Goal: Task Accomplishment & Management: Manage account settings

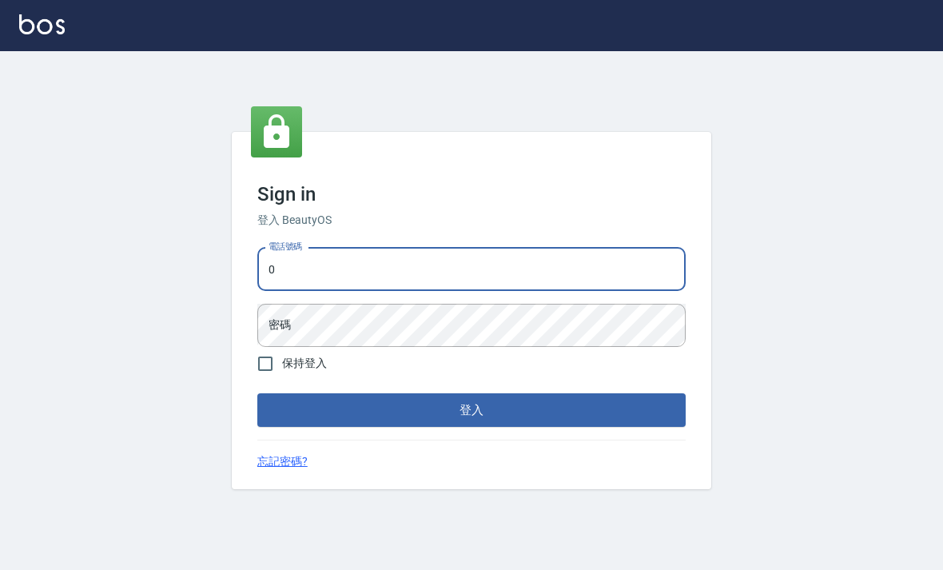
scroll to position [235, 0]
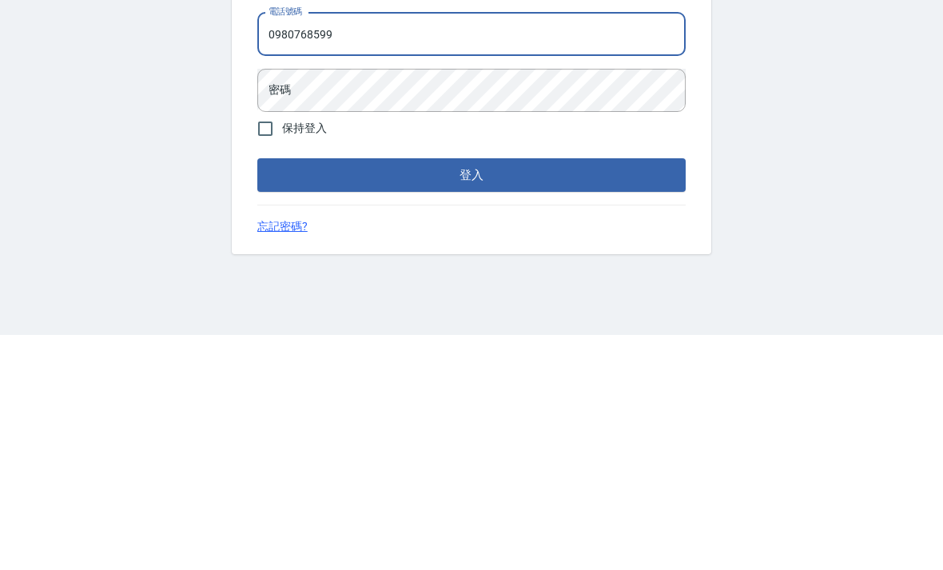
type input "0980768599"
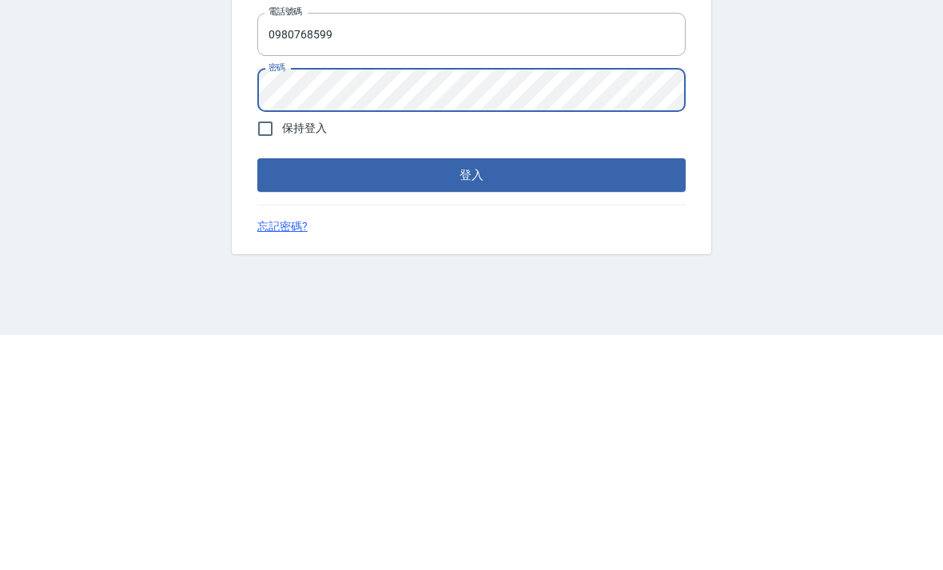
click at [628, 393] on button "登入" at bounding box center [471, 410] width 429 height 34
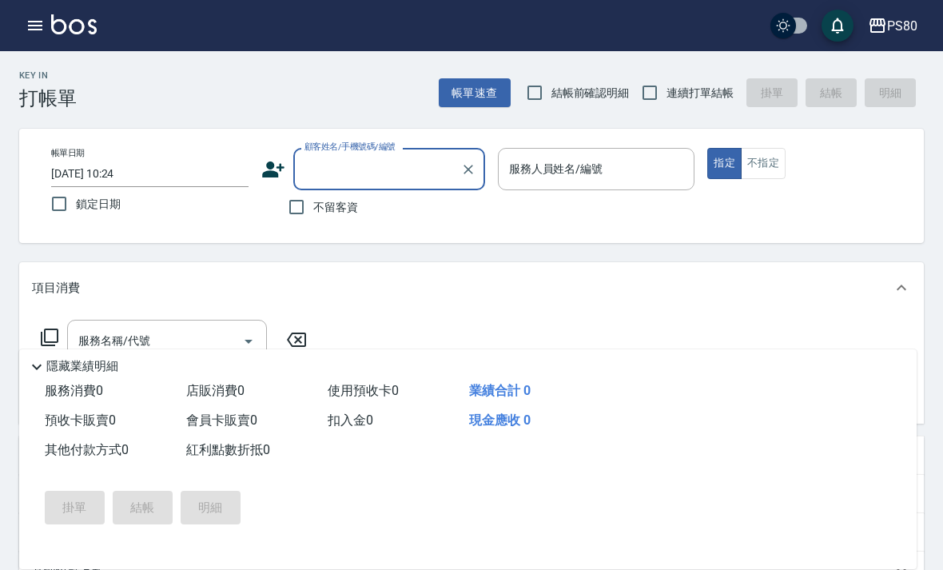
click at [904, 84] on div "帳單速查 結帳前確認明細 連續打單結帳 掛單 結帳 明細" at bounding box center [681, 93] width 485 height 34
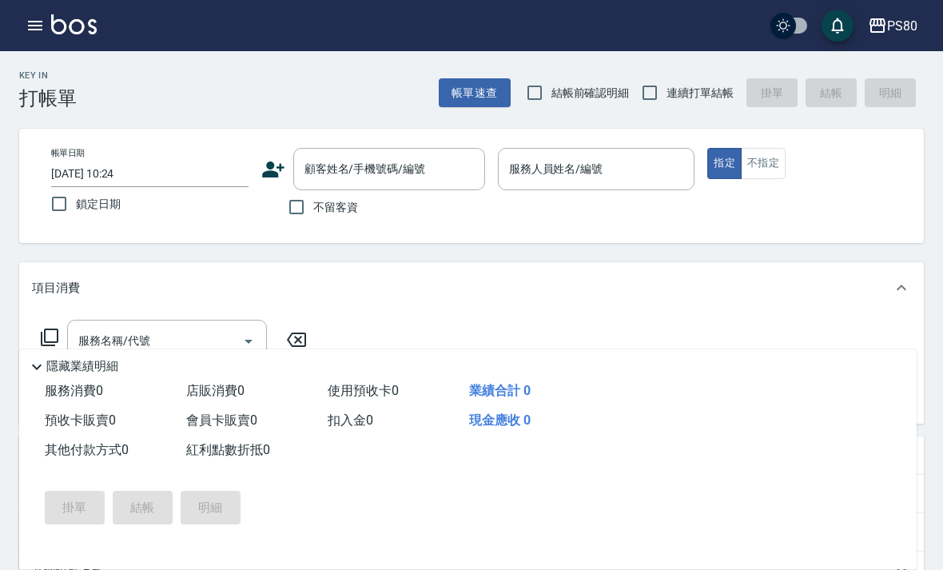
click at [884, 88] on div "帳單速查 結帳前確認明細 連續打單結帳 掛單 結帳 明細" at bounding box center [681, 93] width 485 height 34
click at [891, 90] on div "帳單速查 結帳前確認明細 連續打單結帳 掛單 結帳 明細" at bounding box center [681, 93] width 485 height 34
click at [898, 88] on div "帳單速查 結帳前確認明細 連續打單結帳 掛單 結帳 明細" at bounding box center [681, 93] width 485 height 34
click at [875, 91] on div "帳單速查 結帳前確認明細 連續打單結帳 掛單 結帳 明細" at bounding box center [681, 93] width 485 height 34
click at [879, 95] on div "帳單速查 結帳前確認明細 連續打單結帳 掛單 結帳 明細" at bounding box center [681, 93] width 485 height 34
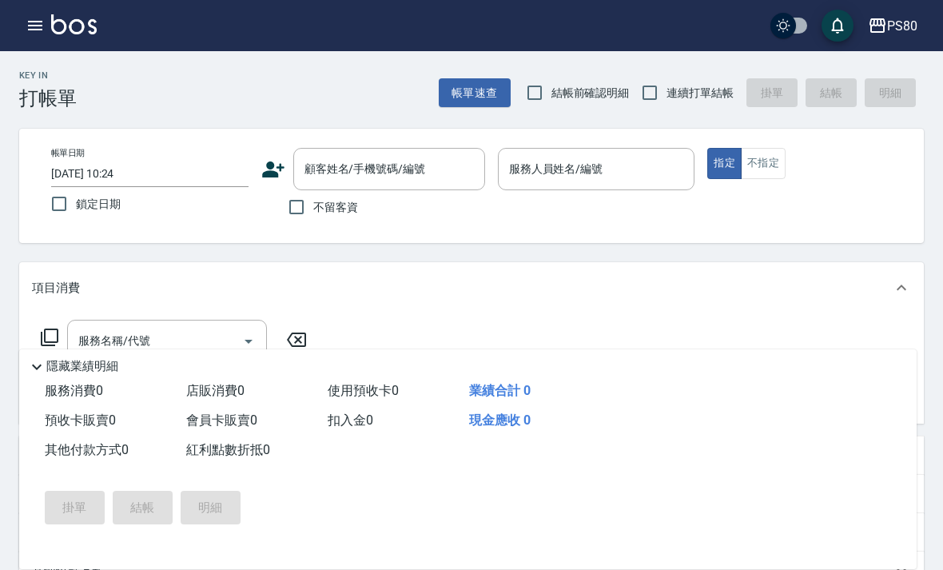
click at [889, 94] on div "帳單速查 結帳前確認明細 連續打單結帳 掛單 結帳 明細" at bounding box center [681, 93] width 485 height 34
click at [880, 97] on div "帳單速查 結帳前確認明細 連續打單結帳 掛單 結帳 明細" at bounding box center [681, 93] width 485 height 34
click at [879, 96] on div "帳單速查 結帳前確認明細 連續打單結帳 掛單 結帳 明細" at bounding box center [681, 93] width 485 height 34
click at [895, 91] on div "帳單速查 結帳前確認明細 連續打單結帳 掛單 結帳 明細" at bounding box center [681, 93] width 485 height 34
click at [915, 94] on div "帳單速查 結帳前確認明細 連續打單結帳 掛單 結帳 明細" at bounding box center [681, 93] width 485 height 34
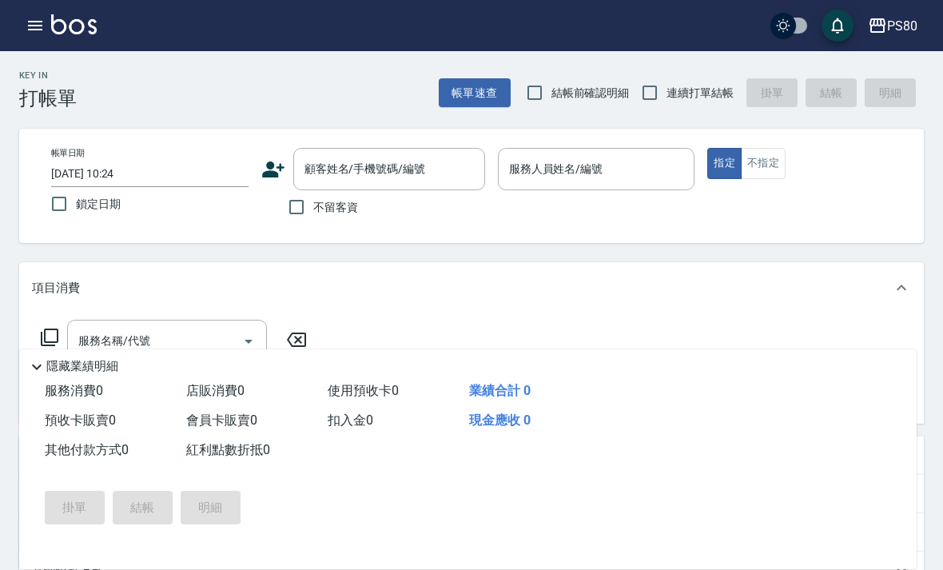
click at [899, 87] on div "帳單速查 結帳前確認明細 連續打單結帳 掛單 結帳 明細" at bounding box center [681, 93] width 485 height 34
click at [887, 98] on div "帳單速查 結帳前確認明細 連續打單結帳 掛單 結帳 明細" at bounding box center [681, 93] width 485 height 34
click at [879, 90] on div "帳單速查 結帳前確認明細 連續打單結帳 掛單 結帳 明細" at bounding box center [681, 93] width 485 height 34
click at [885, 92] on div "帳單速查 結帳前確認明細 連續打單結帳 掛單 結帳 明細" at bounding box center [681, 93] width 485 height 34
click at [898, 92] on div "帳單速查 結帳前確認明細 連續打單結帳 掛單 結帳 明細" at bounding box center [681, 93] width 485 height 34
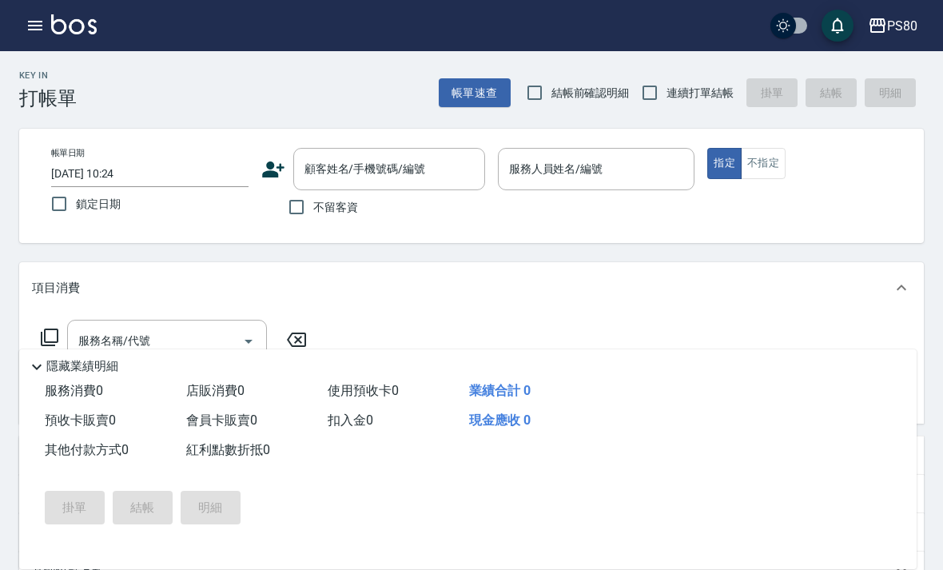
click at [898, 91] on div "帳單速查 結帳前確認明細 連續打單結帳 掛單 結帳 明細" at bounding box center [681, 93] width 485 height 34
click at [907, 94] on div "帳單速查 結帳前確認明細 連續打單結帳 掛單 結帳 明細" at bounding box center [681, 93] width 485 height 34
click at [906, 93] on div "帳單速查 結帳前確認明細 連續打單結帳 掛單 結帳 明細" at bounding box center [681, 93] width 485 height 34
click at [905, 94] on div "帳單速查 結帳前確認明細 連續打單結帳 掛單 結帳 明細" at bounding box center [681, 93] width 485 height 34
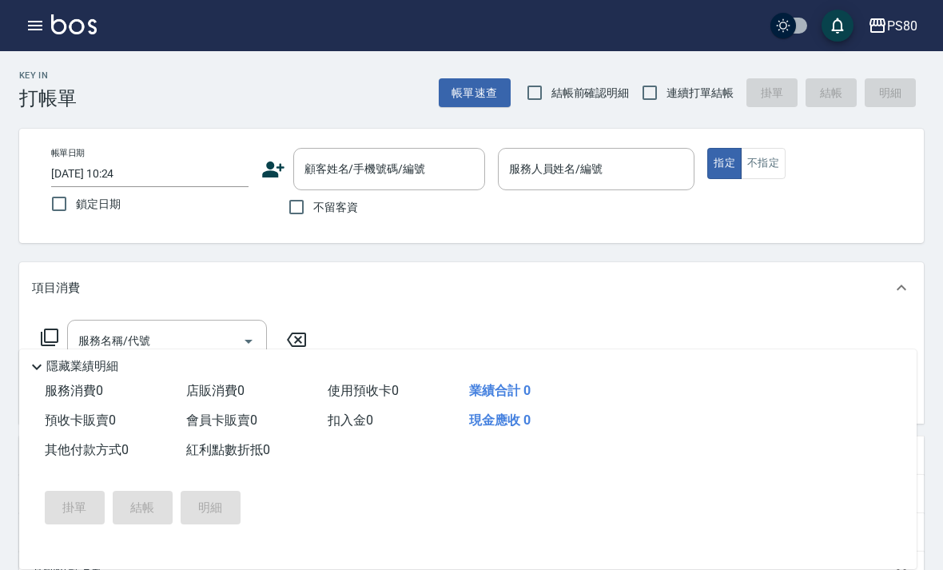
click at [905, 96] on div "帳單速查 結帳前確認明細 連續打單結帳 掛單 結帳 明細" at bounding box center [681, 93] width 485 height 34
click at [895, 102] on div "帳單速查 結帳前確認明細 連續打單結帳 掛單 結帳 明細" at bounding box center [681, 93] width 485 height 34
click at [908, 95] on div "帳單速查 結帳前確認明細 連續打單結帳 掛單 結帳 明細" at bounding box center [681, 93] width 485 height 34
click at [907, 95] on div "帳單速查 結帳前確認明細 連續打單結帳 掛單 結帳 明細" at bounding box center [681, 93] width 485 height 34
click at [914, 98] on div "帳單速查 結帳前確認明細 連續打單結帳 掛單 結帳 明細" at bounding box center [681, 93] width 485 height 34
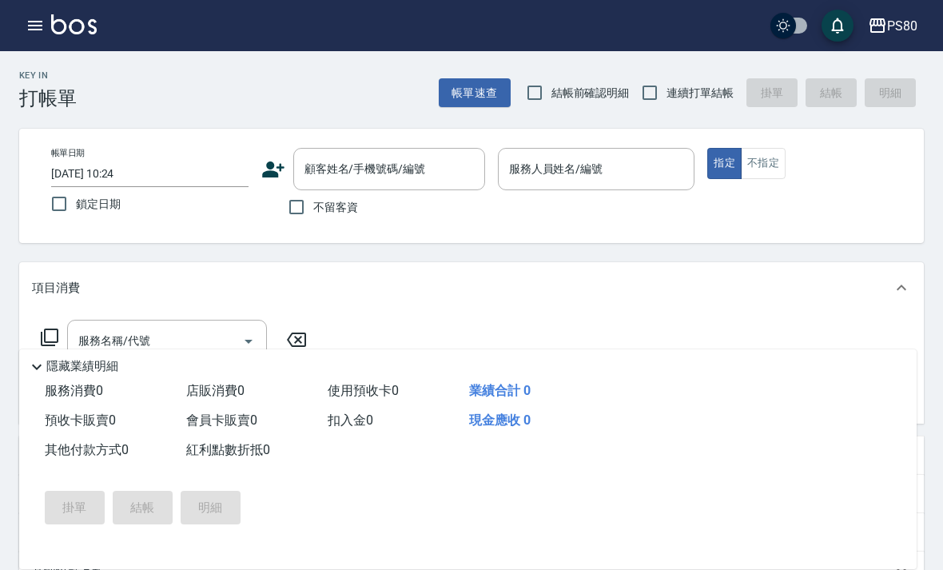
click at [913, 97] on div "帳單速查 結帳前確認明細 連續打單結帳 掛單 結帳 明細" at bounding box center [681, 93] width 485 height 34
click at [899, 94] on div "帳單速查 結帳前確認明細 連續打單結帳 掛單 結帳 明細" at bounding box center [681, 93] width 485 height 34
click at [915, 90] on div "帳單速查 結帳前確認明細 連續打單結帳 掛單 結帳 明細" at bounding box center [681, 93] width 485 height 34
click at [28, 88] on h3 "打帳單" at bounding box center [48, 98] width 58 height 22
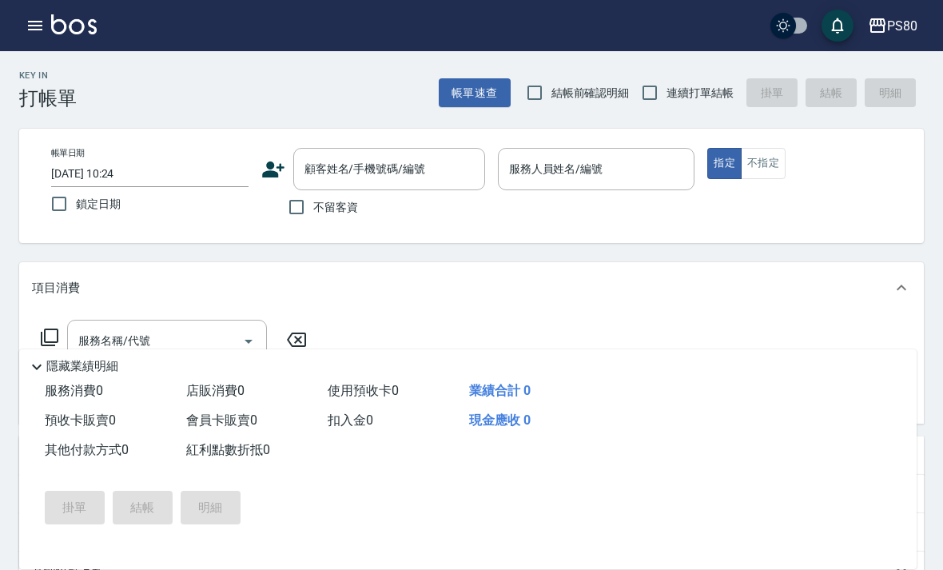
click at [42, 86] on div "Key In 打帳單" at bounding box center [48, 89] width 58 height 39
click at [855, 78] on div "帳單速查 結帳前確認明細 連續打單結帳 掛單 結帳 明細" at bounding box center [681, 93] width 485 height 34
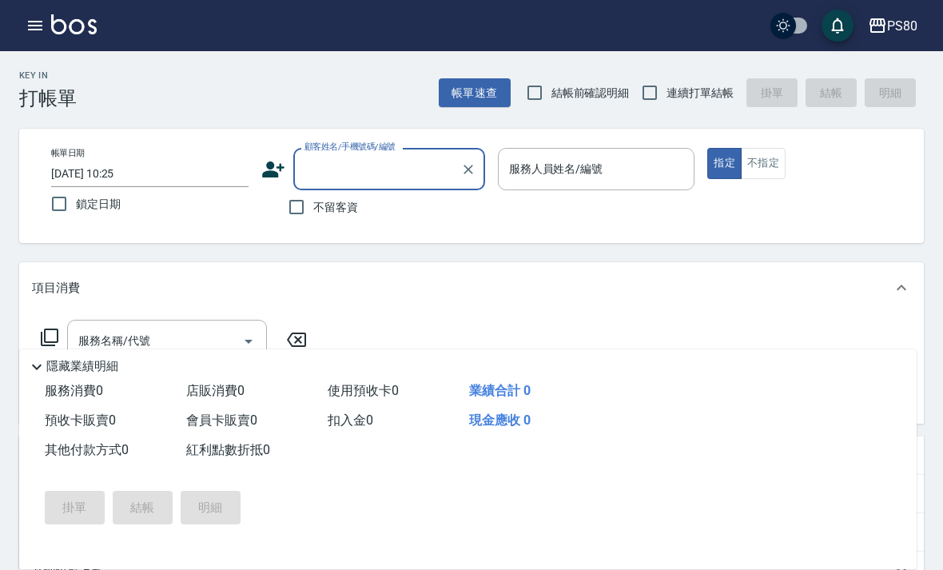
click at [899, 42] on button "PS80" at bounding box center [893, 26] width 62 height 33
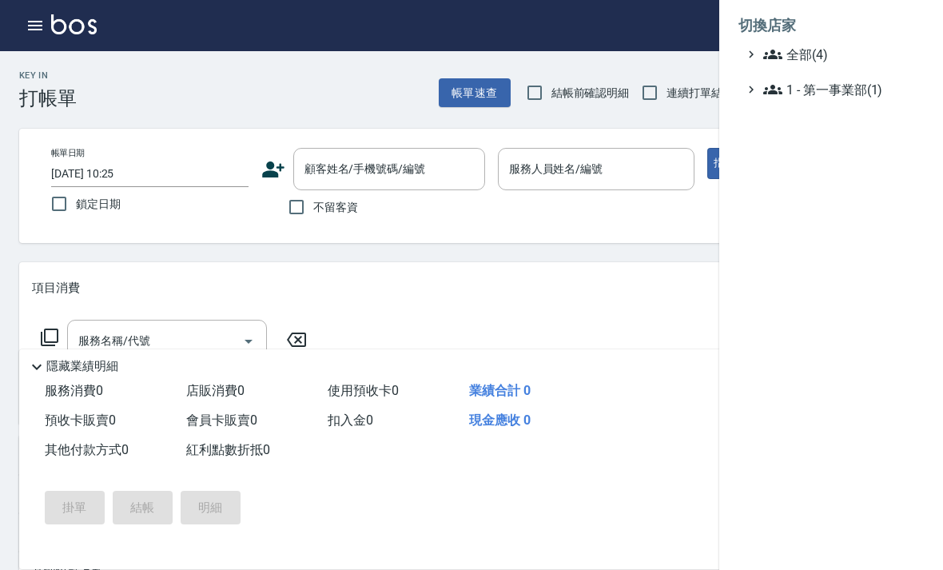
click at [847, 55] on span "全部(4)" at bounding box center [840, 54] width 154 height 19
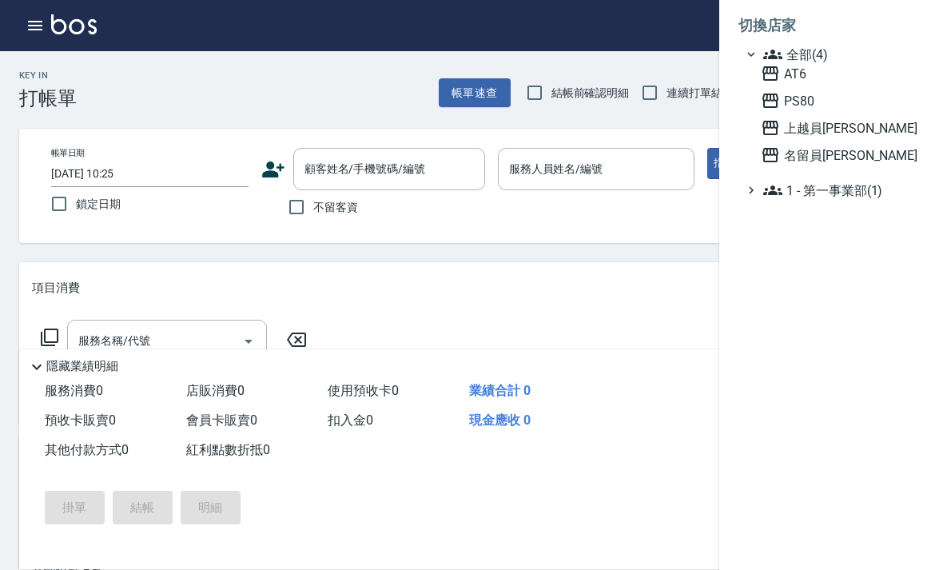
click at [826, 132] on span "上越員林" at bounding box center [839, 127] width 157 height 19
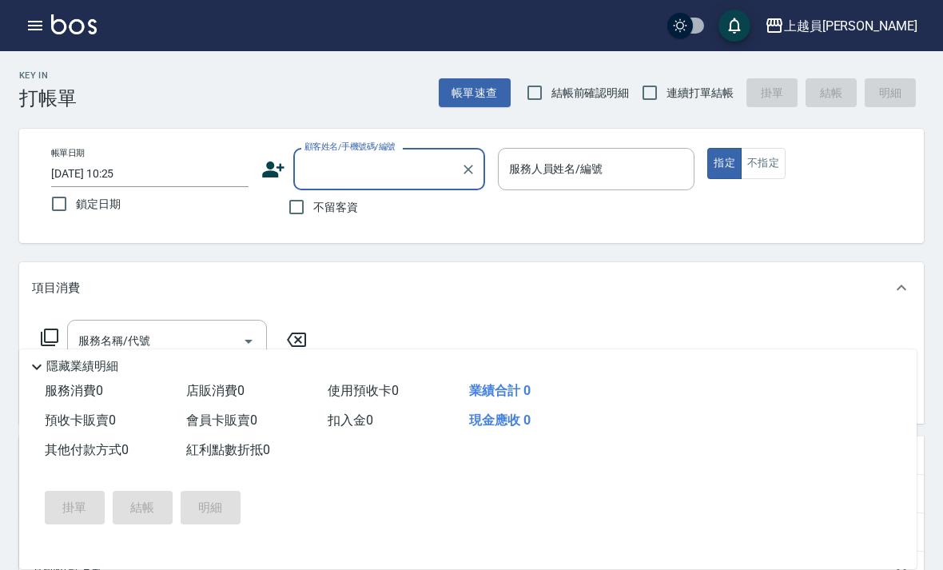
click at [38, 31] on icon "button" at bounding box center [35, 25] width 19 height 19
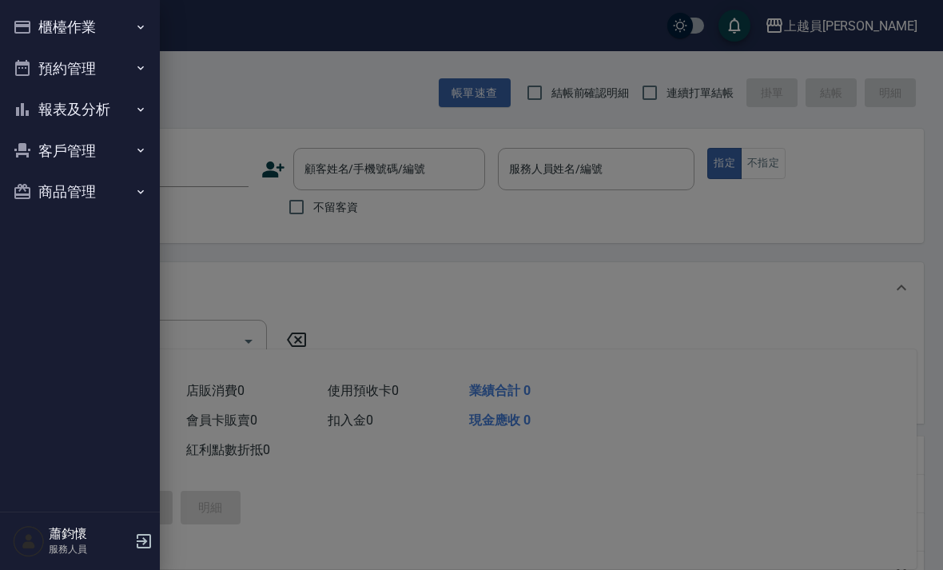
click at [135, 28] on icon "button" at bounding box center [140, 27] width 13 height 13
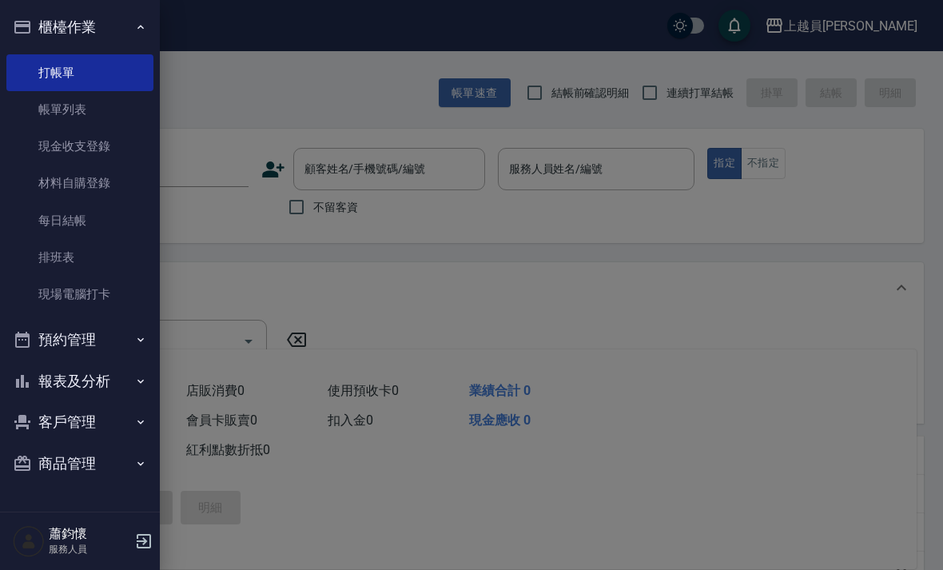
click at [98, 153] on link "現金收支登錄" at bounding box center [79, 146] width 147 height 37
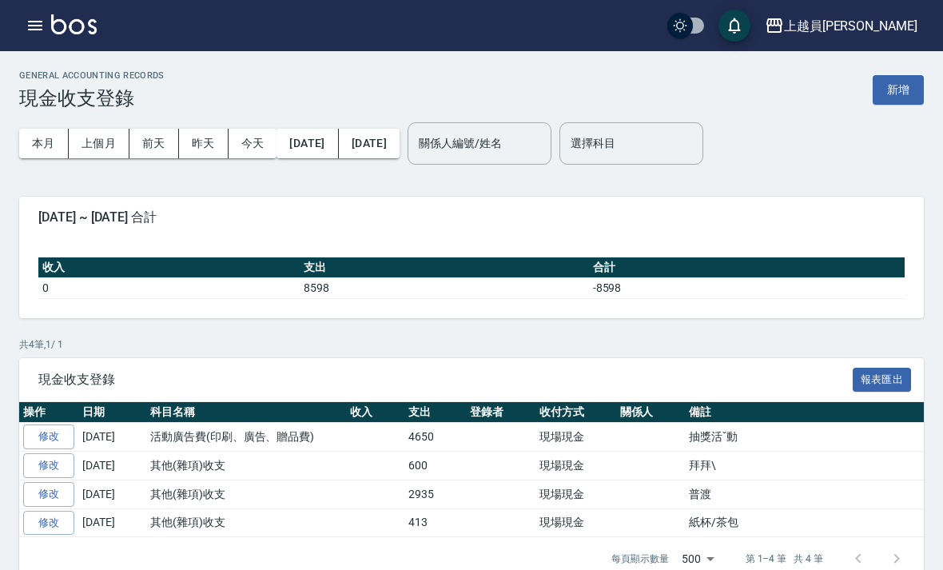
click at [35, 27] on icon "button" at bounding box center [35, 25] width 19 height 19
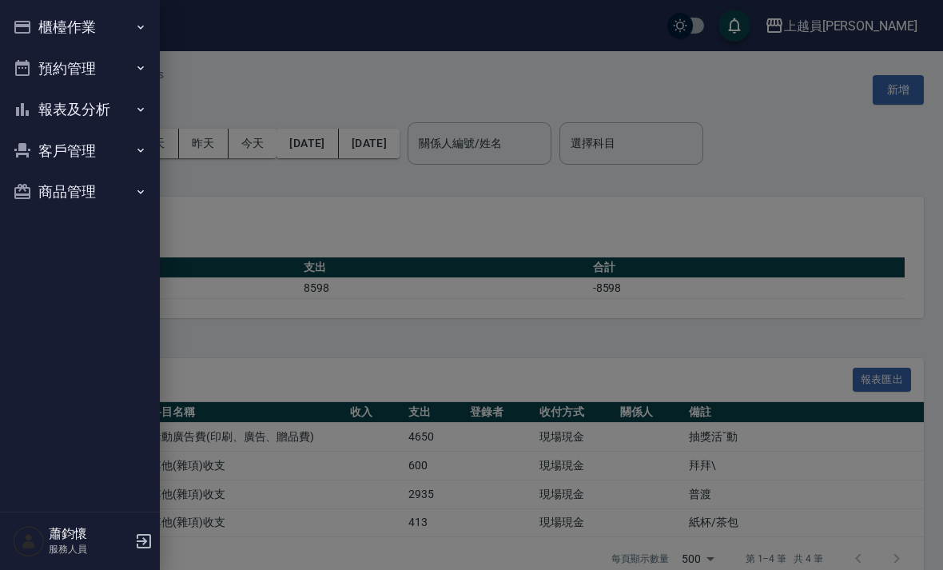
click at [133, 110] on button "報表及分析" at bounding box center [79, 110] width 147 height 42
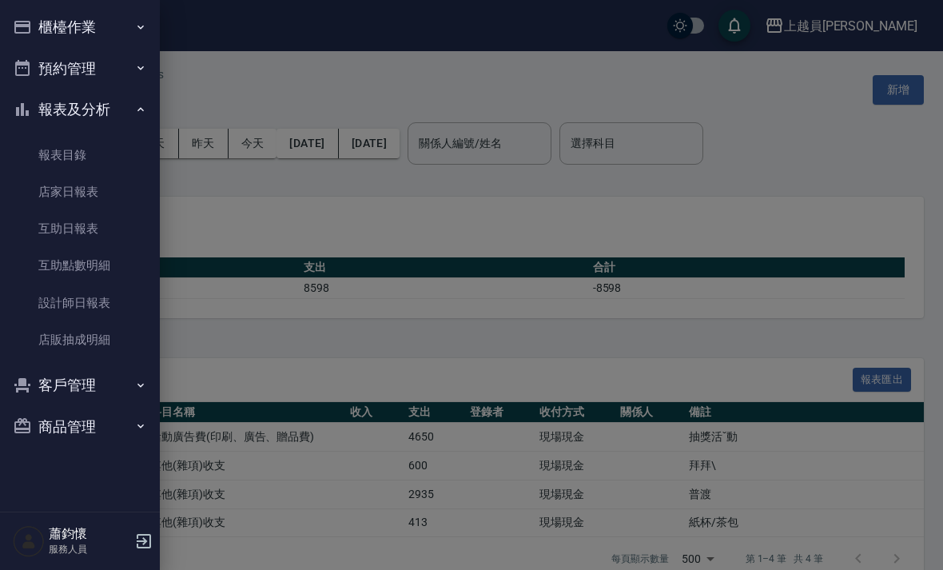
click at [134, 31] on icon "button" at bounding box center [140, 27] width 13 height 13
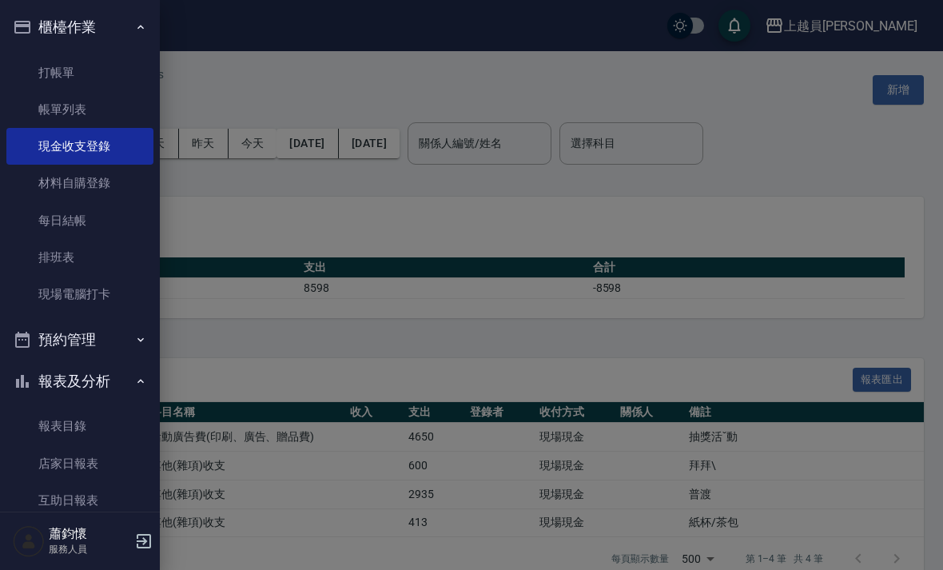
click at [135, 343] on icon "button" at bounding box center [140, 339] width 13 height 13
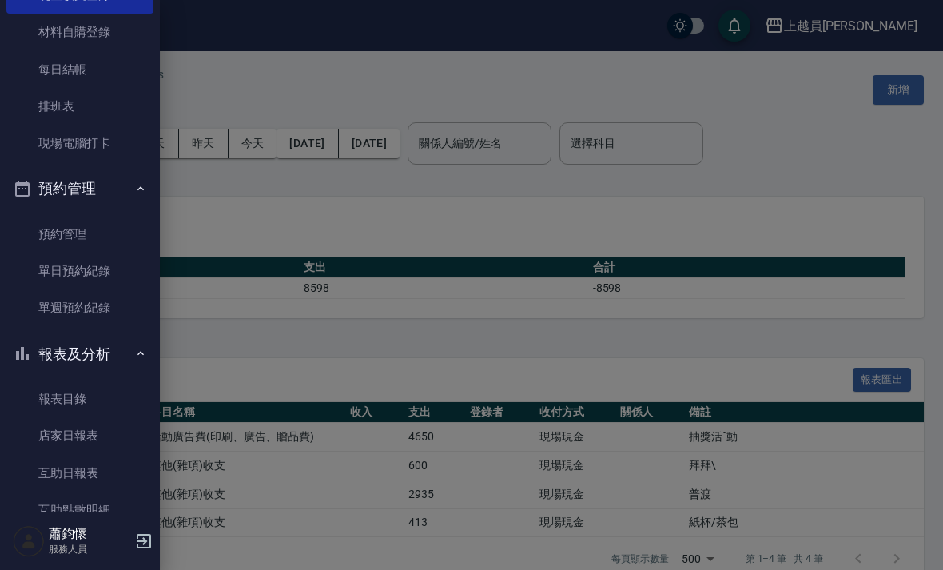
scroll to position [157, 0]
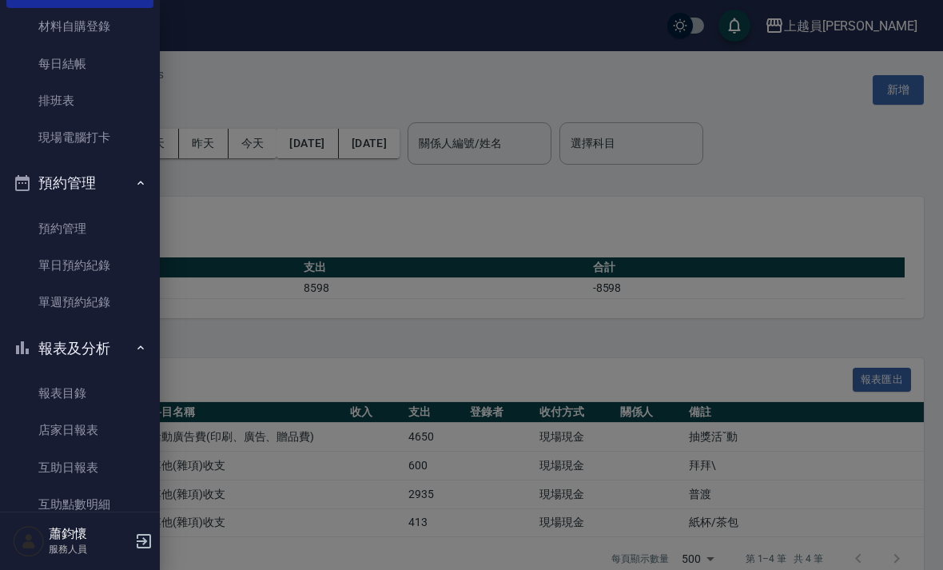
click at [896, 35] on div at bounding box center [471, 285] width 943 height 570
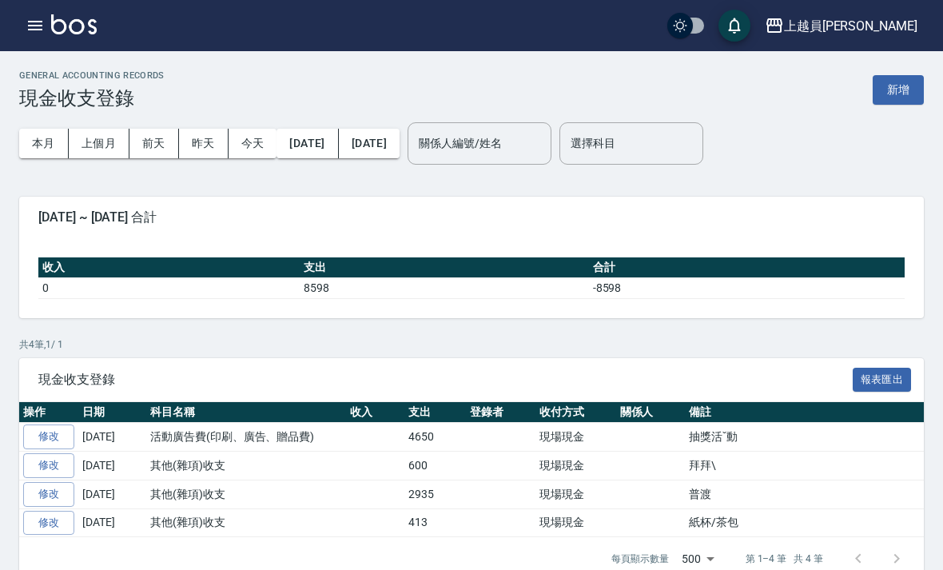
click at [44, 31] on icon "button" at bounding box center [35, 25] width 19 height 19
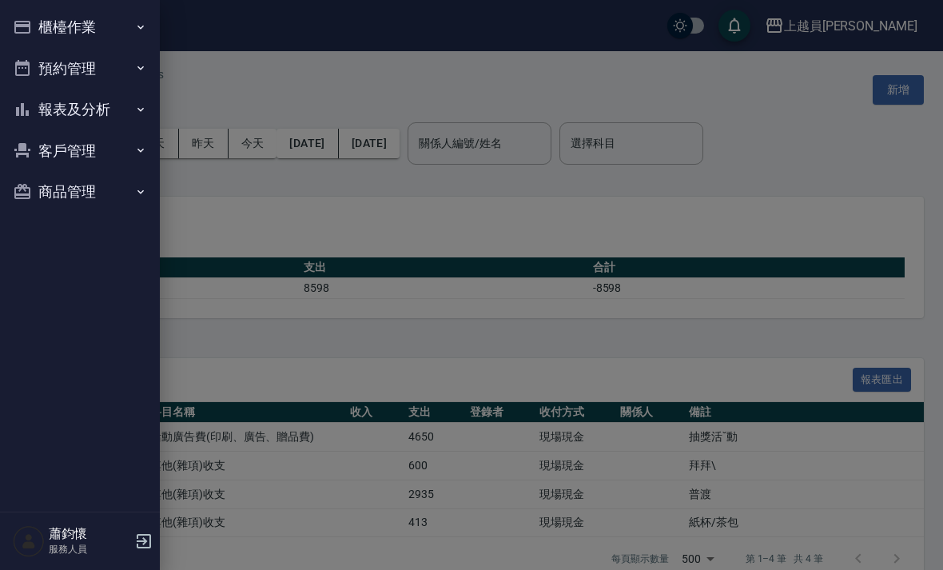
click at [138, 545] on icon "button" at bounding box center [144, 541] width 14 height 14
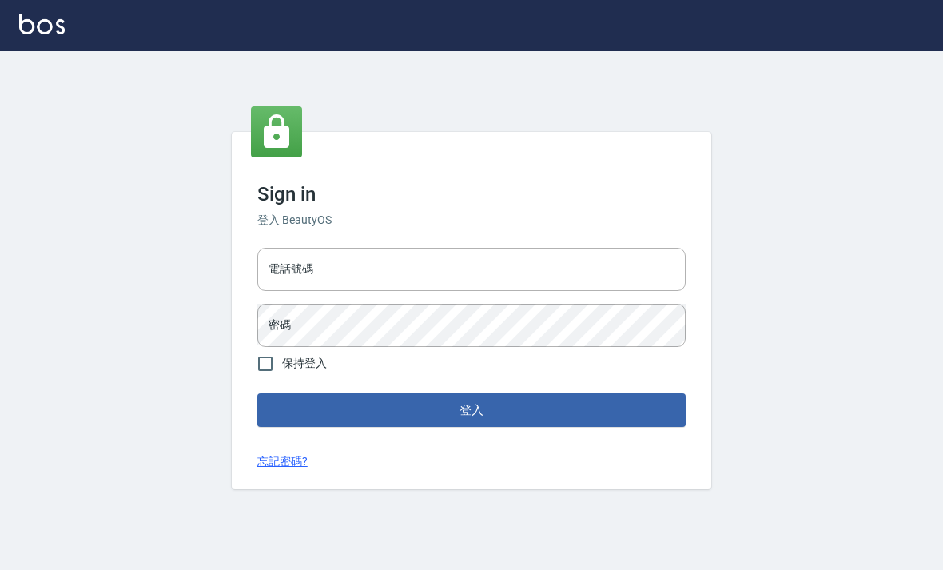
click at [523, 291] on input "電話號碼" at bounding box center [471, 269] width 429 height 43
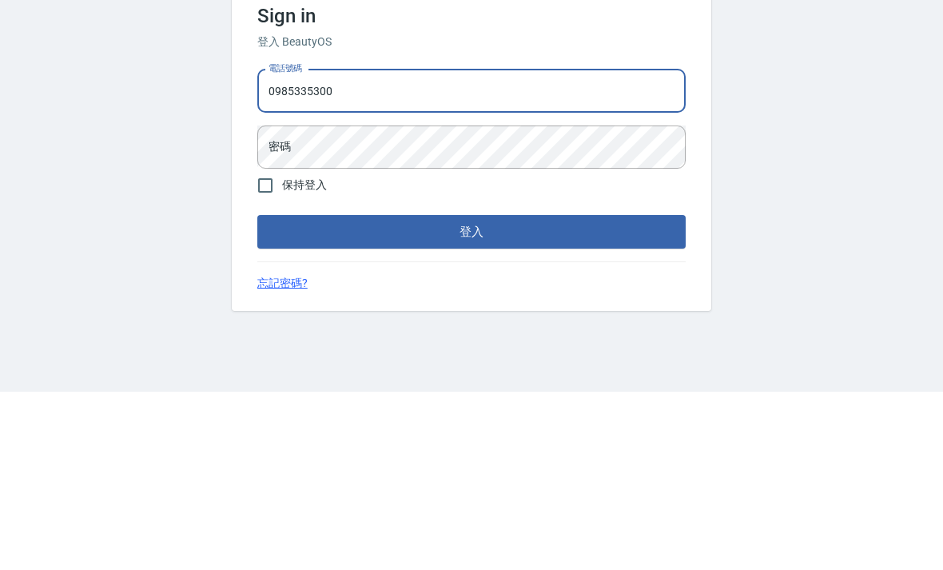
type input "0985335300"
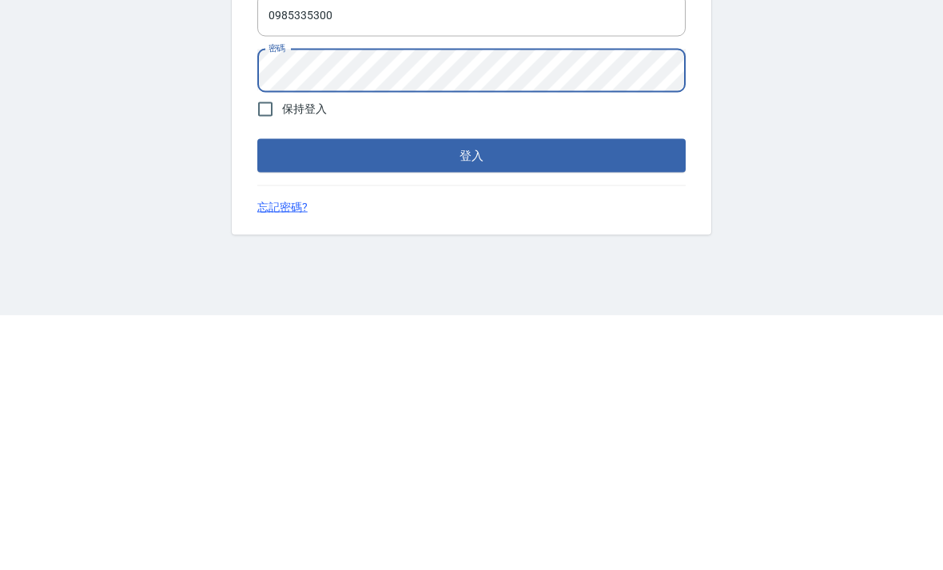
click at [552, 393] on button "登入" at bounding box center [471, 410] width 429 height 34
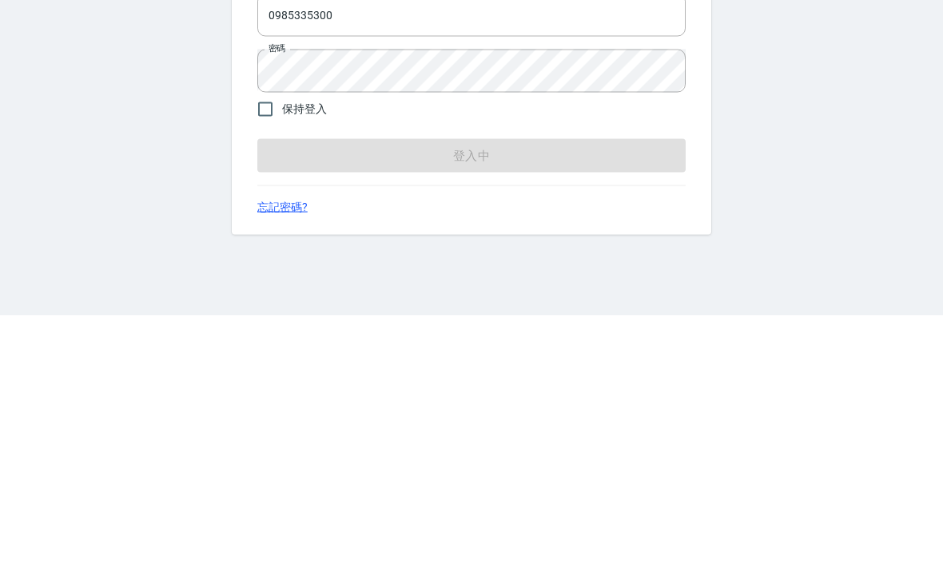
scroll to position [51, 0]
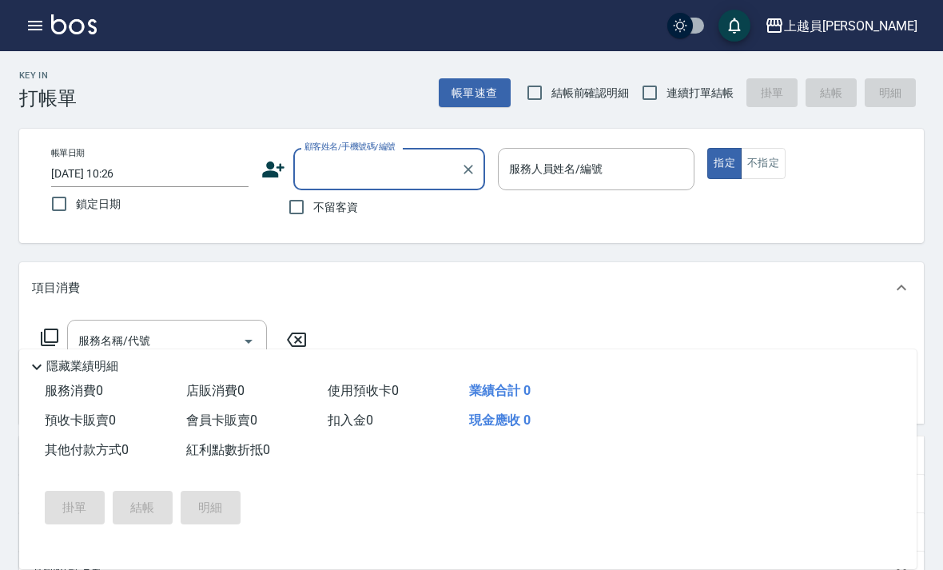
click at [39, 85] on div "Key In 打帳單" at bounding box center [48, 89] width 58 height 39
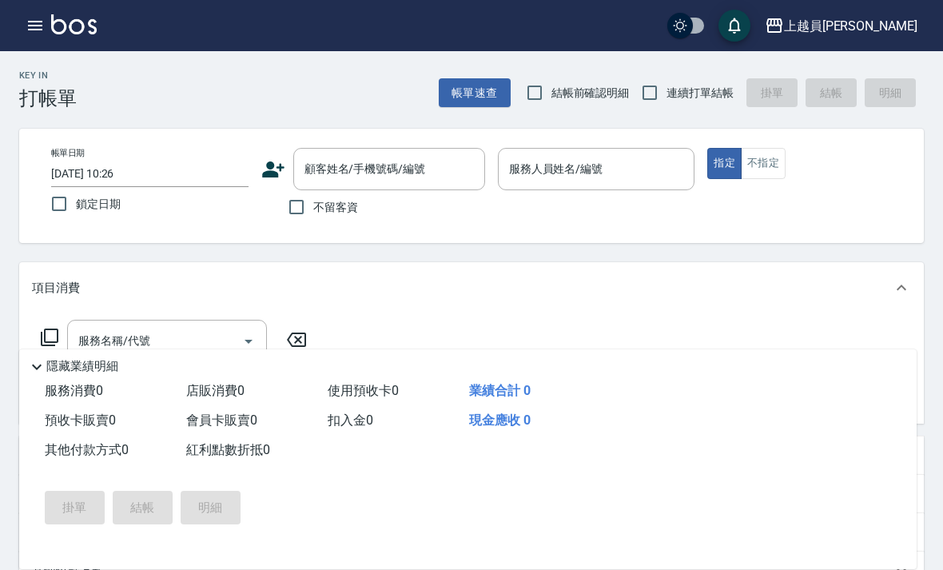
click at [42, 78] on h2 "Key In" at bounding box center [48, 75] width 58 height 10
click at [40, 84] on div "Key In 打帳單" at bounding box center [48, 89] width 58 height 39
click at [34, 78] on h2 "Key In" at bounding box center [48, 75] width 58 height 10
click at [46, 82] on div "Key In 打帳單" at bounding box center [48, 89] width 58 height 39
click at [43, 77] on h2 "Key In" at bounding box center [48, 75] width 58 height 10
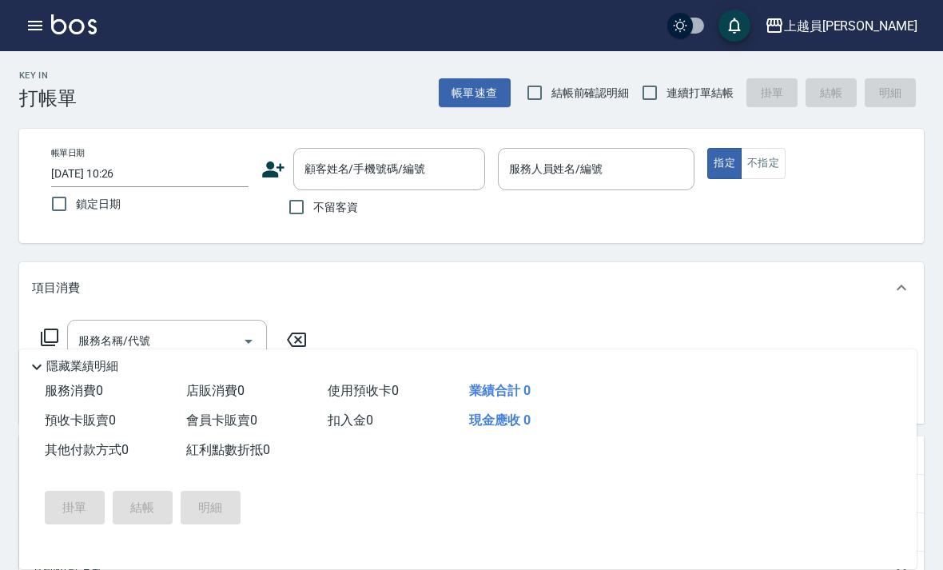
click at [43, 76] on h2 "Key In" at bounding box center [48, 75] width 58 height 10
click at [42, 79] on h2 "Key In" at bounding box center [48, 75] width 58 height 10
click at [33, 21] on icon "button" at bounding box center [35, 26] width 14 height 10
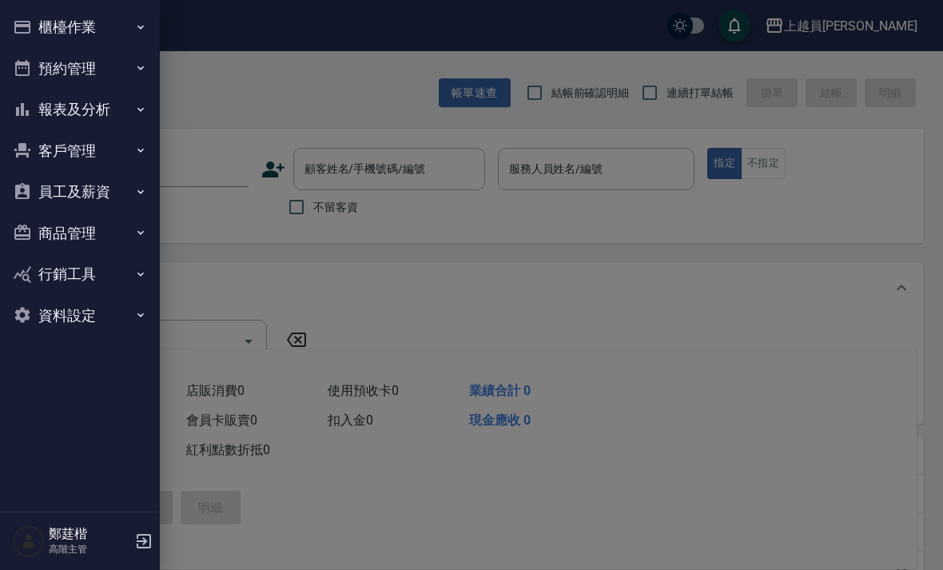
click at [36, 30] on button "櫃檯作業" at bounding box center [79, 27] width 147 height 42
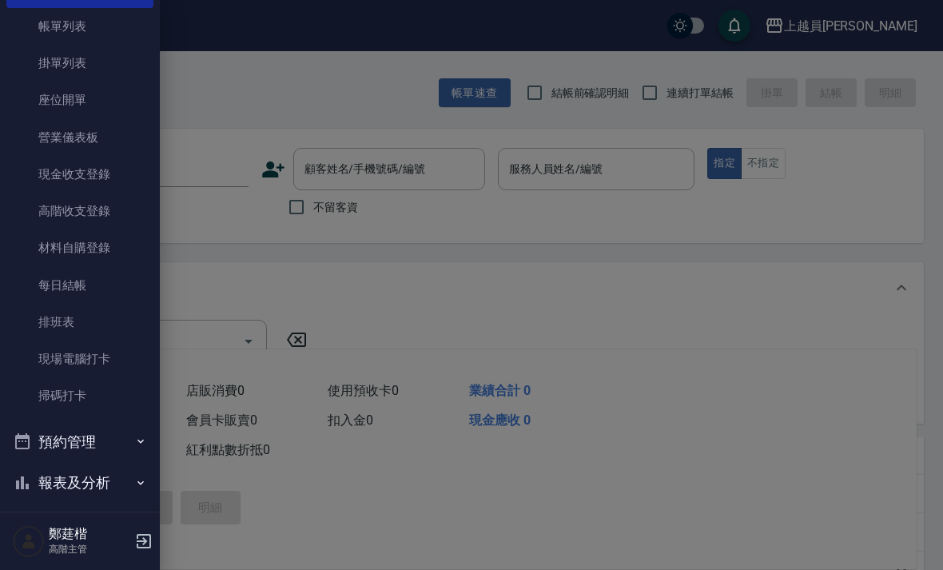
scroll to position [89, 0]
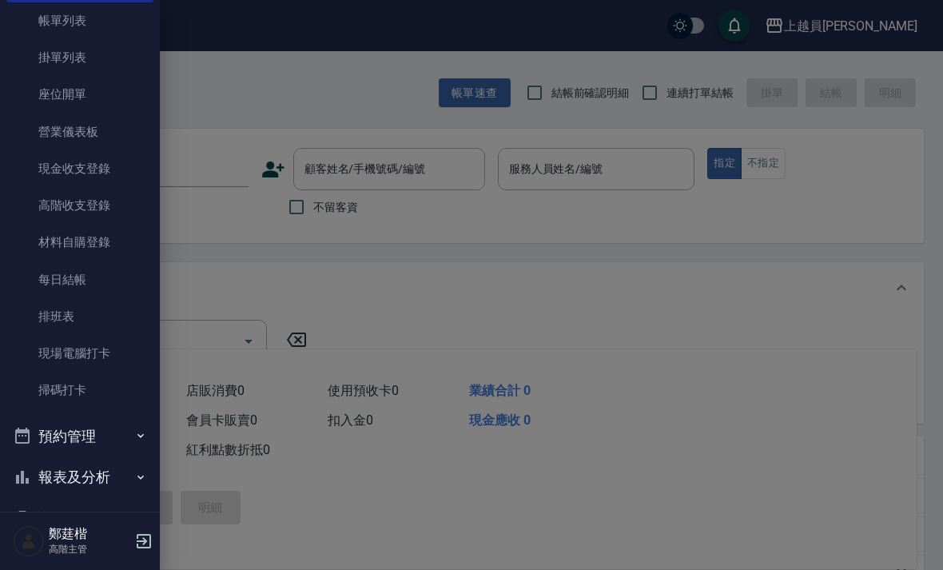
click at [90, 202] on link "高階收支登錄" at bounding box center [79, 205] width 147 height 37
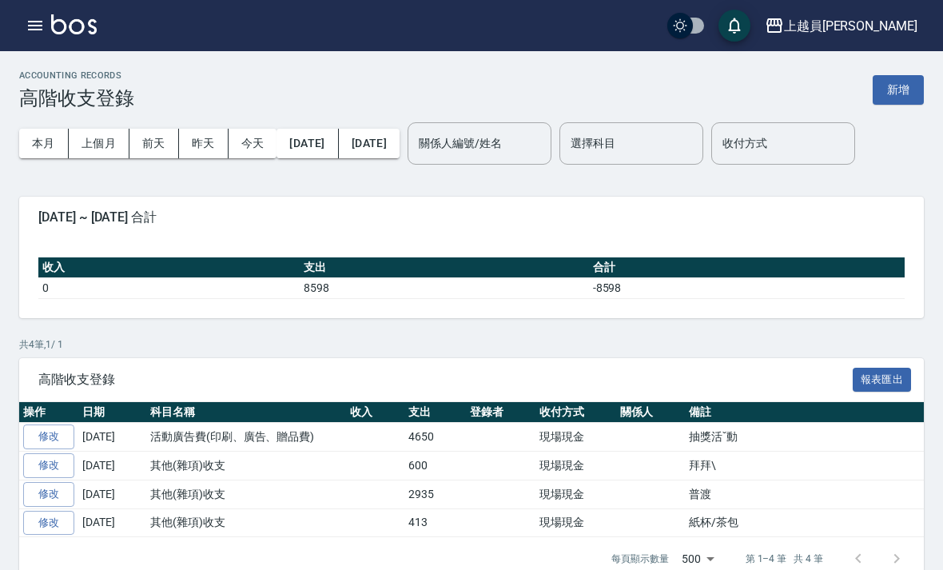
click at [899, 88] on button "新增" at bounding box center [898, 90] width 51 height 30
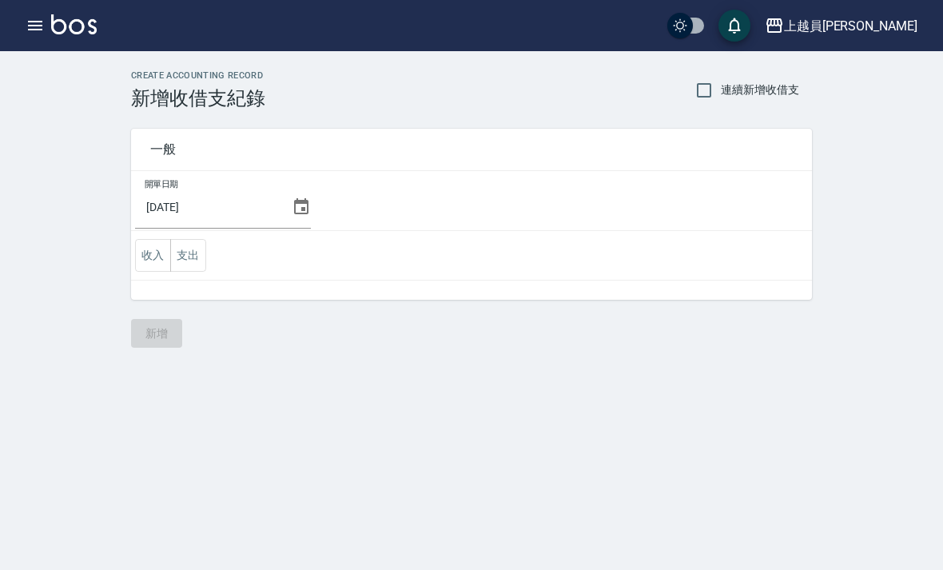
click at [295, 203] on icon at bounding box center [301, 206] width 19 height 19
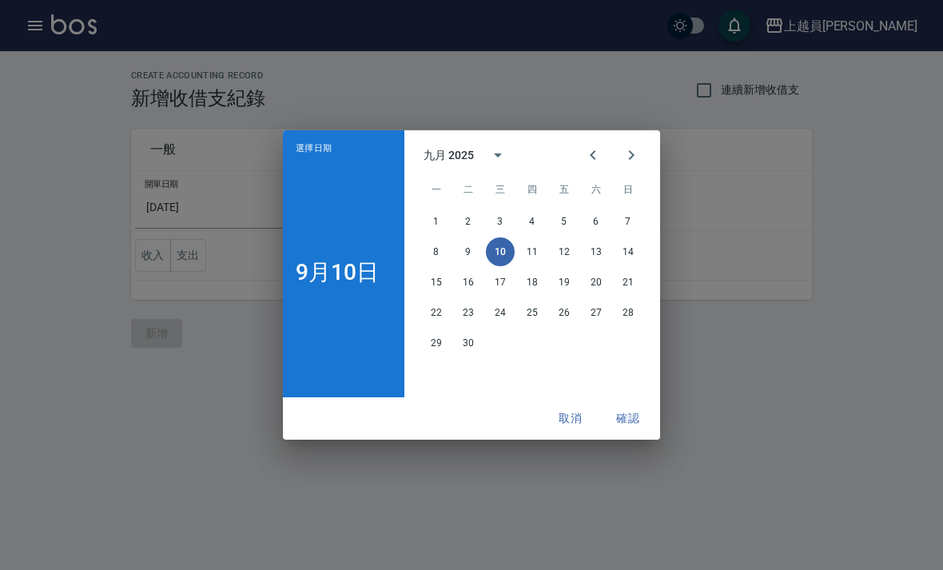
click at [608, 156] on button "Previous month" at bounding box center [593, 155] width 38 height 38
click at [630, 349] on button "31" at bounding box center [628, 343] width 29 height 29
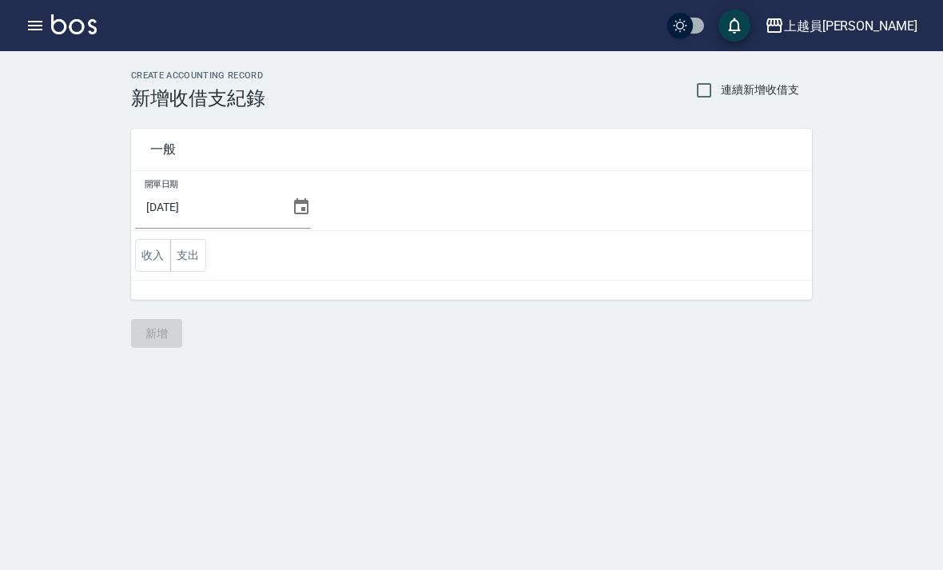
click at [714, 90] on input "連續新增收借支" at bounding box center [705, 91] width 34 height 34
checkbox input "true"
click at [201, 261] on button "支出" at bounding box center [188, 255] width 36 height 33
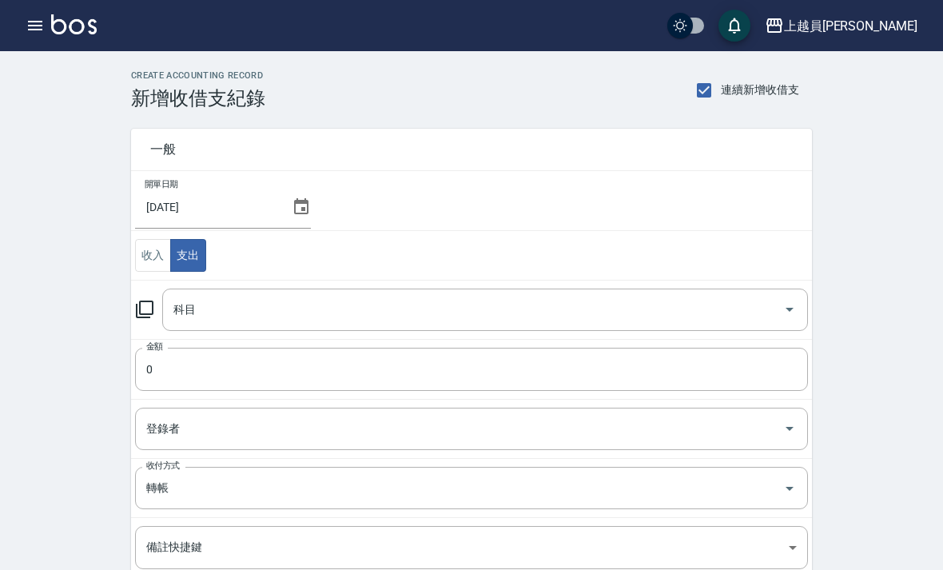
click at [337, 316] on input "科目" at bounding box center [473, 310] width 608 height 28
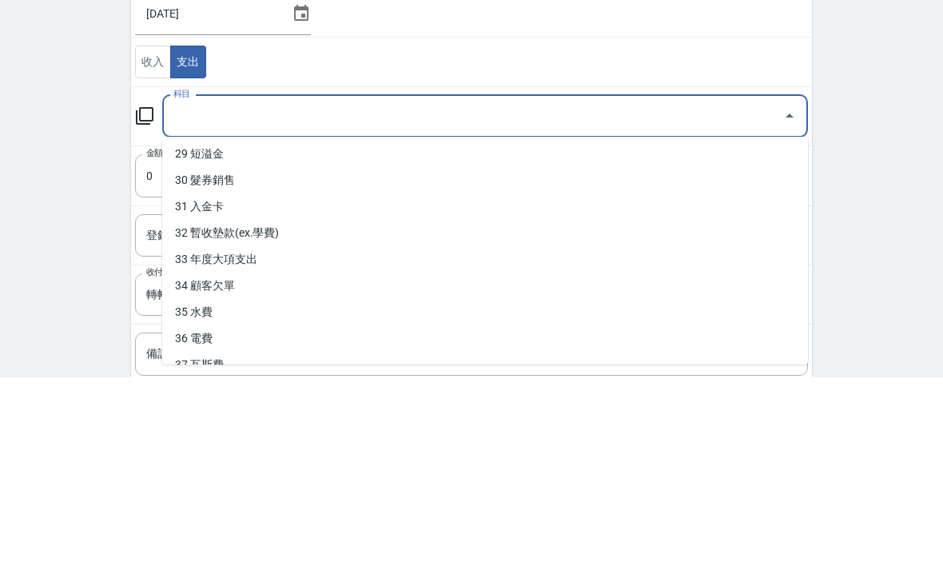
scroll to position [767, 0]
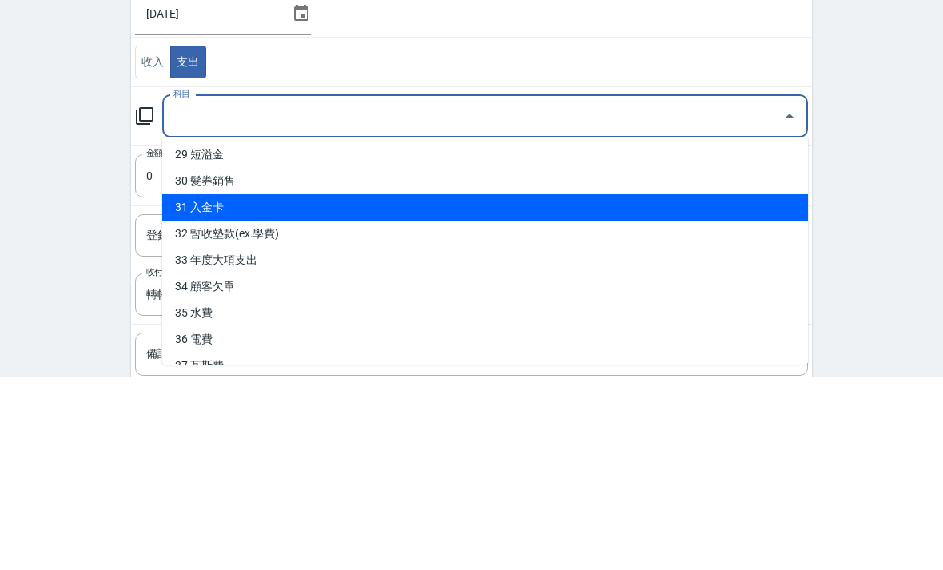
click at [406, 388] on li "31 入金卡" at bounding box center [485, 401] width 646 height 26
type input "31 入金卡"
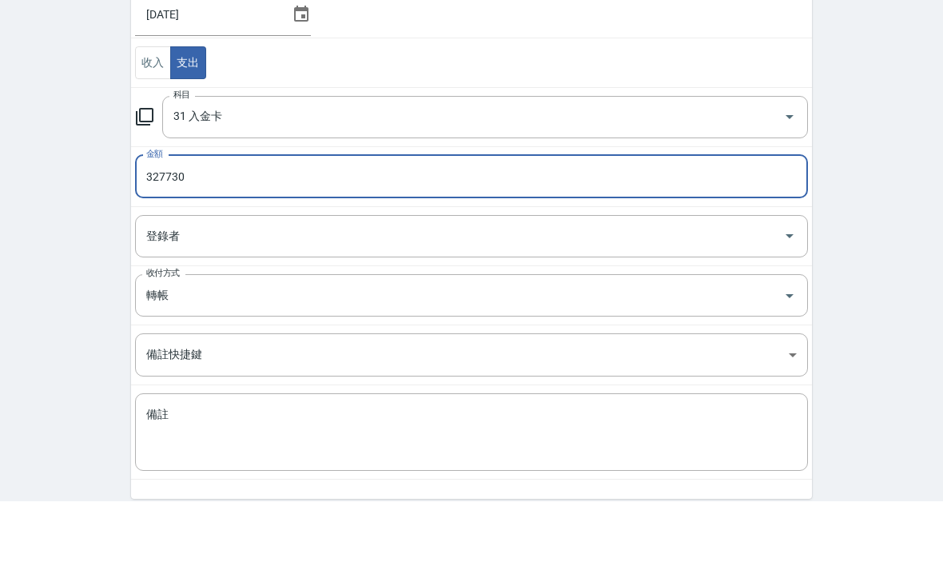
scroll to position [157, 0]
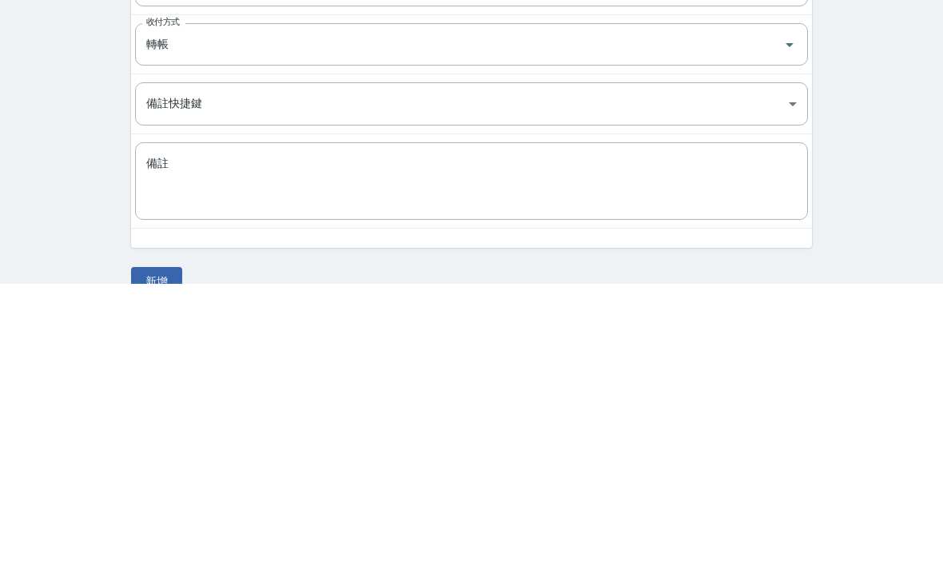
type input "327730"
click at [169, 553] on button "新增" at bounding box center [156, 568] width 51 height 30
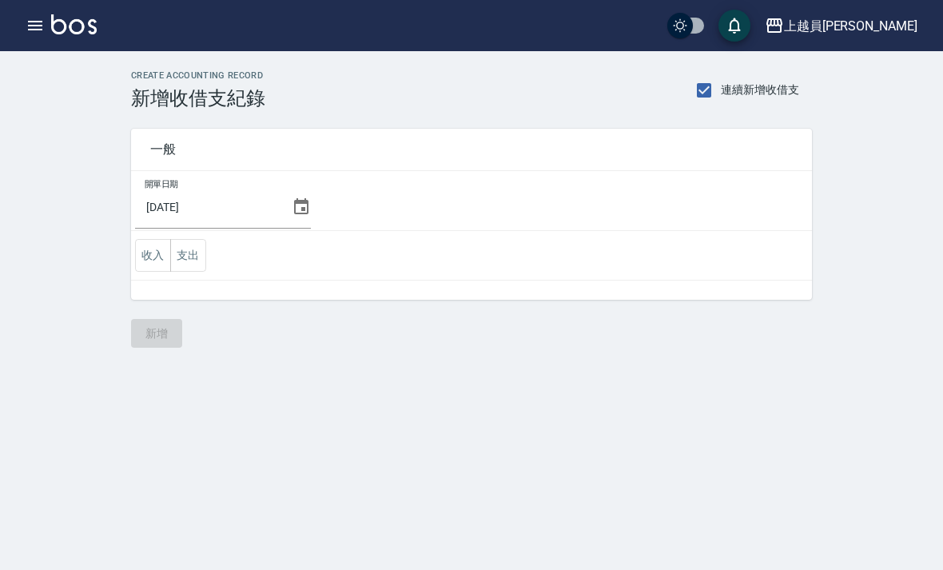
click at [153, 270] on button "收入" at bounding box center [153, 255] width 36 height 33
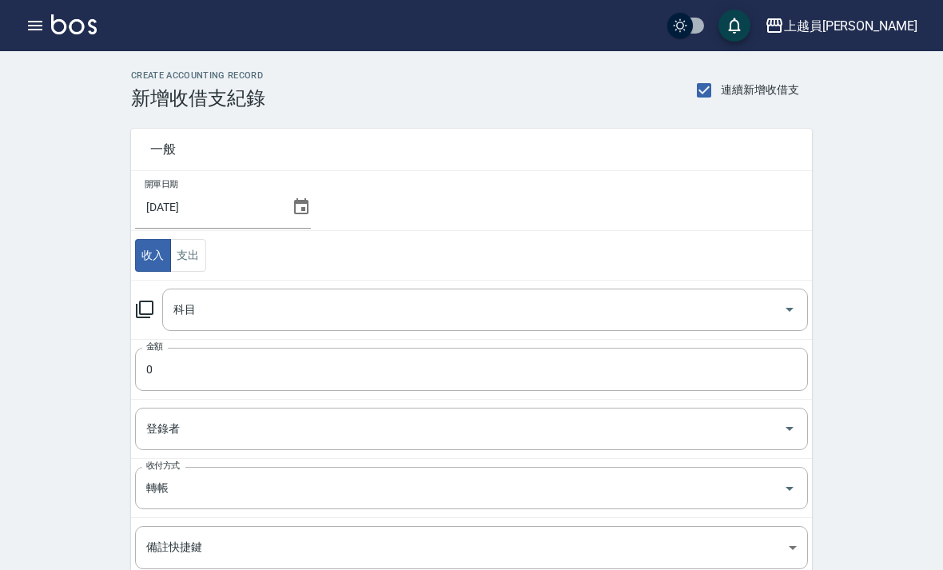
click at [311, 317] on input "科目" at bounding box center [473, 310] width 608 height 28
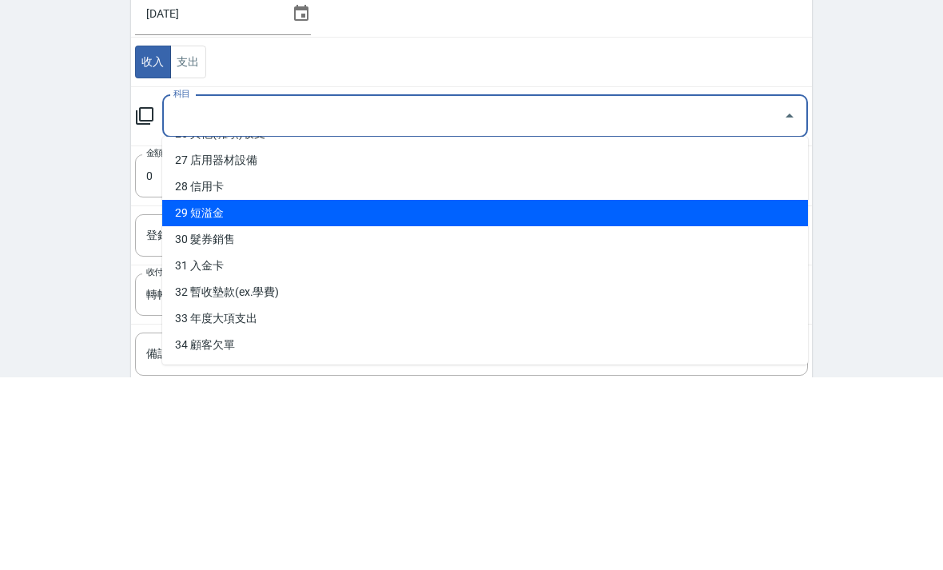
scroll to position [709, 0]
click at [564, 171] on td "開單日期 2025/08/31" at bounding box center [471, 201] width 681 height 60
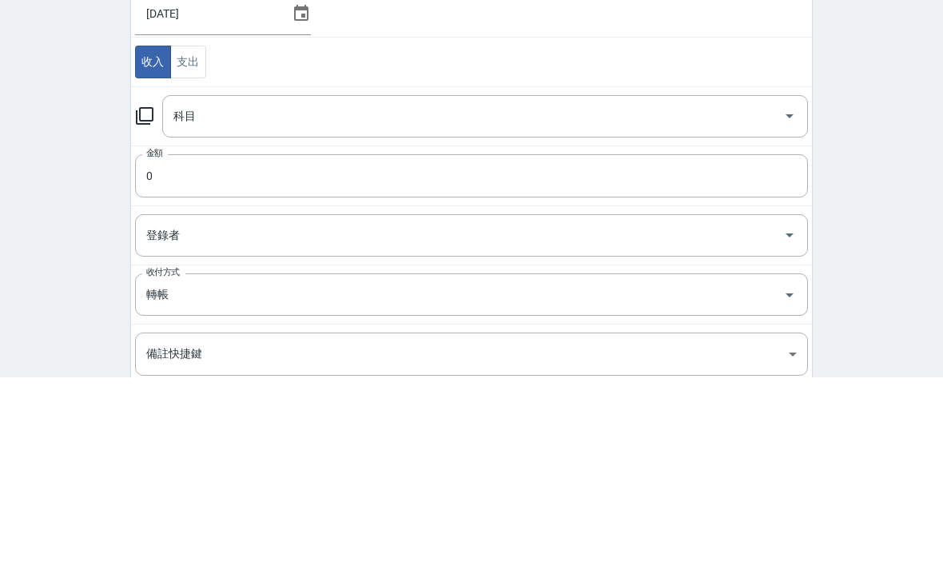
scroll to position [188, 0]
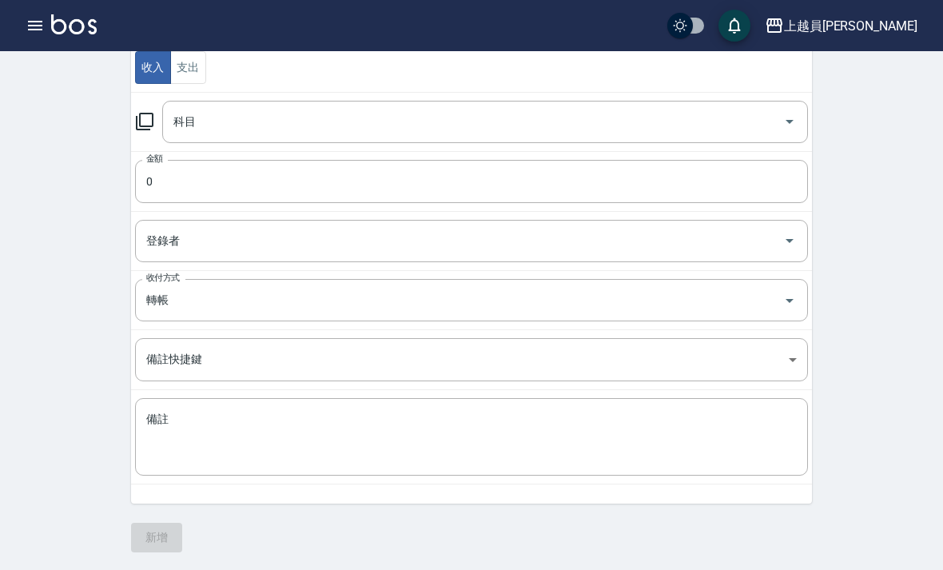
click at [518, 134] on input "科目" at bounding box center [473, 122] width 608 height 28
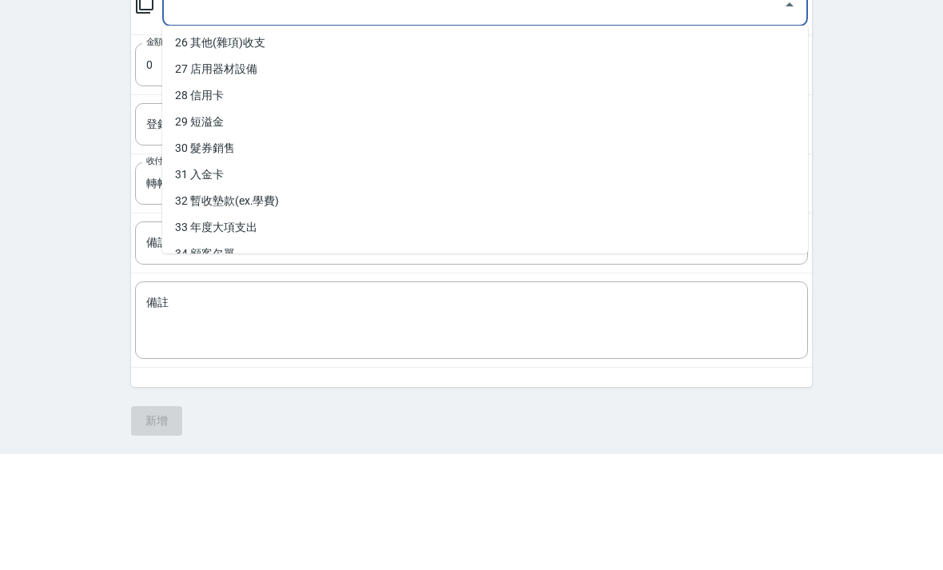
scroll to position [688, 0]
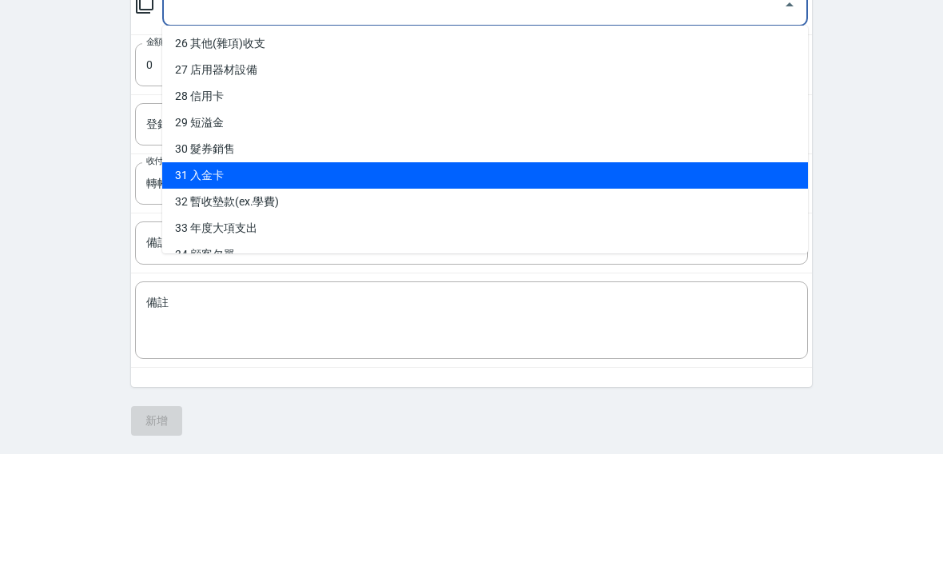
click at [209, 279] on li "31 入金卡" at bounding box center [485, 292] width 646 height 26
type input "31 入金卡"
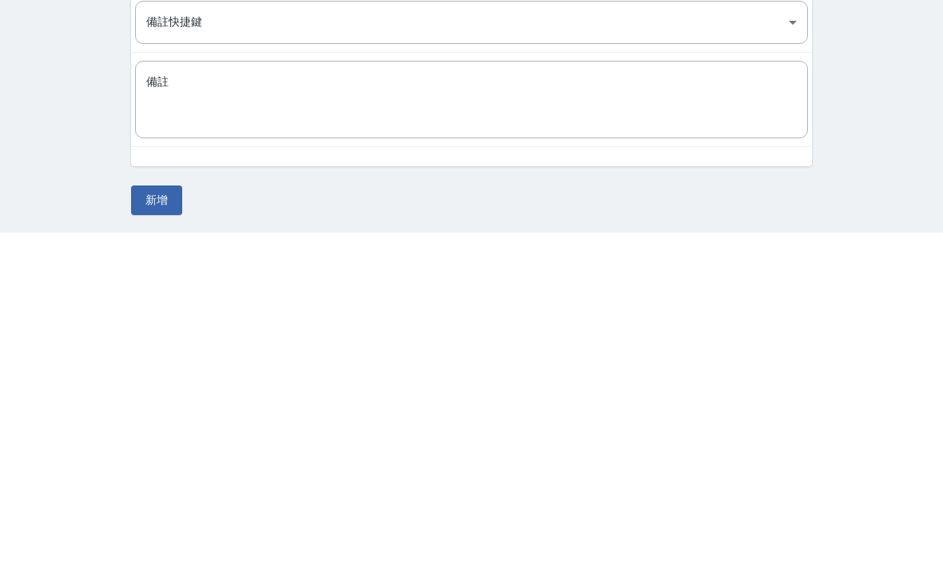
type input "397933"
click at [163, 523] on button "新增" at bounding box center [156, 538] width 51 height 30
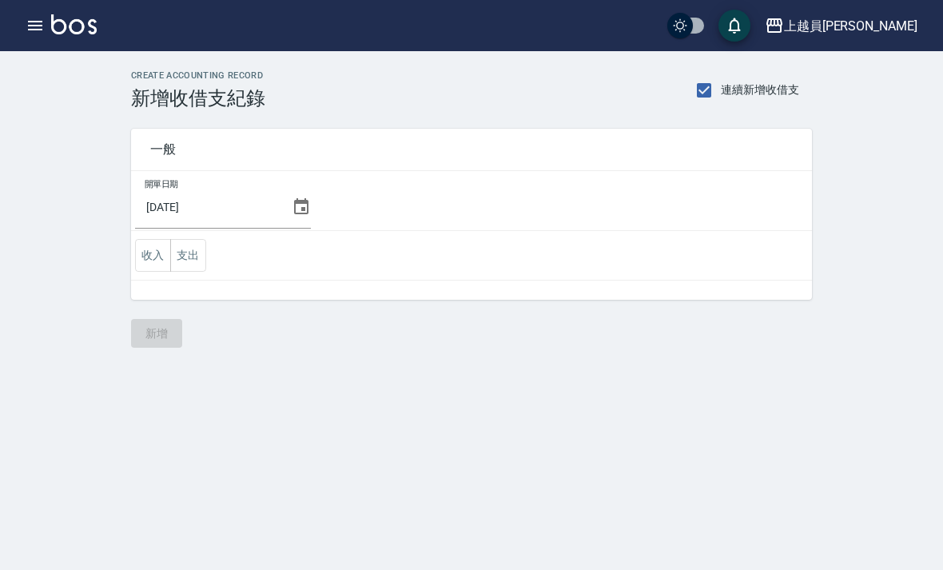
click at [181, 253] on button "支出" at bounding box center [188, 255] width 36 height 33
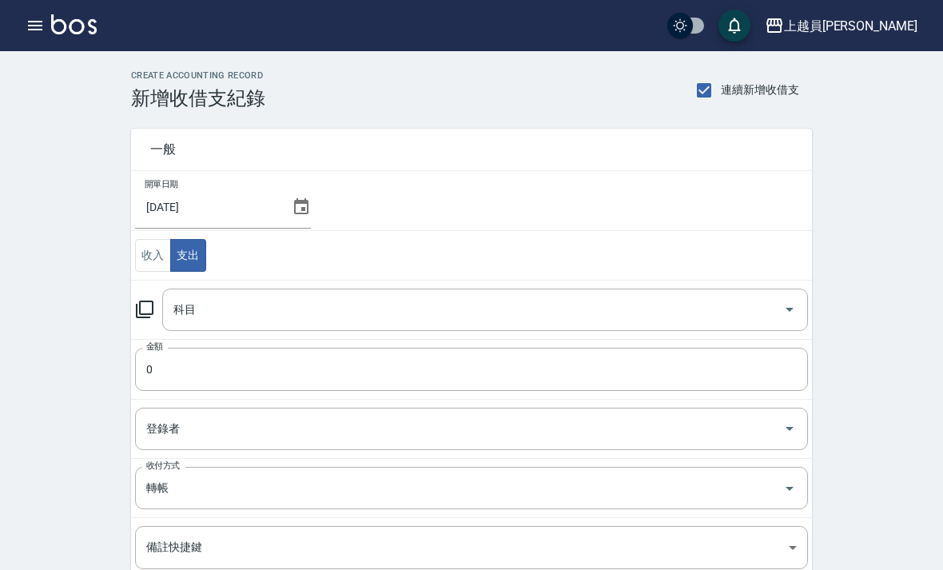
click at [653, 322] on input "科目" at bounding box center [473, 310] width 608 height 28
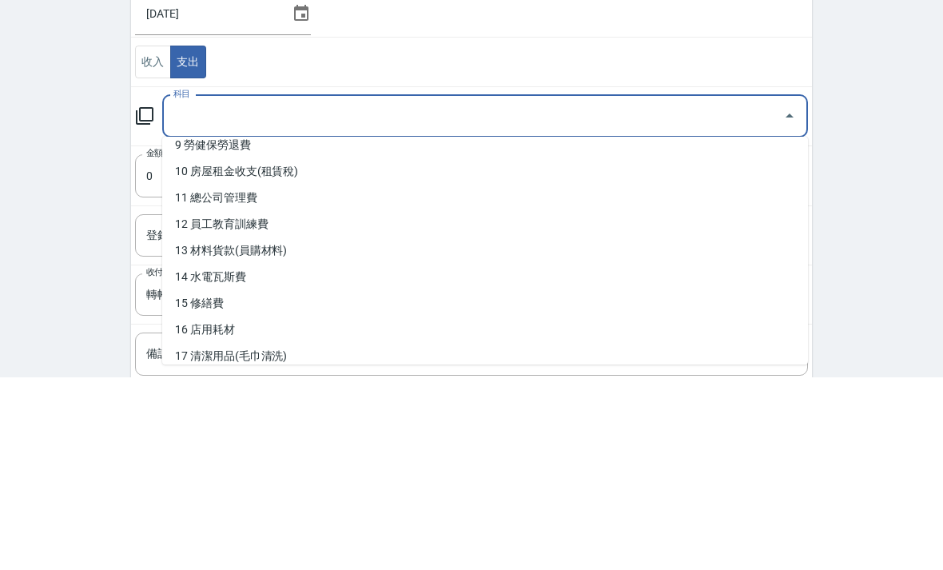
scroll to position [247, 0]
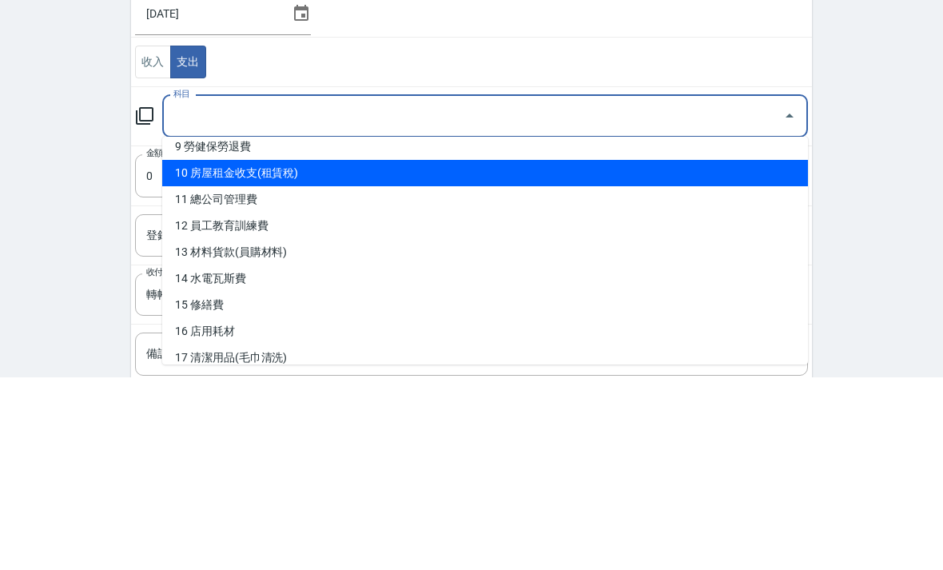
click at [481, 353] on li "10 房屋租金收支(租賃稅)" at bounding box center [485, 366] width 646 height 26
type input "10 房屋租金收支(租賃稅)"
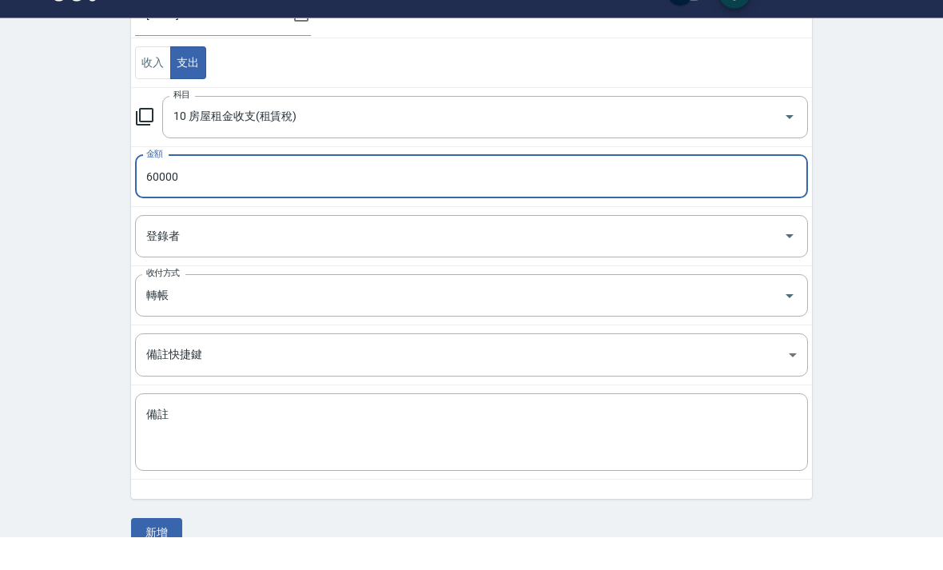
scroll to position [188, 0]
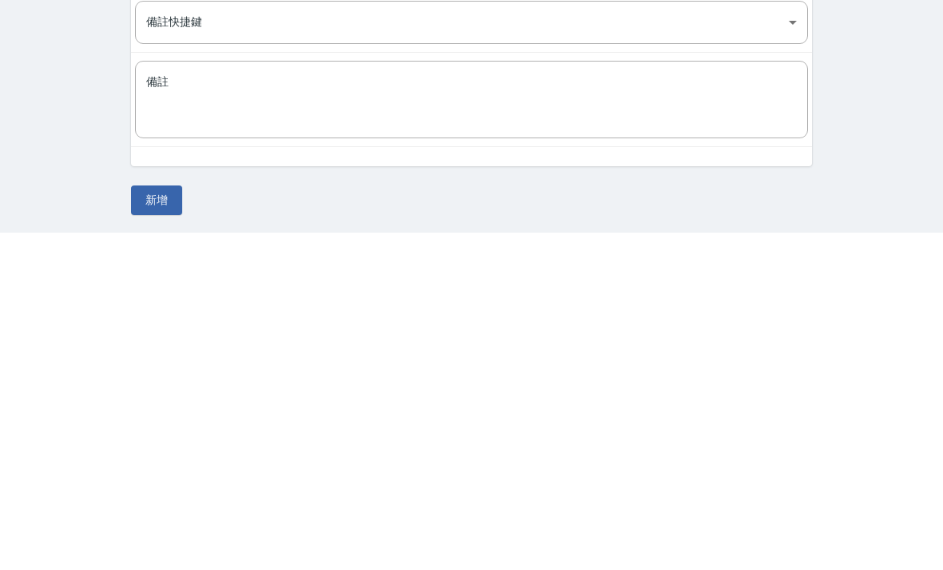
type input "60000"
click at [161, 523] on button "新增" at bounding box center [156, 538] width 51 height 30
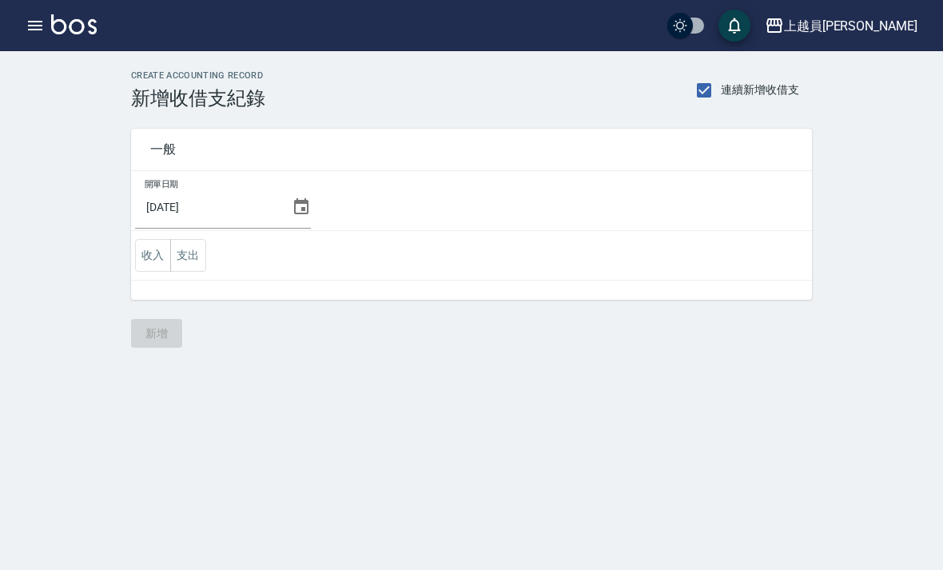
click at [188, 252] on button "支出" at bounding box center [188, 255] width 36 height 33
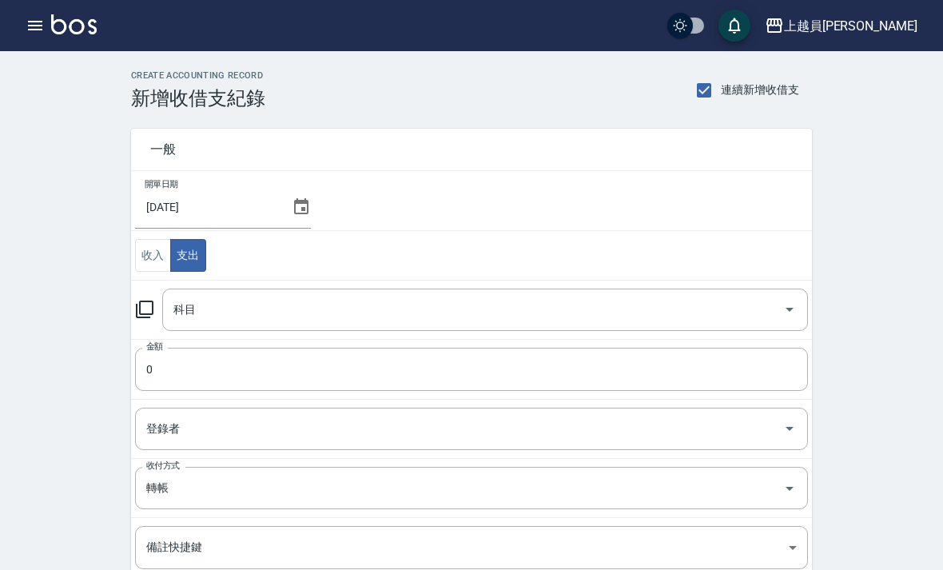
click at [787, 305] on icon "Open" at bounding box center [789, 309] width 19 height 19
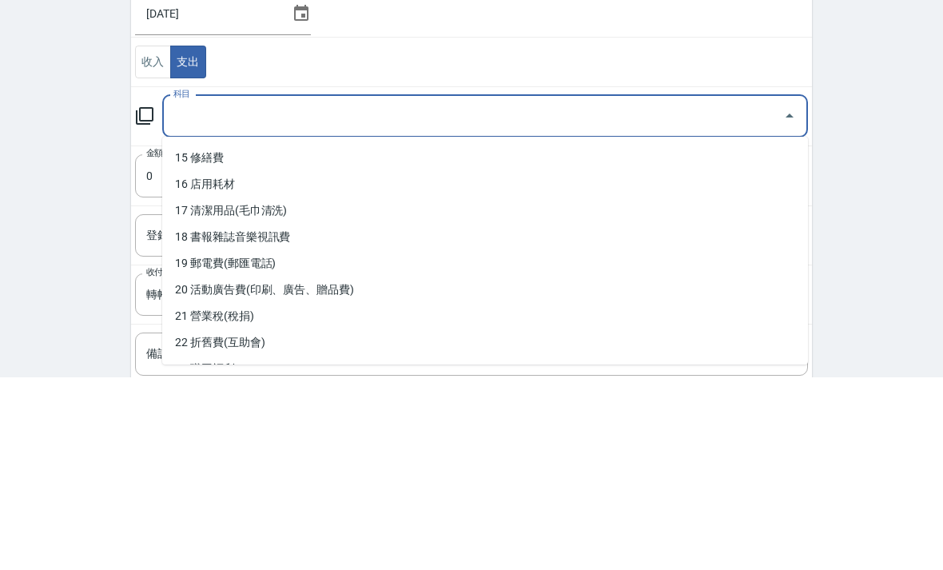
scroll to position [396, 0]
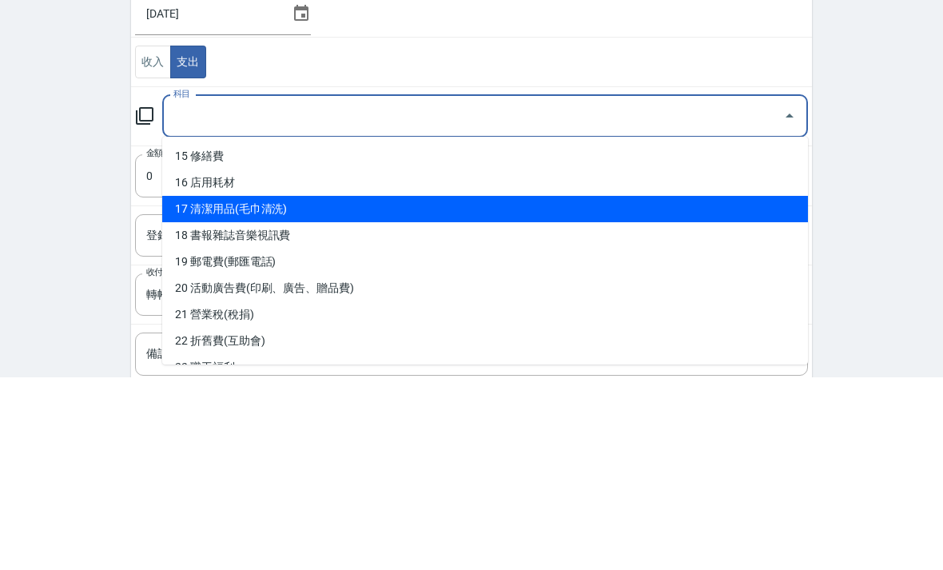
click at [702, 389] on li "17 清潔用品(毛巾清洗)" at bounding box center [485, 402] width 646 height 26
type input "17 清潔用品(毛巾清洗)"
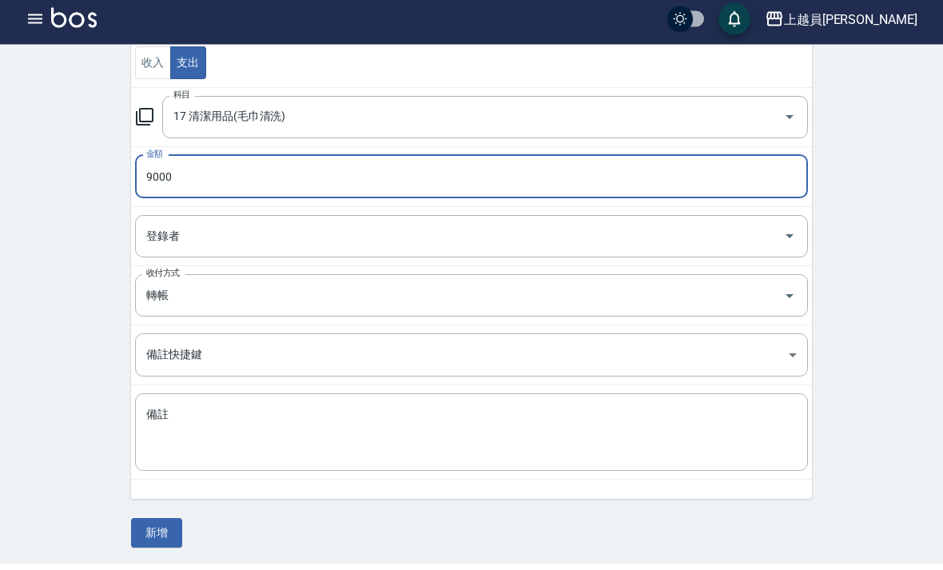
scroll to position [188, 0]
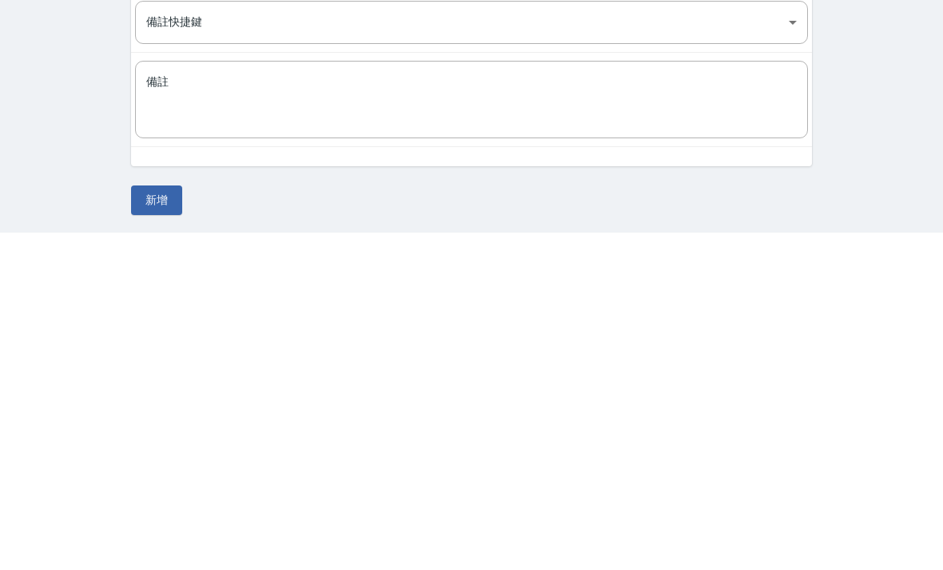
type input "9000"
click at [161, 523] on button "新增" at bounding box center [156, 538] width 51 height 30
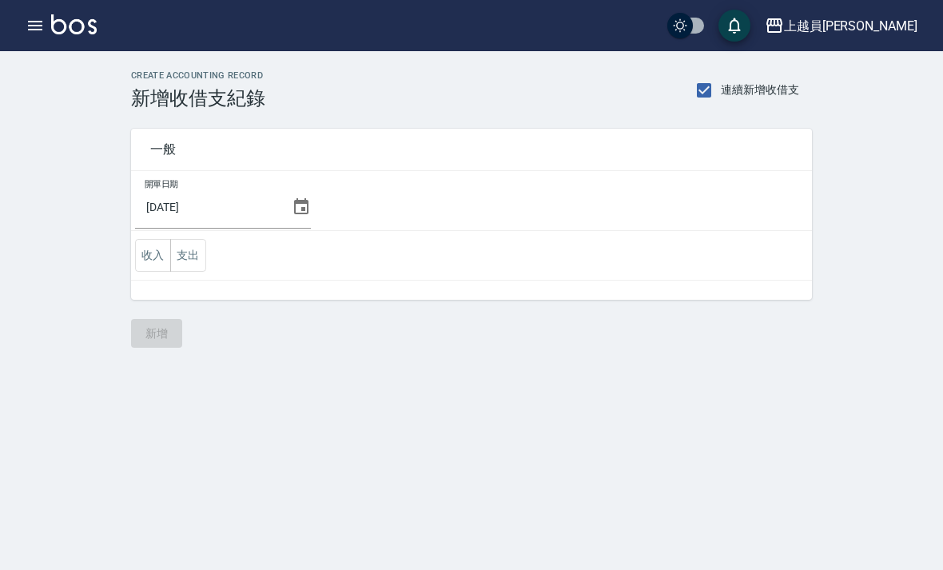
click at [193, 269] on button "支出" at bounding box center [188, 255] width 36 height 33
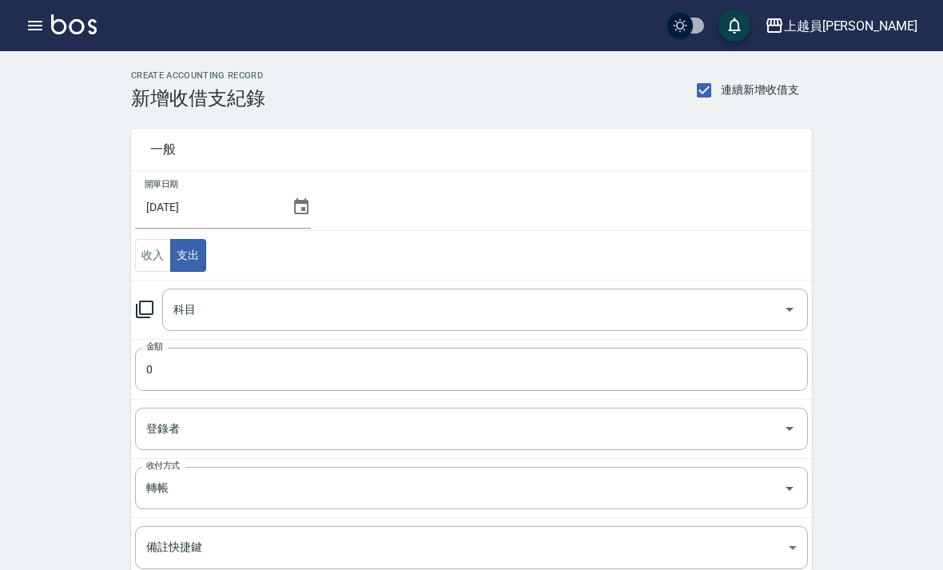
click at [361, 309] on input "科目" at bounding box center [473, 310] width 608 height 28
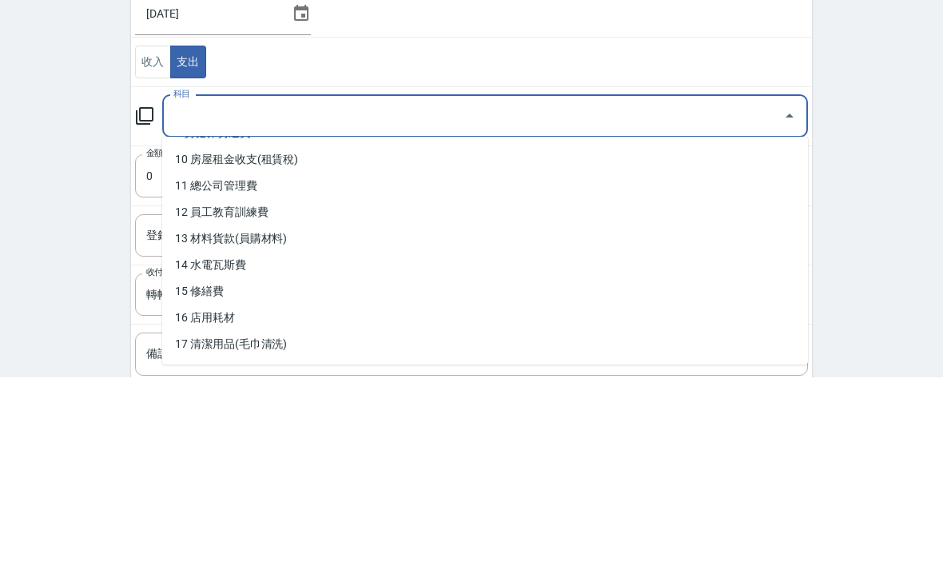
scroll to position [289, 0]
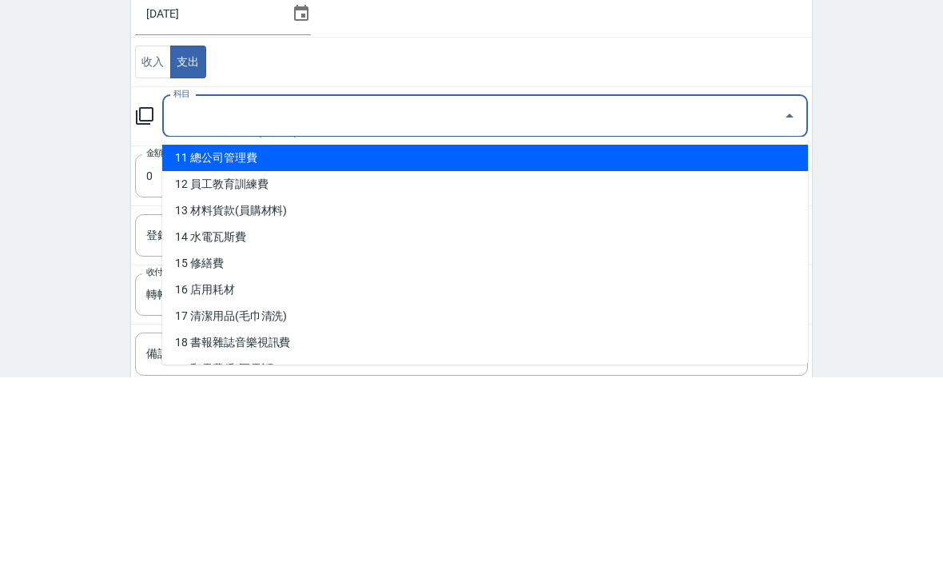
click at [280, 338] on li "11 總公司管理費" at bounding box center [485, 351] width 646 height 26
type input "11 總公司管理費"
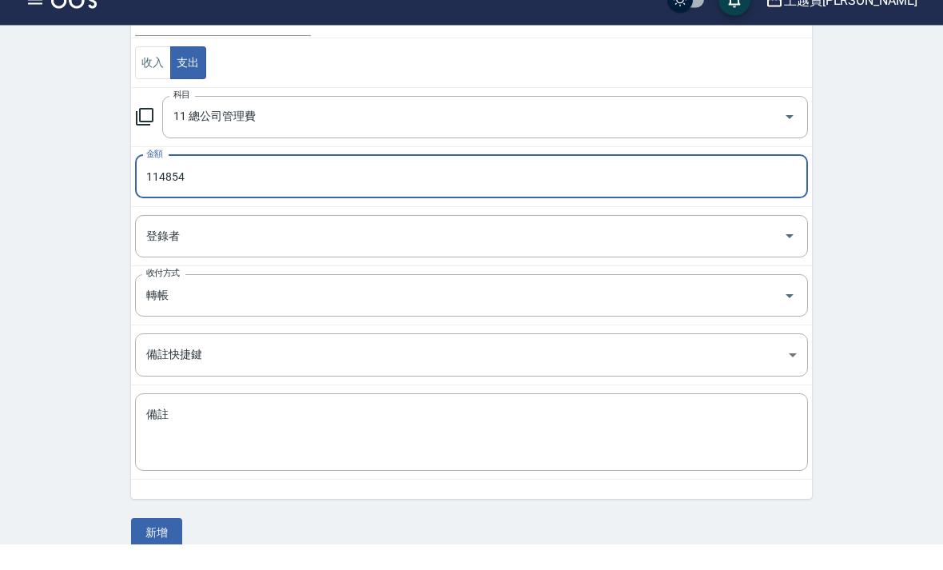
scroll to position [188, 0]
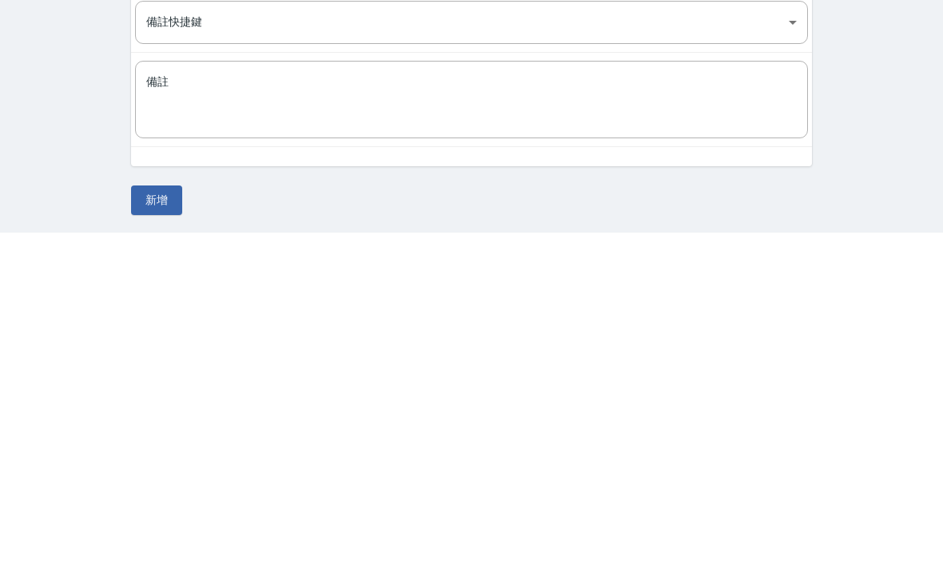
type input "114854"
click at [164, 523] on button "新增" at bounding box center [156, 538] width 51 height 30
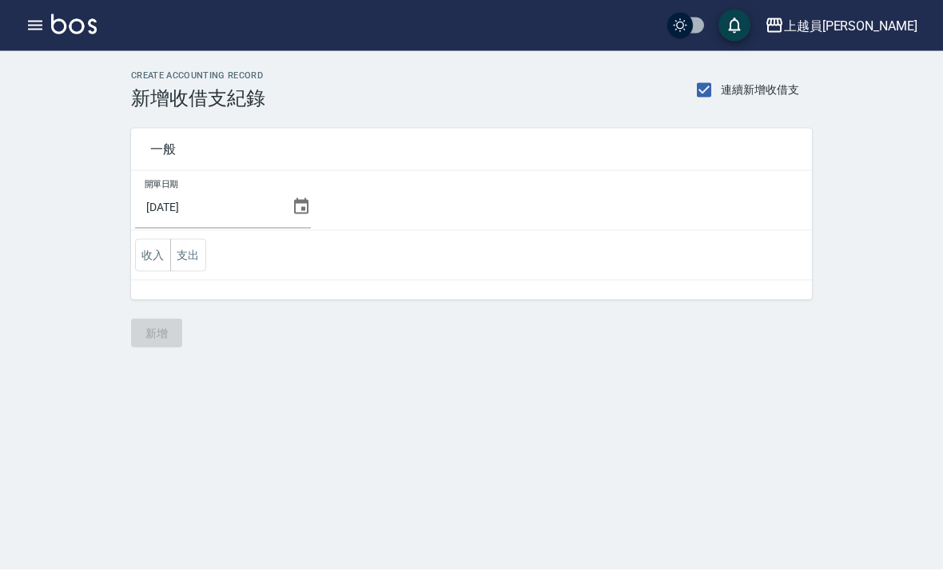
click at [189, 239] on button "支出" at bounding box center [188, 255] width 36 height 33
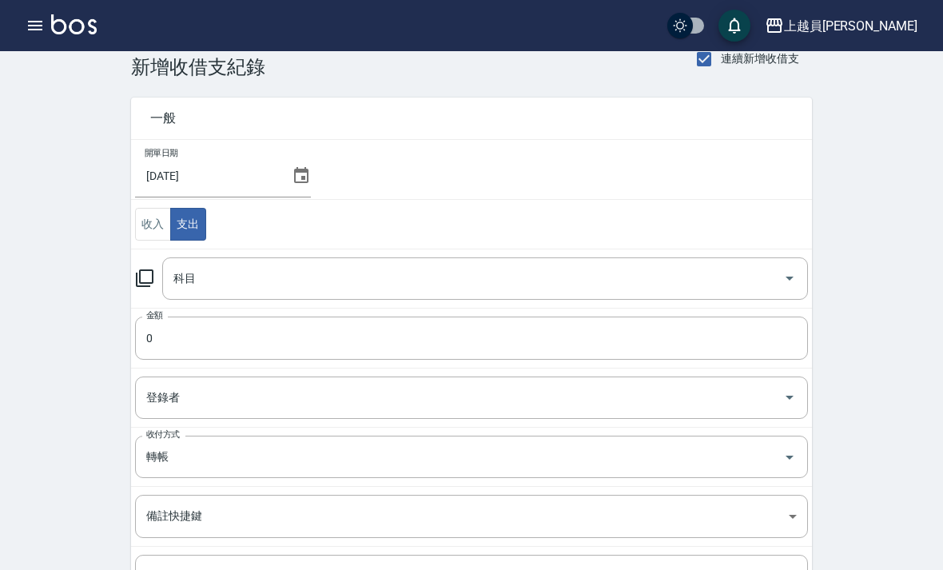
click at [366, 290] on input "科目" at bounding box center [473, 279] width 608 height 28
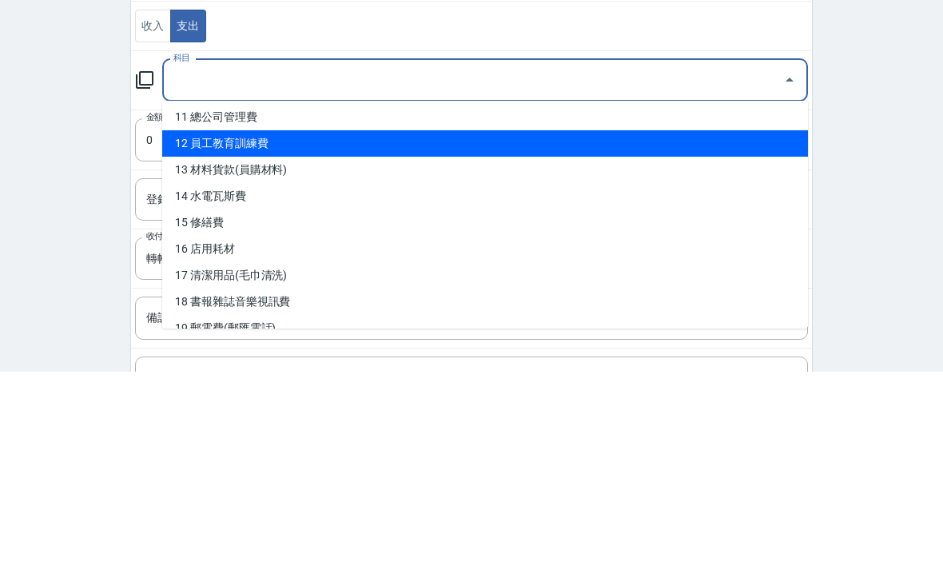
scroll to position [294, 0]
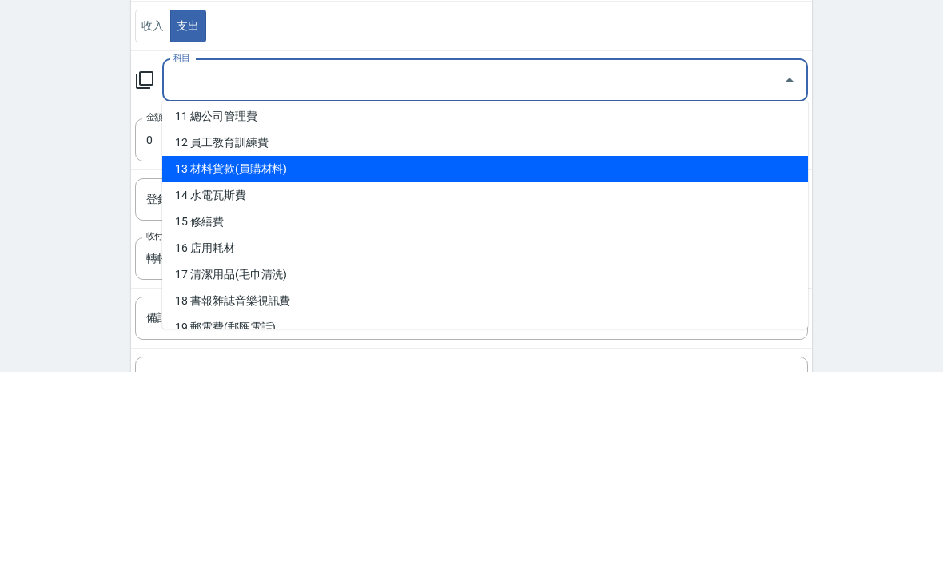
click at [361, 355] on li "13 材料貨款(員購材料)" at bounding box center [485, 368] width 646 height 26
type input "13 材料貨款(員購材料)"
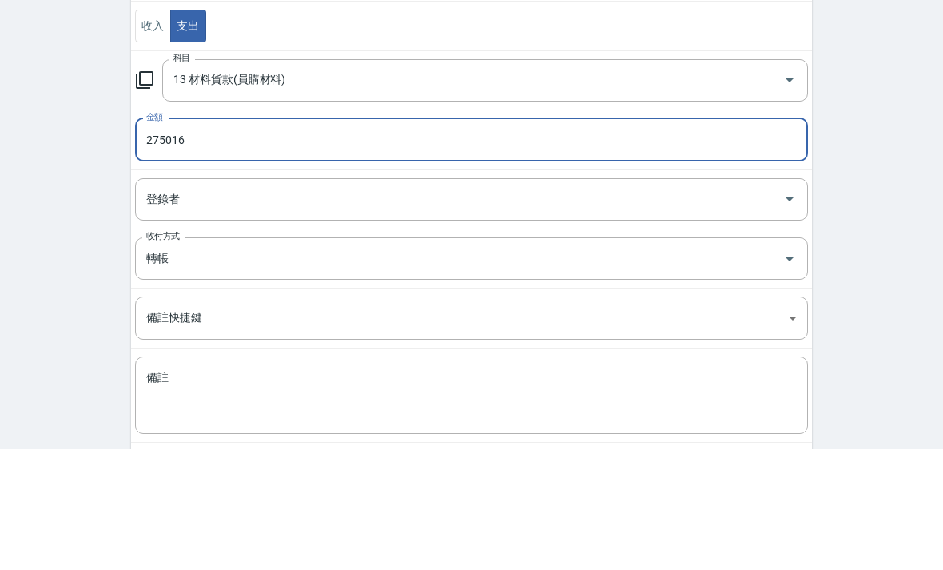
scroll to position [188, 0]
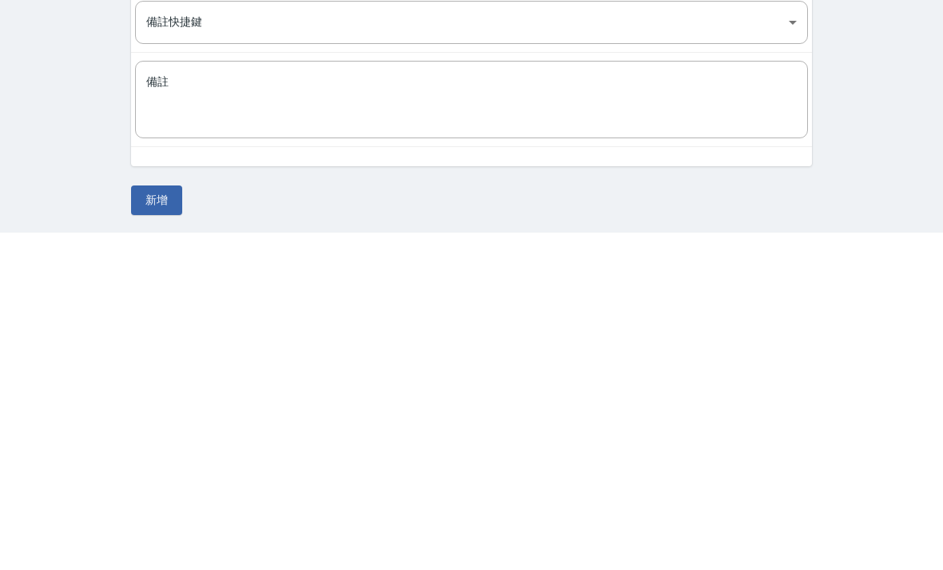
type input "275016"
click at [163, 523] on button "新增" at bounding box center [156, 538] width 51 height 30
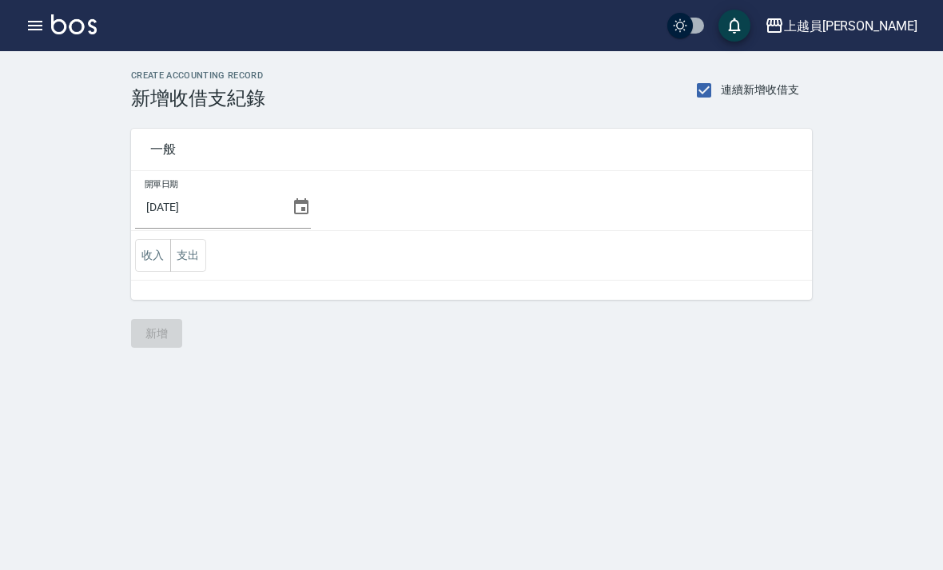
click at [181, 268] on button "支出" at bounding box center [188, 255] width 36 height 33
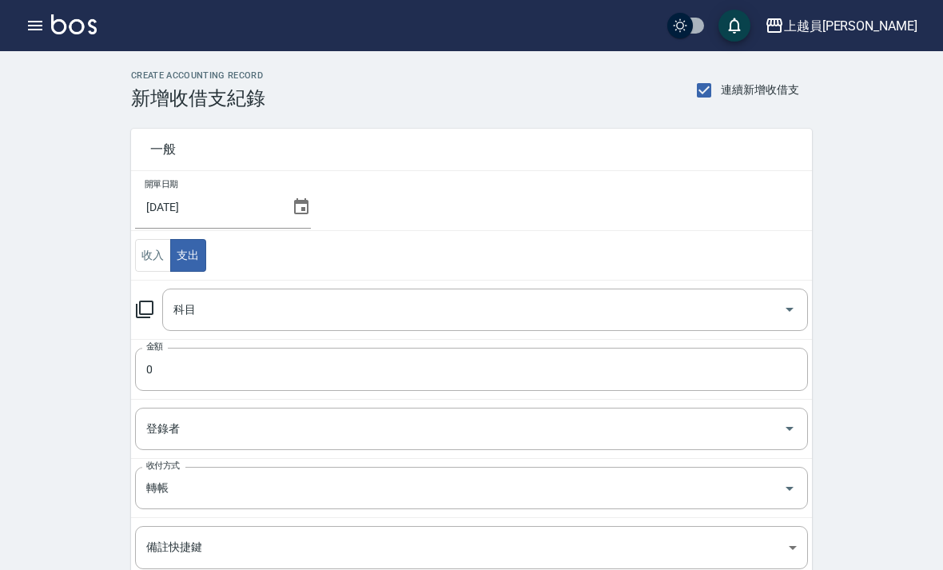
click at [459, 321] on input "科目" at bounding box center [473, 310] width 608 height 28
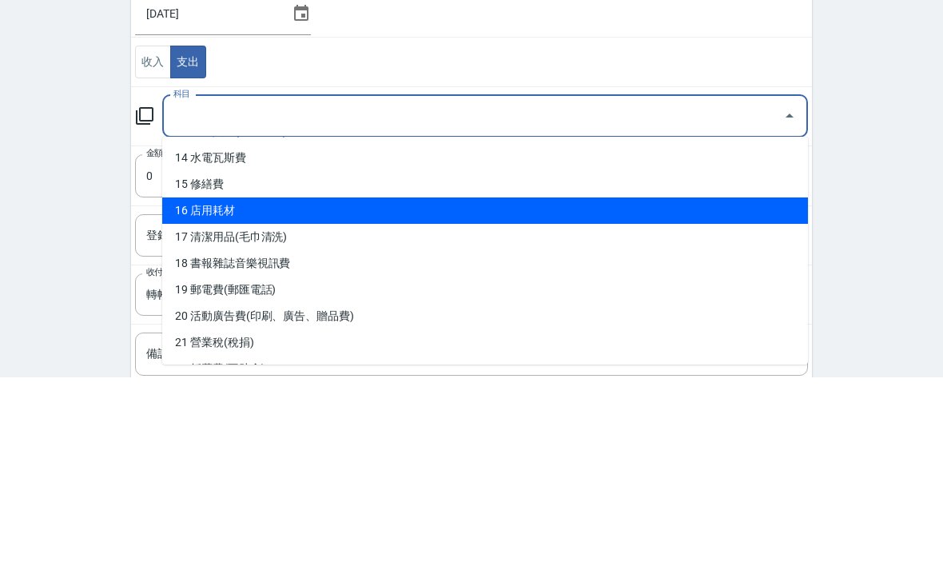
scroll to position [372, 0]
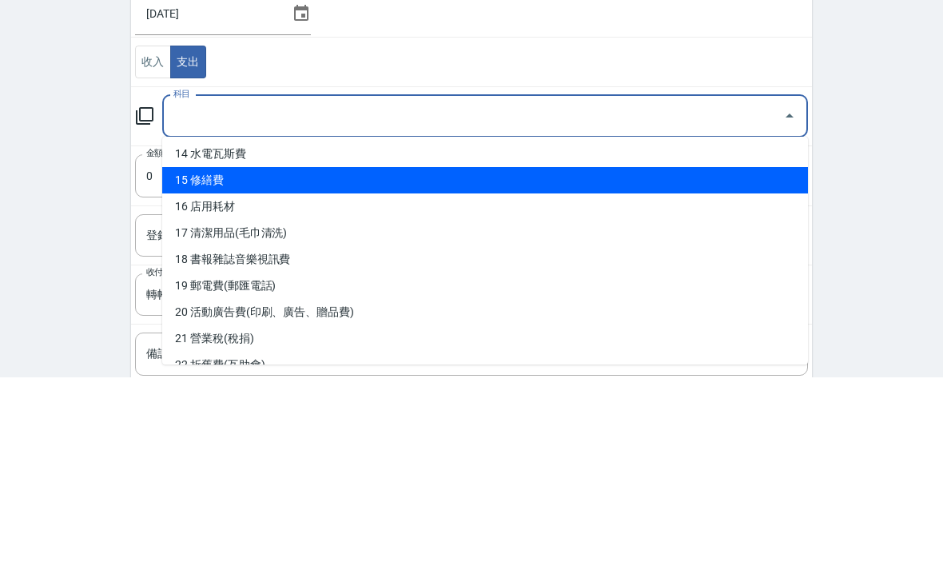
click at [315, 361] on li "15 修繕費" at bounding box center [485, 374] width 646 height 26
type input "15 修繕費"
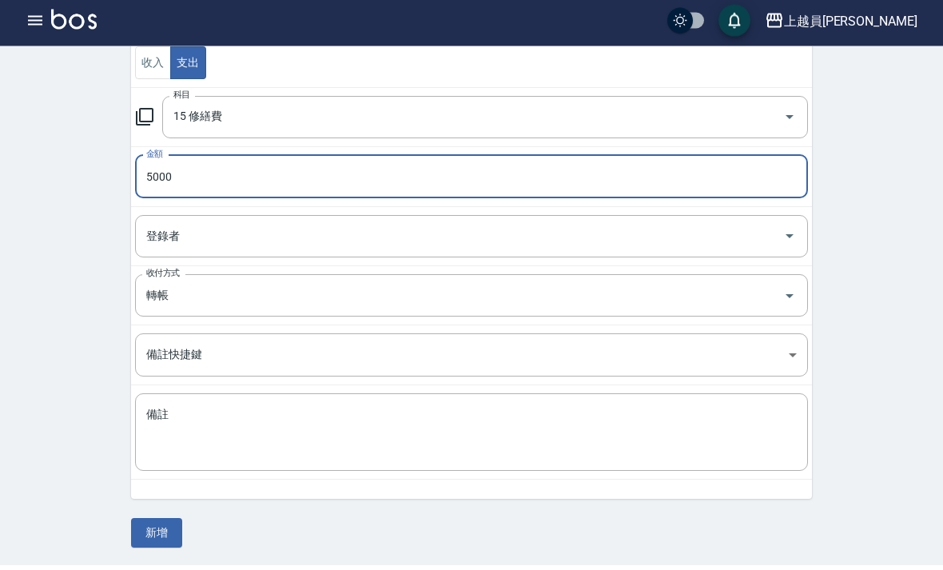
scroll to position [188, 0]
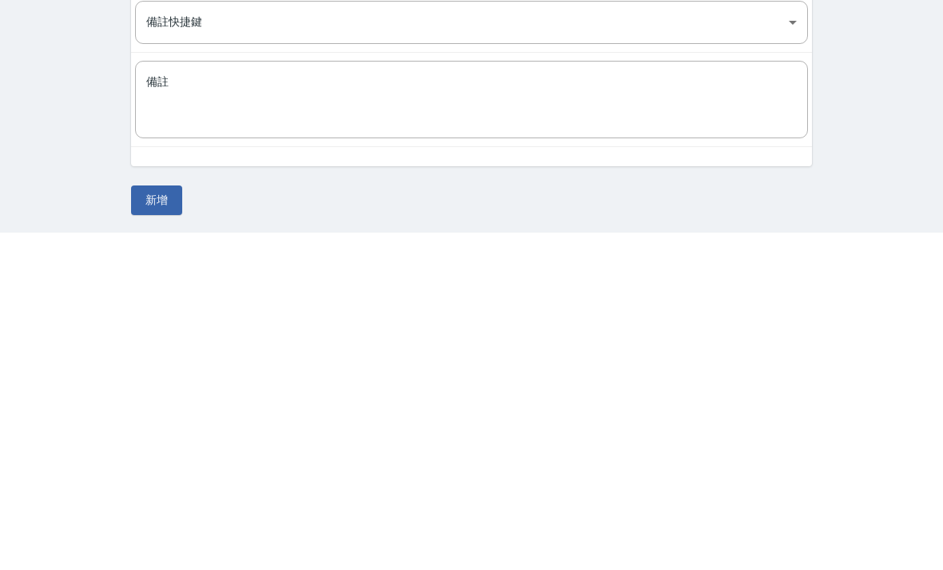
type input "5000"
click at [165, 523] on button "新增" at bounding box center [156, 538] width 51 height 30
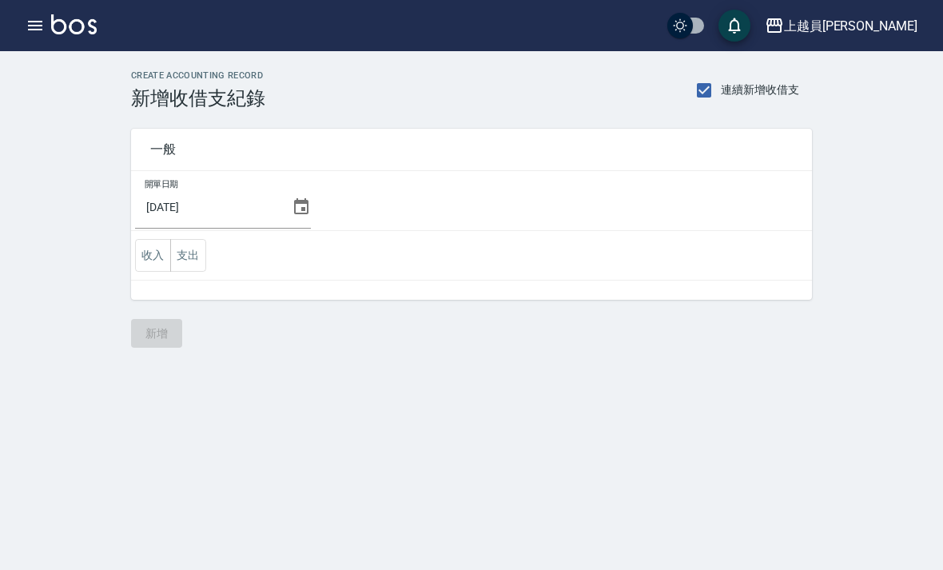
click at [40, 15] on button "button" at bounding box center [35, 26] width 32 height 32
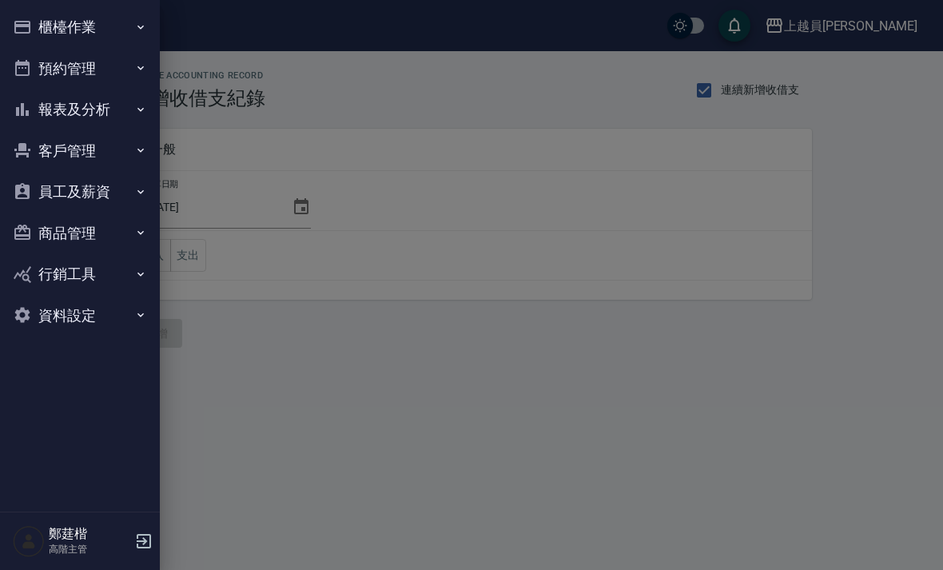
click at [117, 126] on button "報表及分析" at bounding box center [79, 110] width 147 height 42
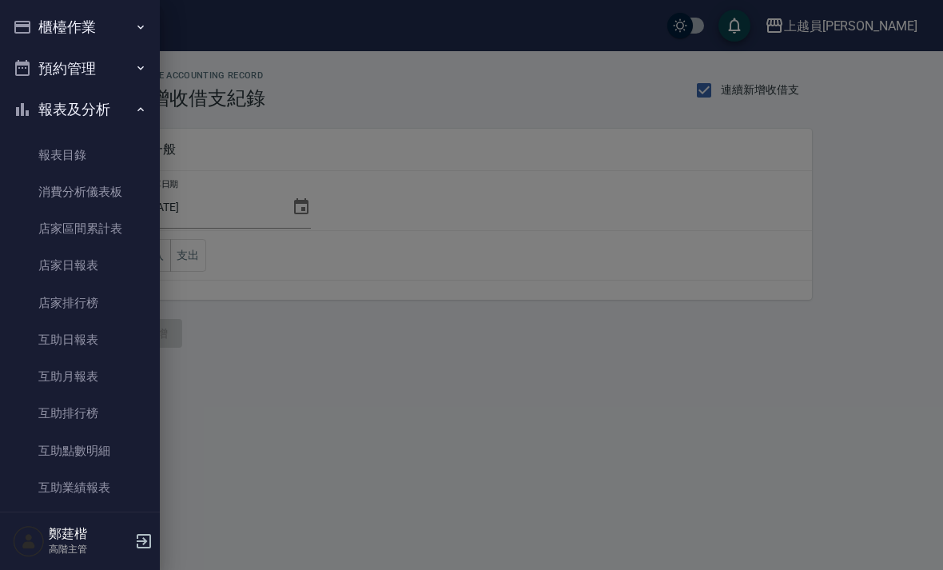
click at [135, 34] on button "櫃檯作業" at bounding box center [79, 27] width 147 height 42
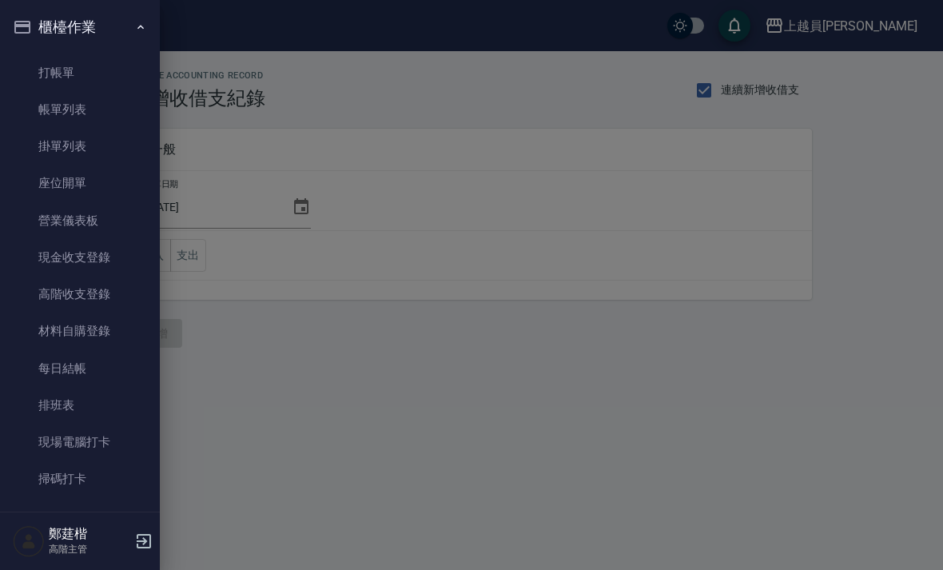
click at [122, 289] on link "高階收支登錄" at bounding box center [79, 294] width 147 height 37
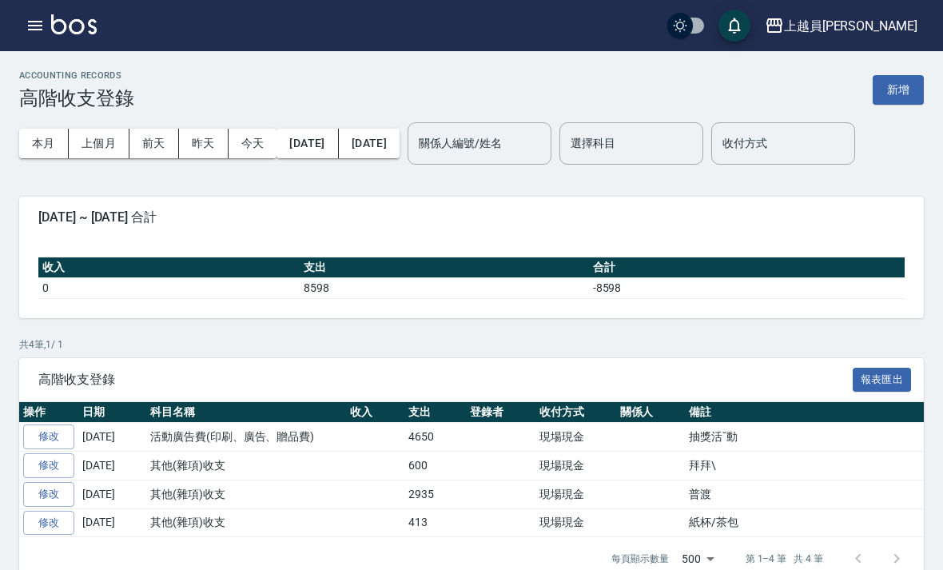
click at [338, 148] on button "[DATE]" at bounding box center [308, 144] width 62 height 30
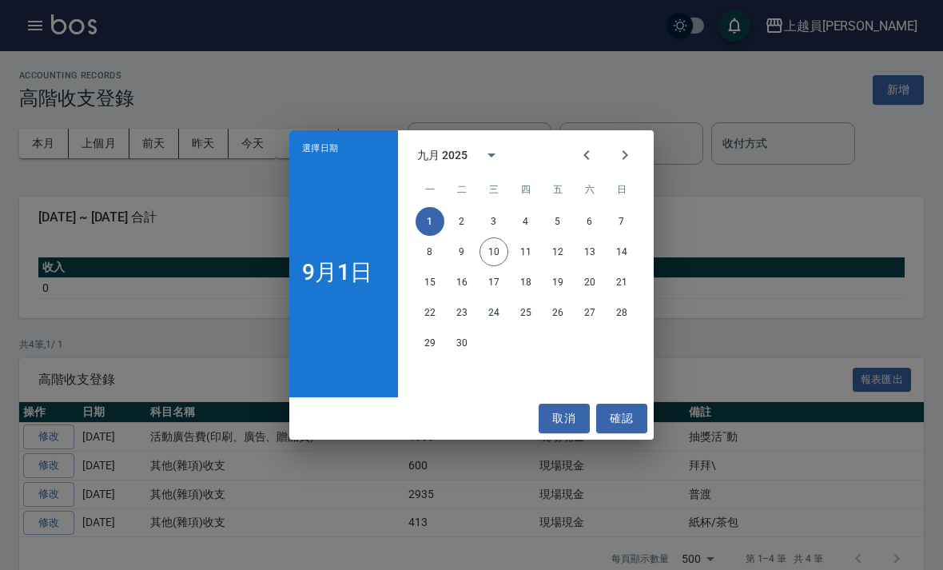
click at [761, 181] on div "選擇日期 9月1日 九月 2025 一 二 三 四 五 六 日 1 2 3 4 5 6 7 8 9 10 11 12 13 14 15 16 17 18 19…" at bounding box center [471, 285] width 943 height 570
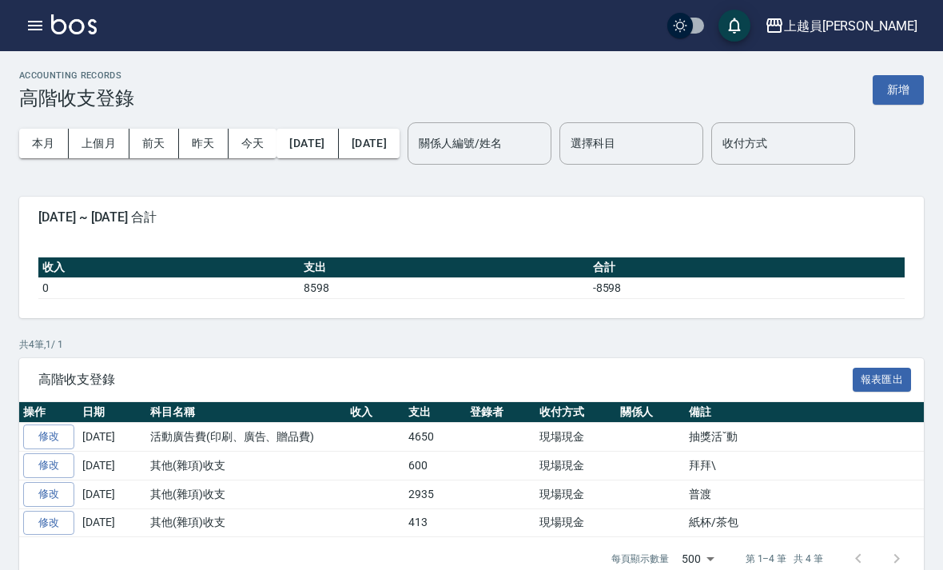
click at [400, 142] on button "[DATE]" at bounding box center [369, 144] width 61 height 30
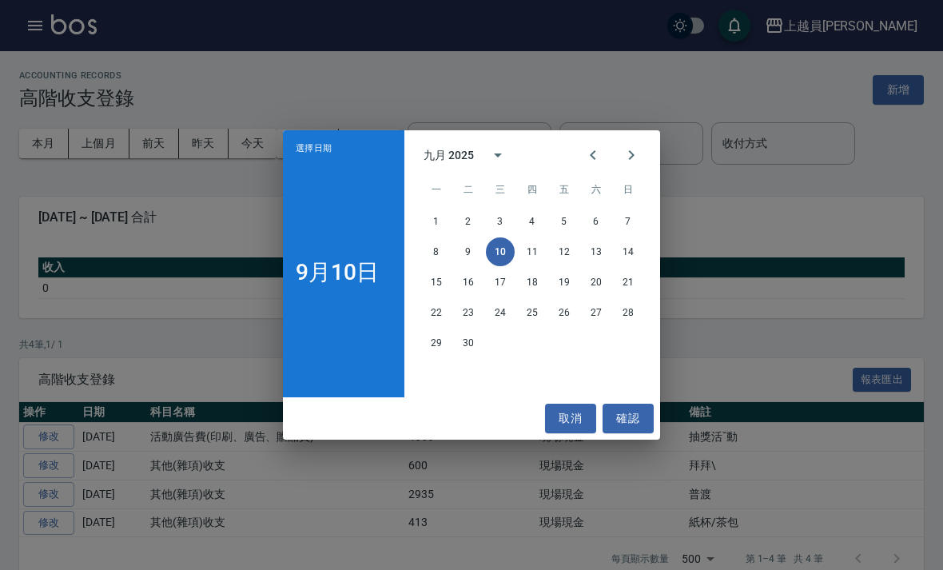
click at [611, 153] on button "Previous month" at bounding box center [593, 155] width 38 height 38
click at [636, 341] on button "31" at bounding box center [628, 343] width 29 height 29
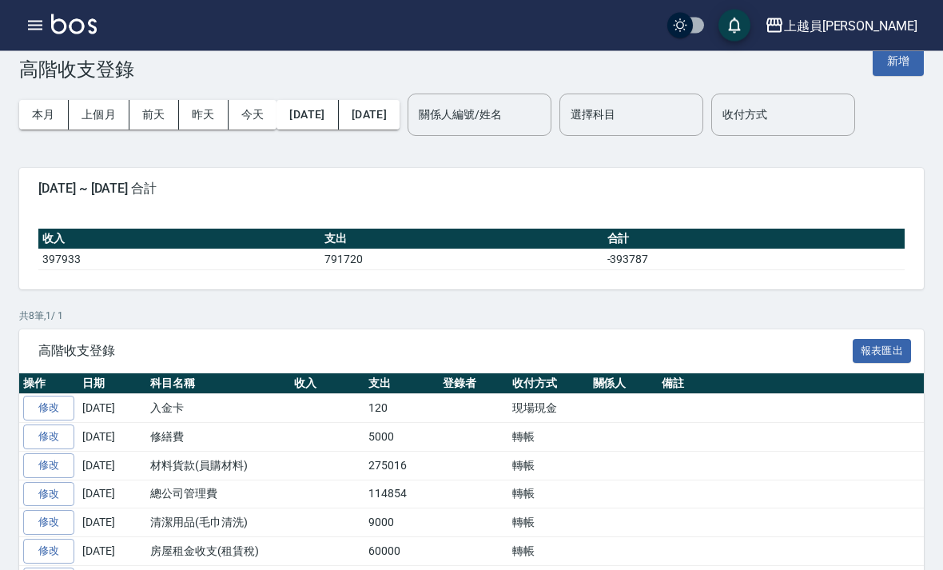
scroll to position [42, 0]
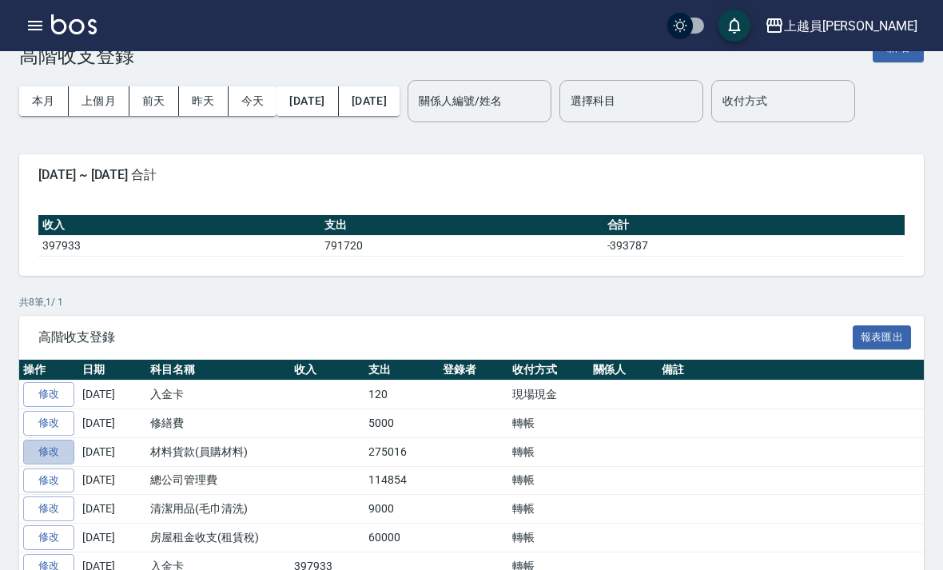
click at [44, 448] on link "修改" at bounding box center [48, 452] width 51 height 25
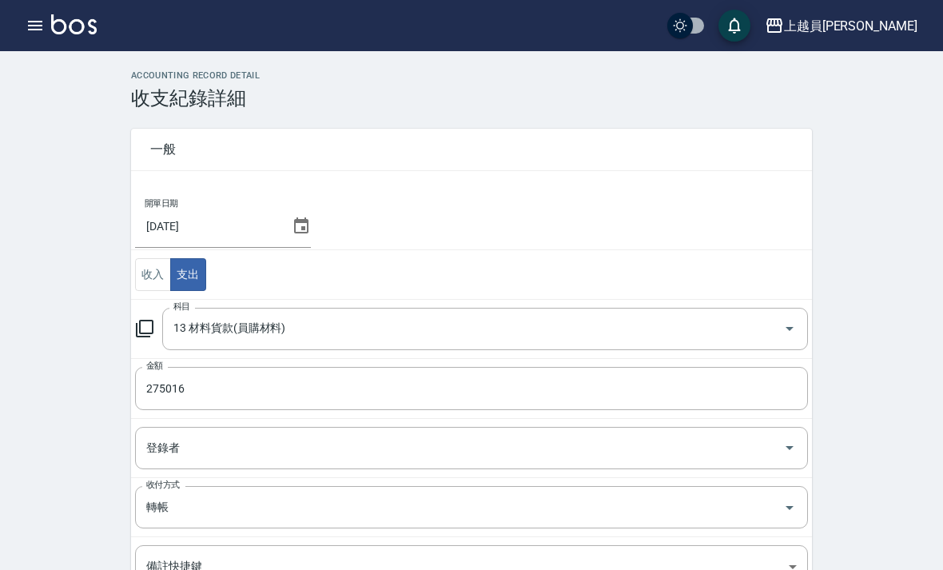
click at [209, 409] on input "275016" at bounding box center [471, 388] width 673 height 43
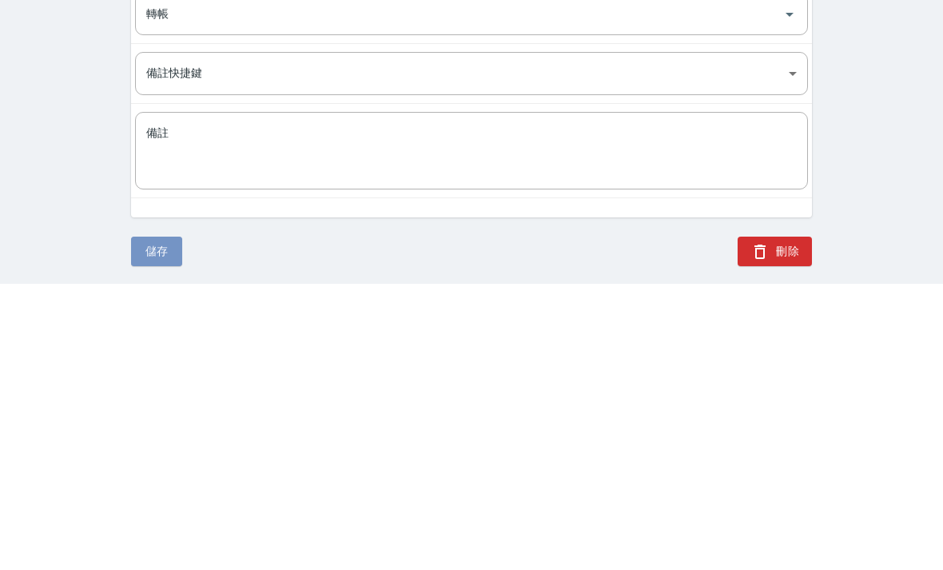
type input "288966"
click at [160, 523] on button "儲存" at bounding box center [156, 538] width 51 height 30
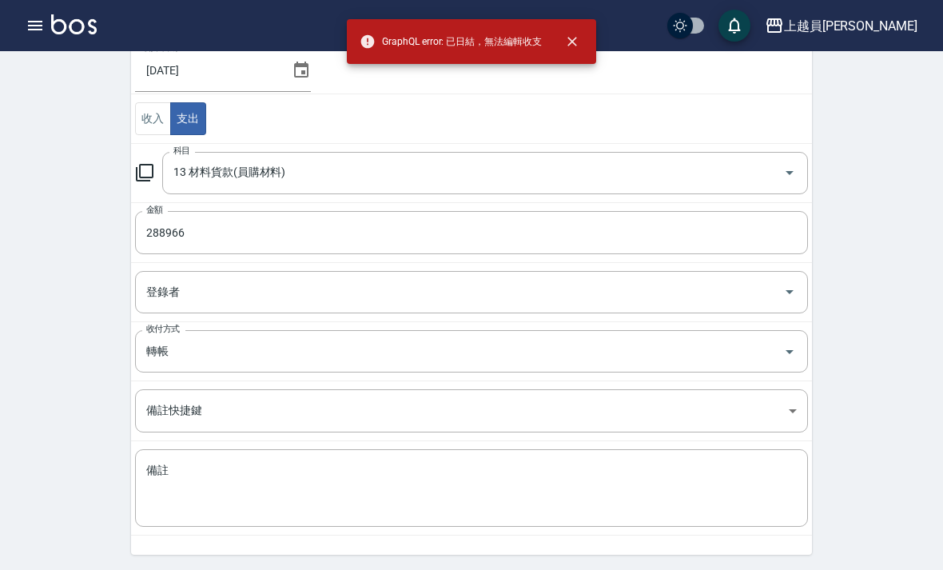
click at [38, 30] on icon "button" at bounding box center [35, 26] width 14 height 10
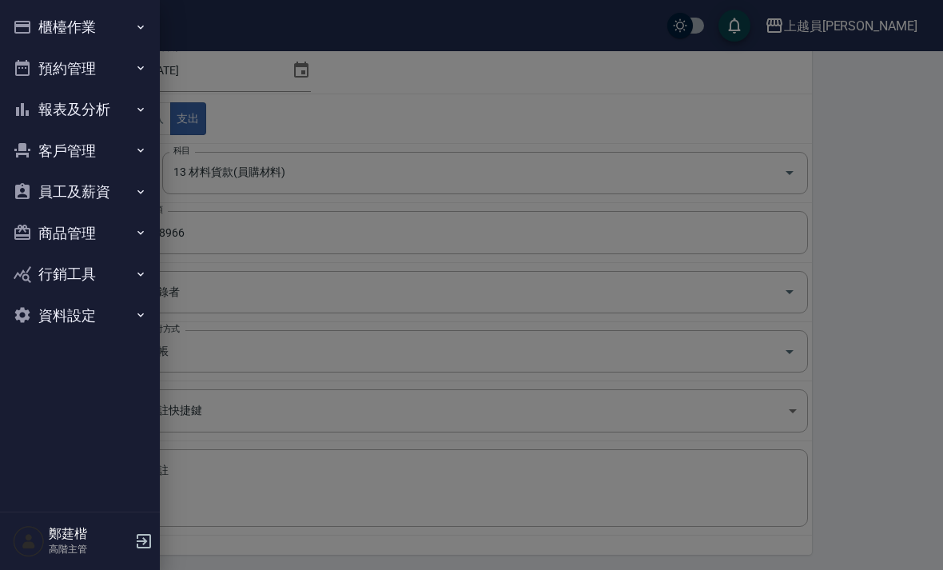
click at [116, 35] on button "櫃檯作業" at bounding box center [79, 27] width 147 height 42
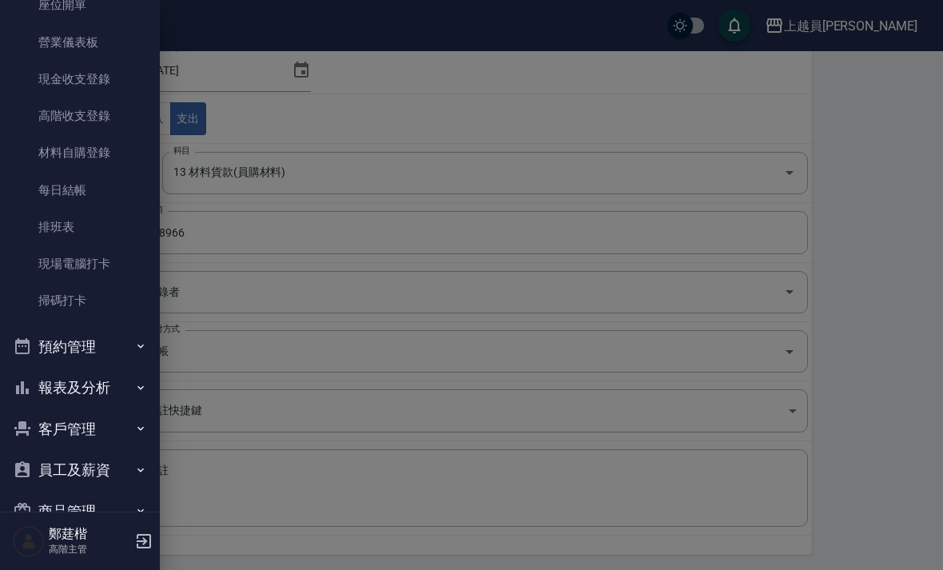
scroll to position [185, 0]
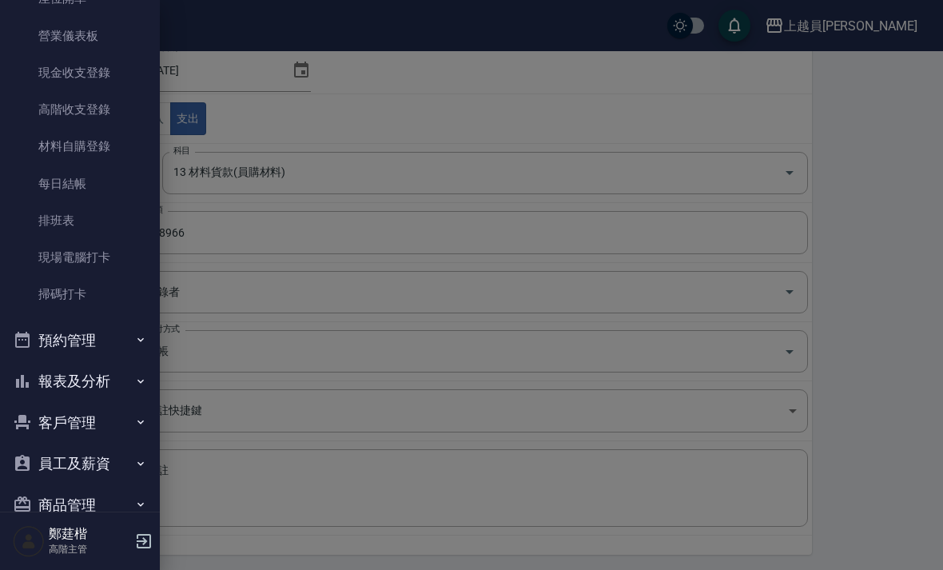
click at [100, 191] on link "每日結帳" at bounding box center [79, 183] width 147 height 37
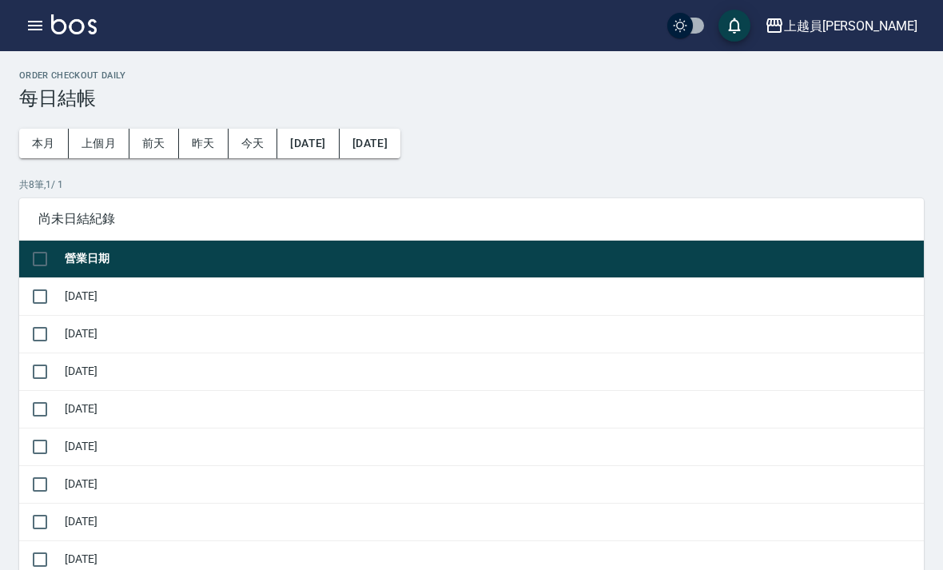
click at [54, 293] on input "checkbox" at bounding box center [40, 297] width 34 height 34
checkbox input "true"
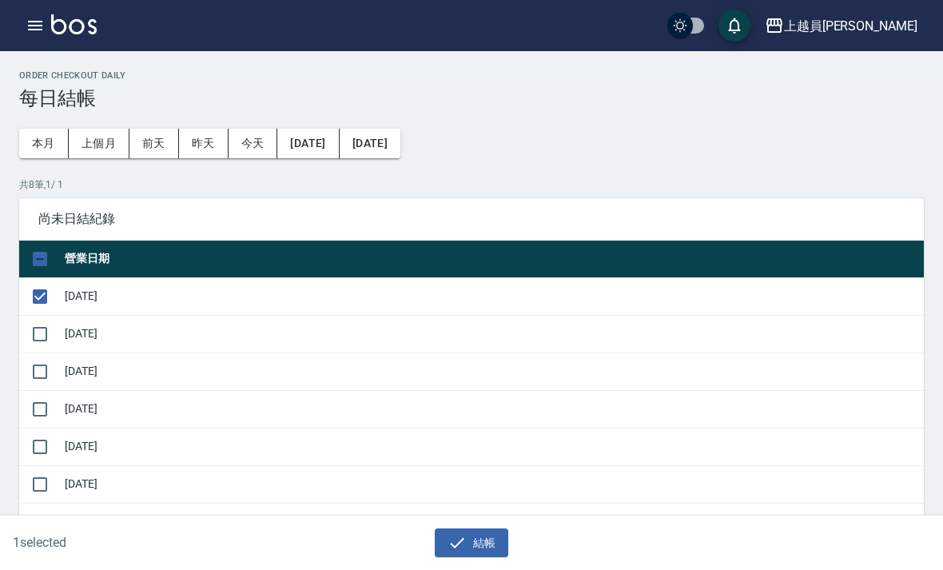
click at [34, 27] on icon "button" at bounding box center [35, 25] width 19 height 19
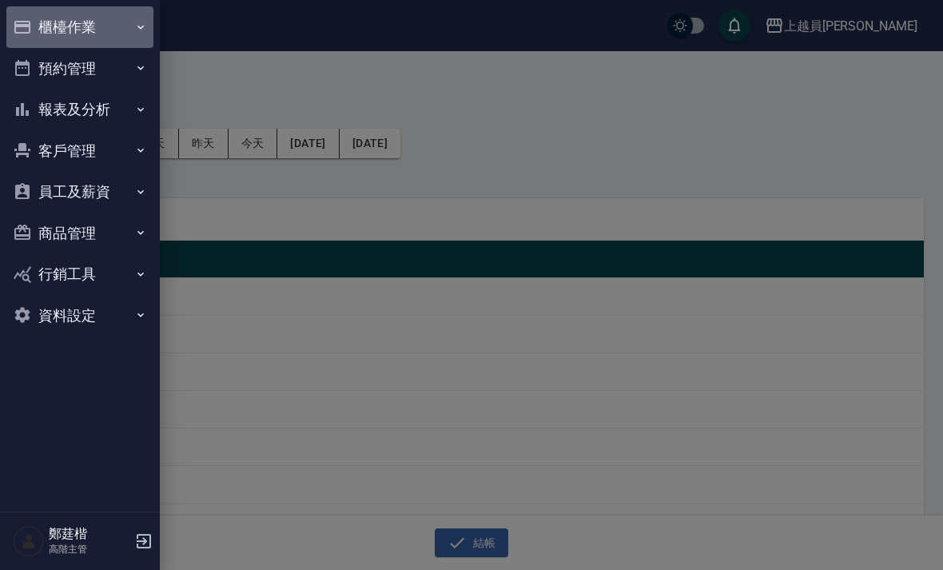
click at [54, 27] on button "櫃檯作業" at bounding box center [79, 27] width 147 height 42
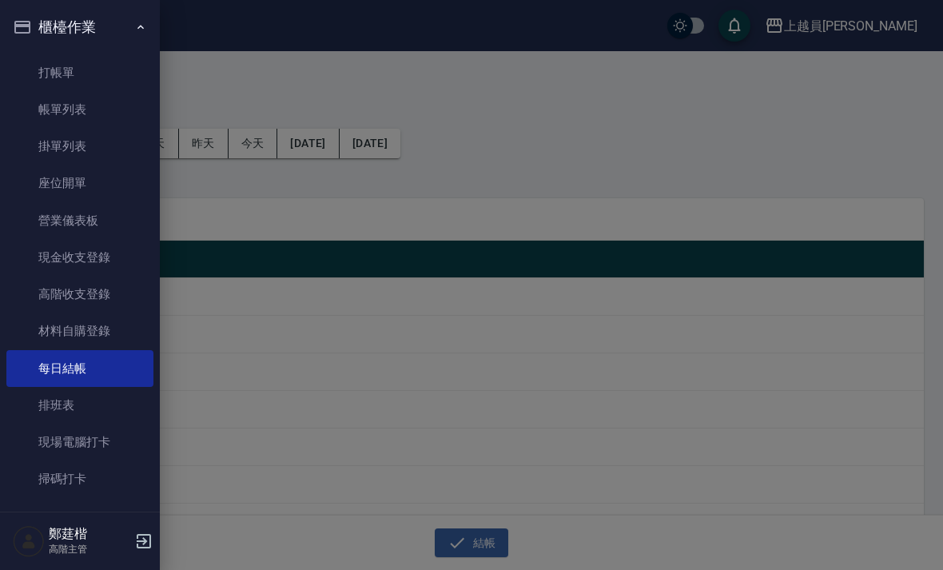
click at [76, 276] on link "高階收支登錄" at bounding box center [79, 294] width 147 height 37
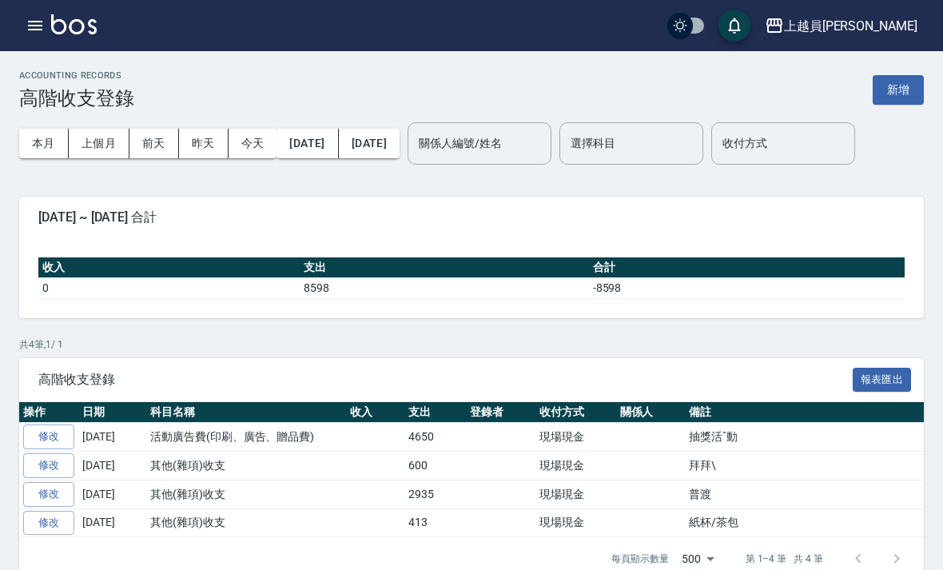
click at [325, 148] on button "[DATE]" at bounding box center [308, 144] width 62 height 30
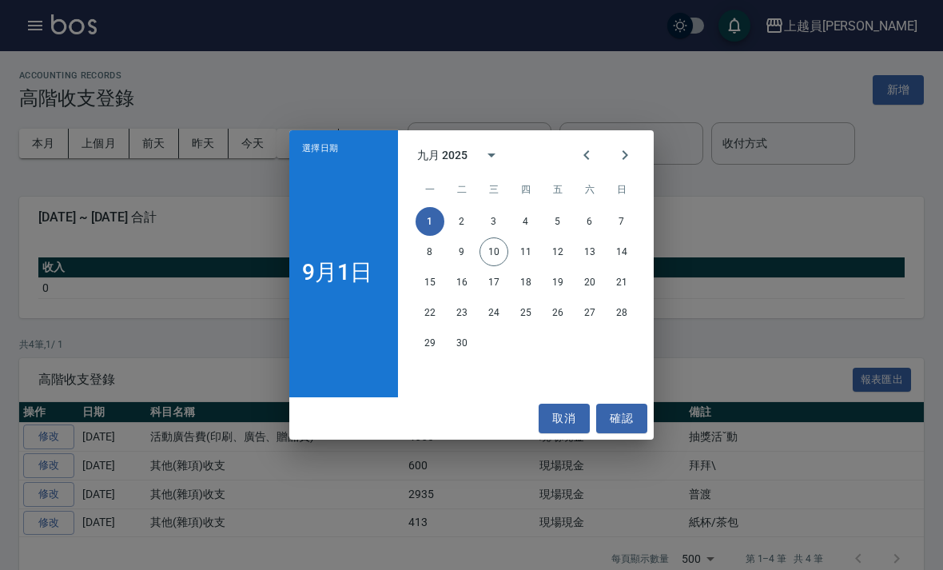
click at [667, 227] on div "選擇日期 9月1日 九月 2025 一 二 三 四 五 六 日 1 2 3 4 5 6 7 8 9 10 11 12 13 14 15 16 17 18 19…" at bounding box center [471, 285] width 943 height 570
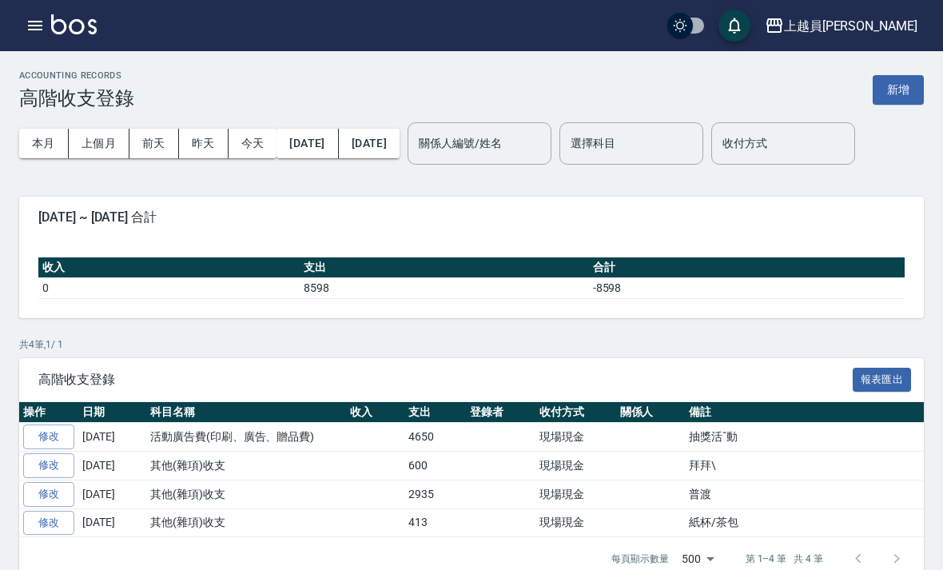
click at [400, 136] on button "[DATE]" at bounding box center [369, 144] width 61 height 30
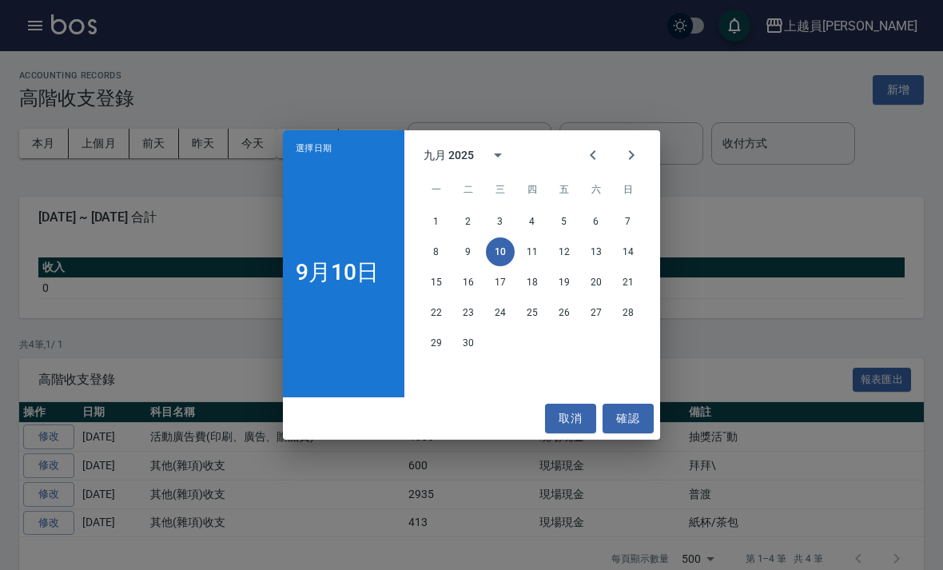
click at [584, 153] on icon "Previous month" at bounding box center [593, 155] width 19 height 19
click at [624, 355] on button "31" at bounding box center [628, 343] width 29 height 29
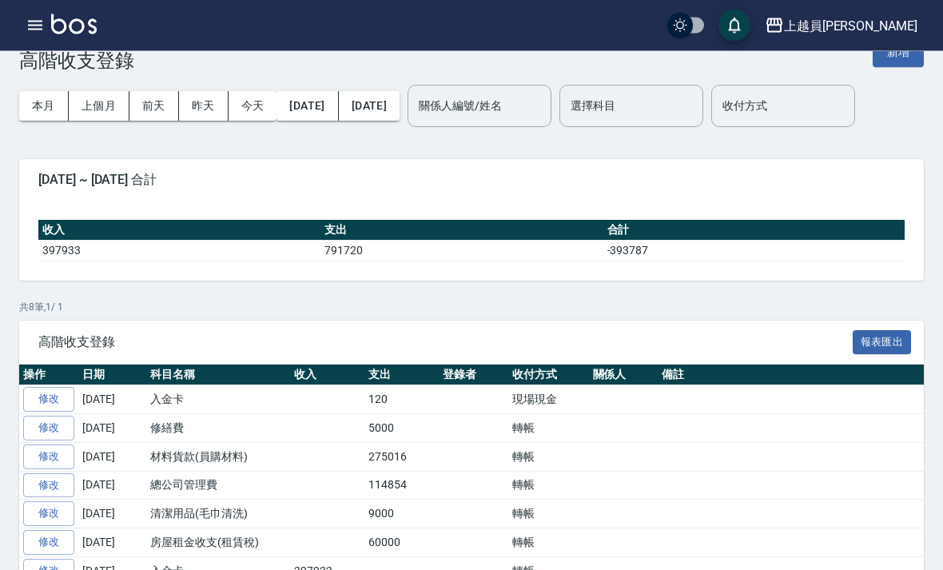
scroll to position [39, 0]
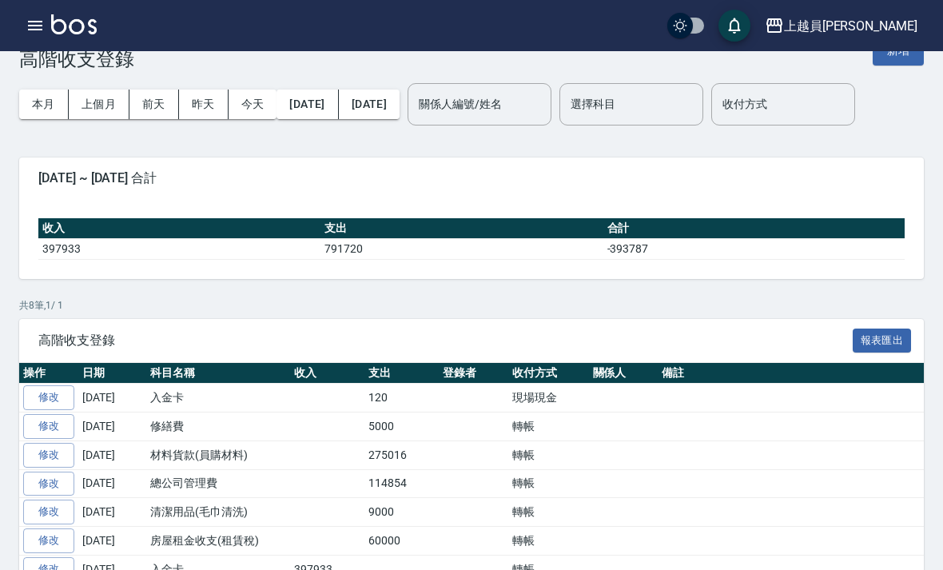
click at [60, 459] on link "修改" at bounding box center [48, 455] width 51 height 25
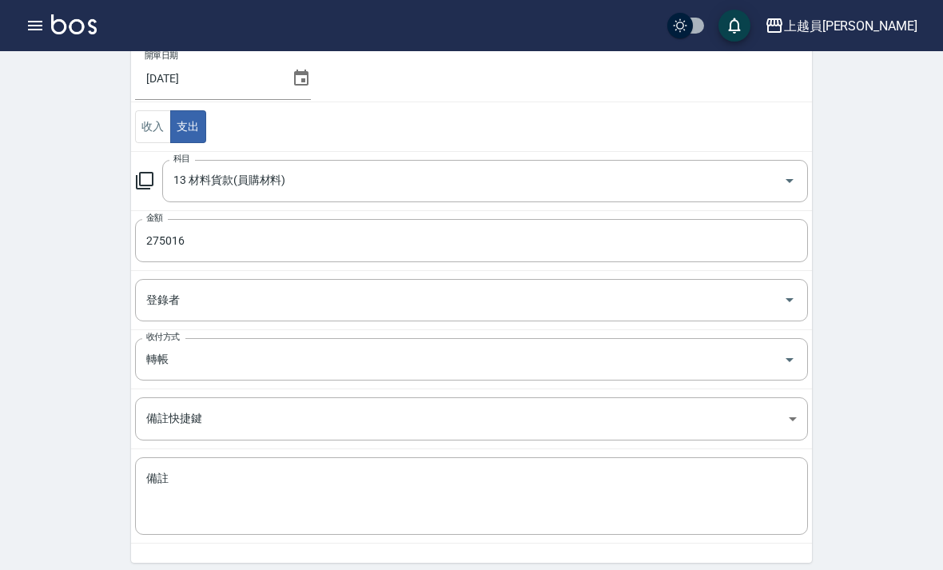
scroll to position [156, 0]
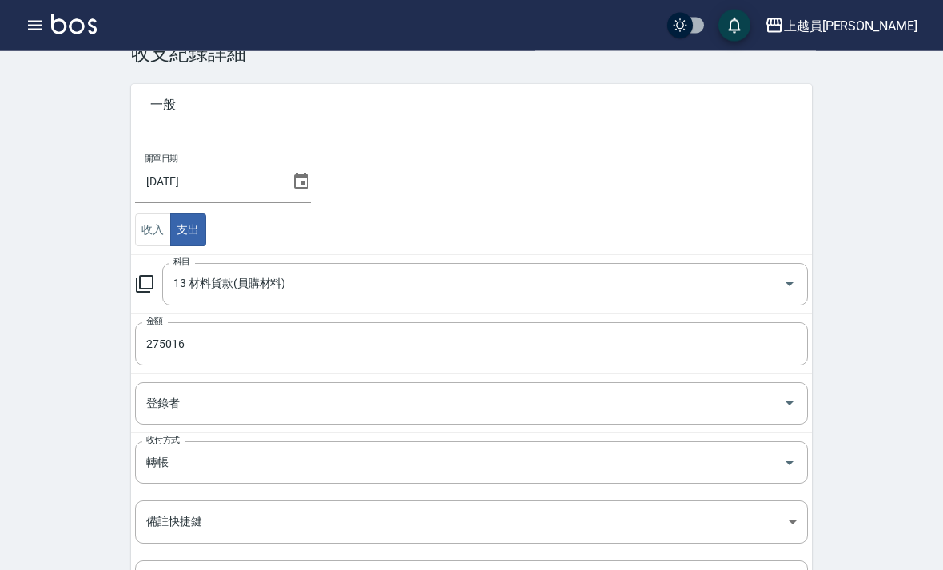
scroll to position [0, 0]
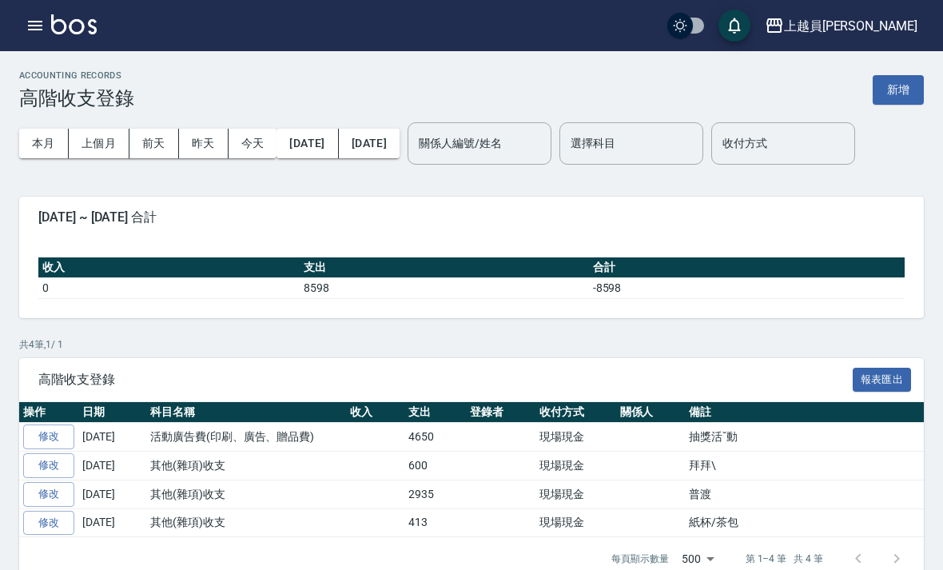
click at [897, 95] on button "新增" at bounding box center [898, 90] width 51 height 30
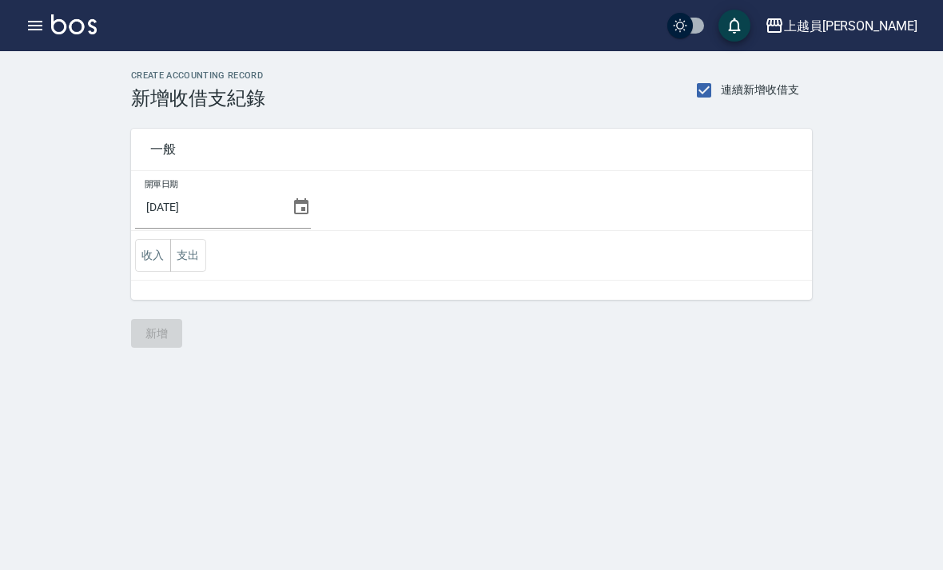
click at [190, 253] on button "支出" at bounding box center [188, 255] width 36 height 33
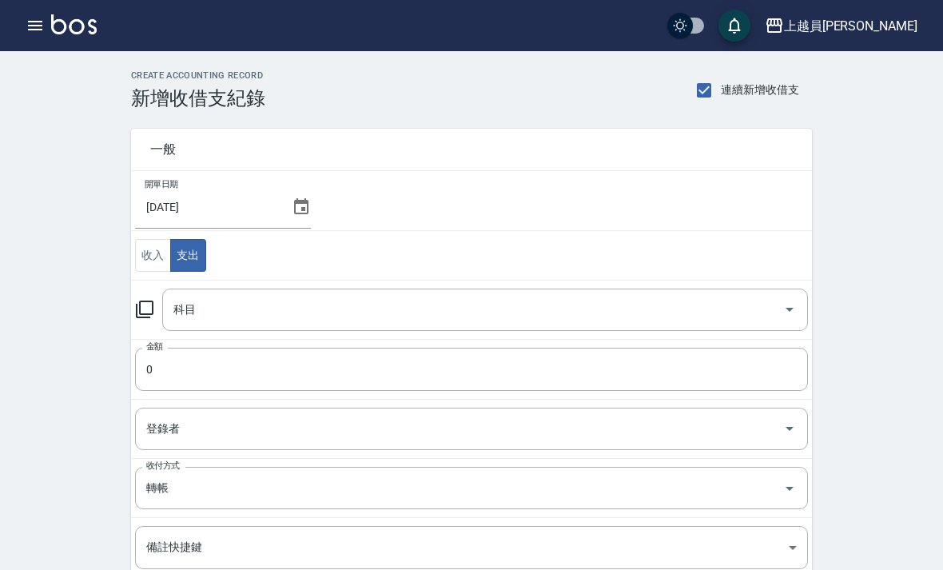
click at [296, 206] on icon at bounding box center [301, 206] width 19 height 19
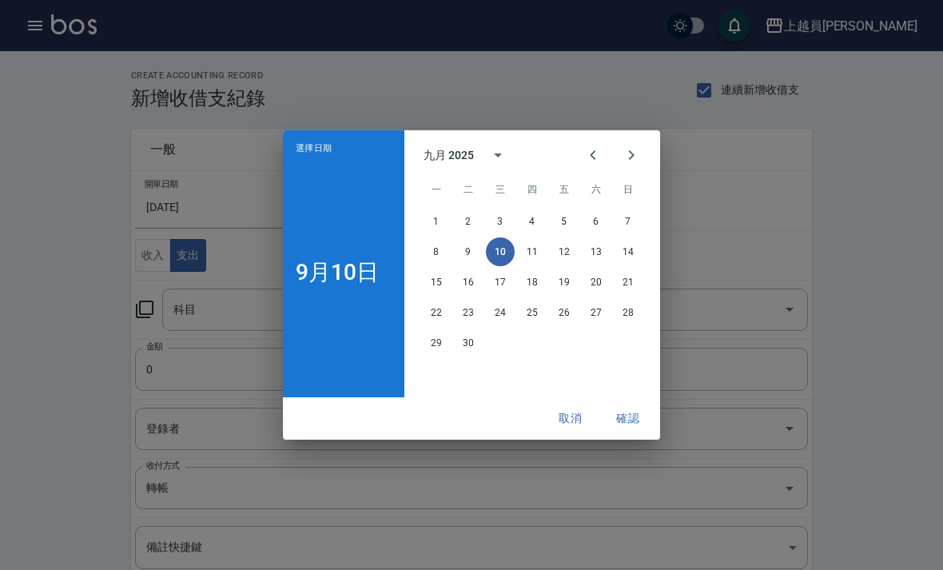
click at [592, 153] on icon "Previous month" at bounding box center [593, 155] width 19 height 19
click at [638, 341] on button "31" at bounding box center [628, 343] width 29 height 29
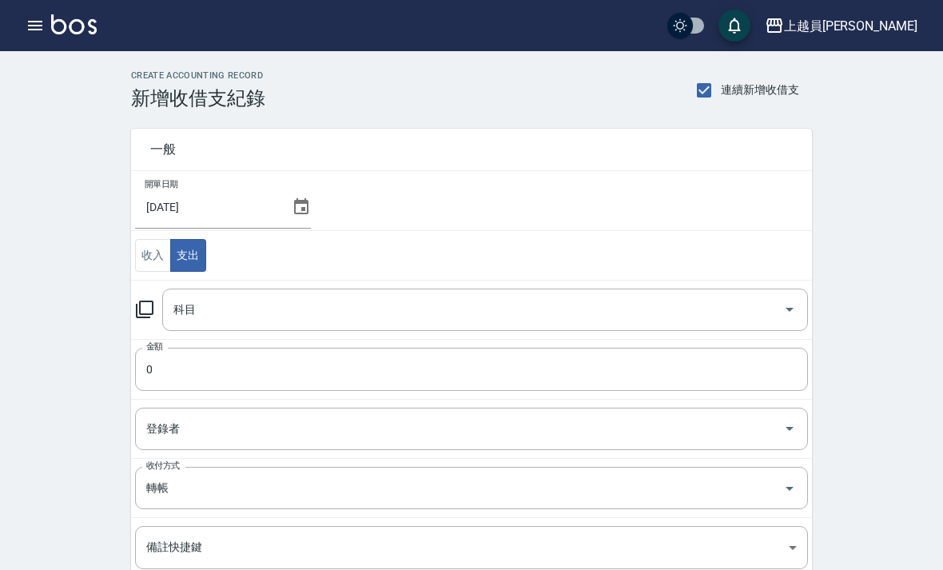
click at [607, 312] on input "科目" at bounding box center [473, 310] width 608 height 28
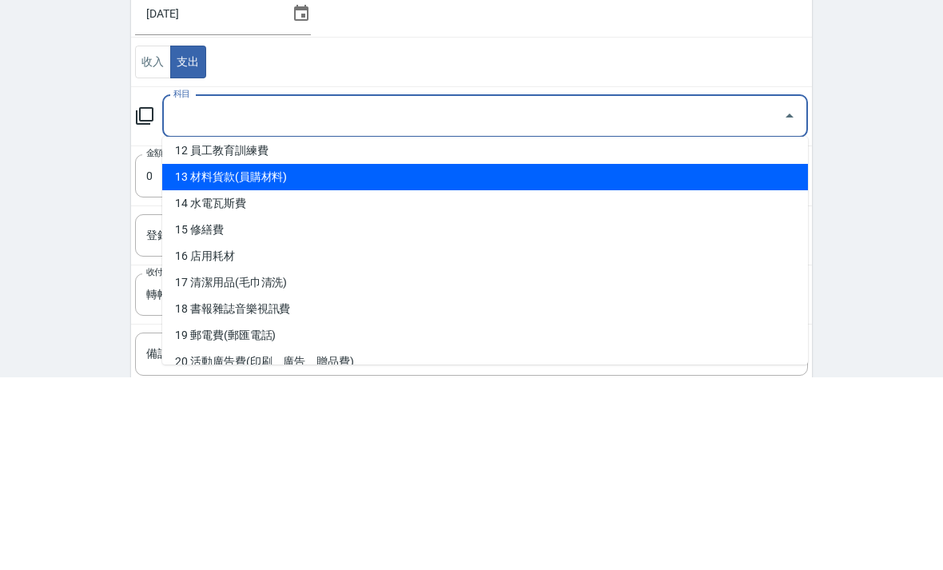
scroll to position [330, 0]
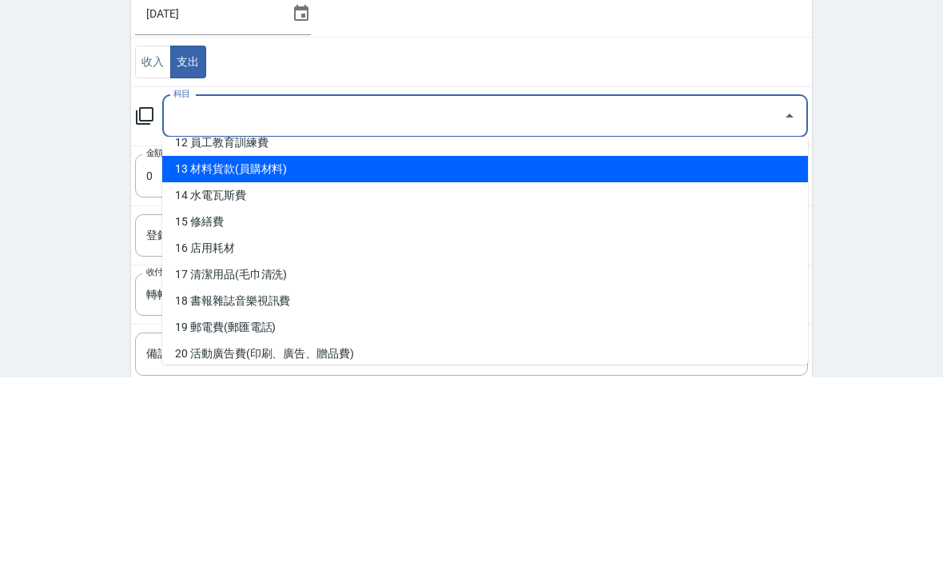
click at [516, 349] on li "13 材料貨款(員購材料)" at bounding box center [485, 362] width 646 height 26
type input "13 材料貨款(員購材料)"
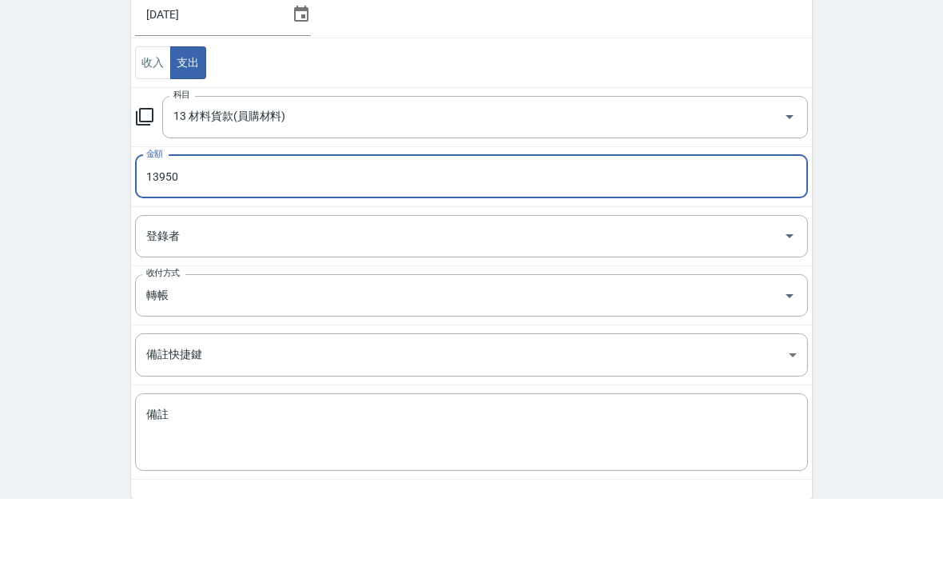
scroll to position [188, 0]
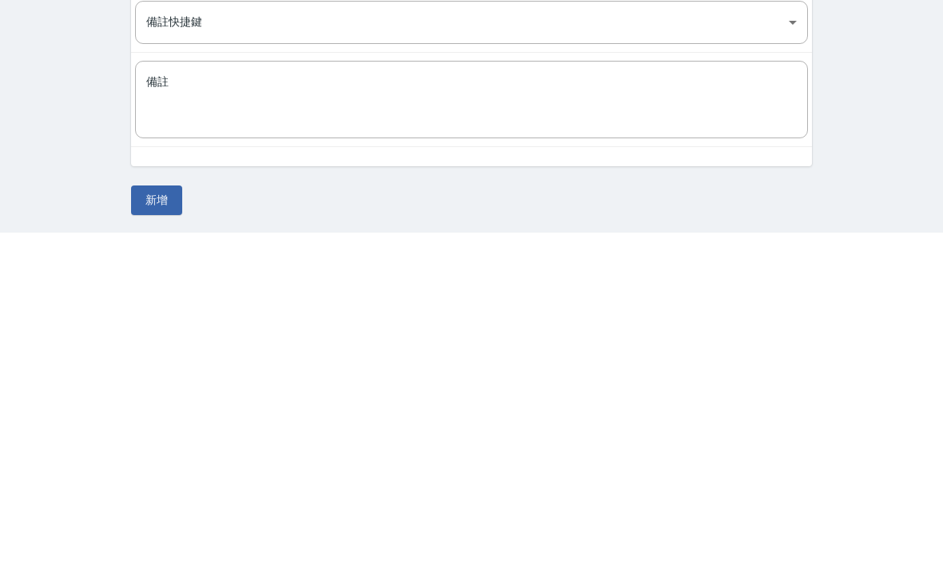
type input "13950"
click at [161, 523] on button "新增" at bounding box center [156, 538] width 51 height 30
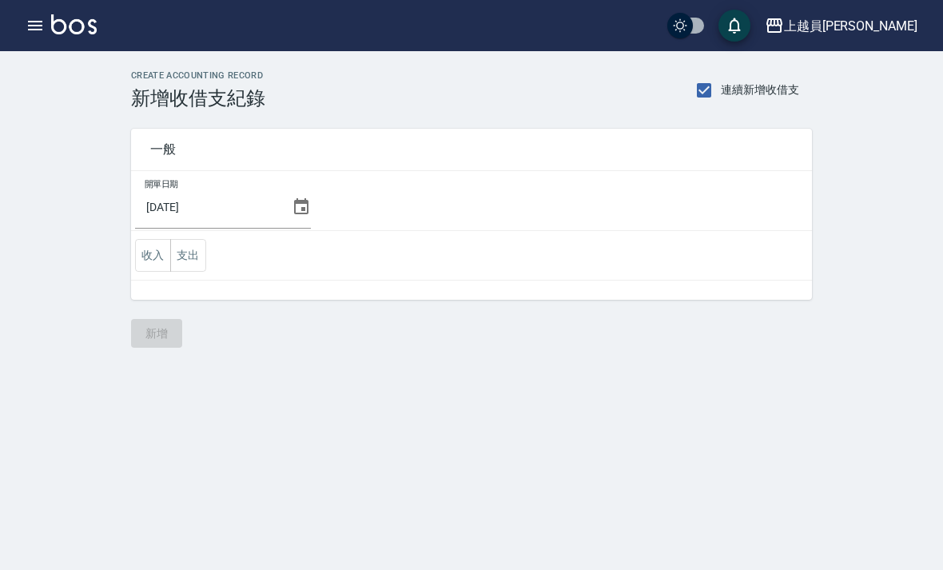
click at [197, 254] on button "支出" at bounding box center [188, 255] width 36 height 33
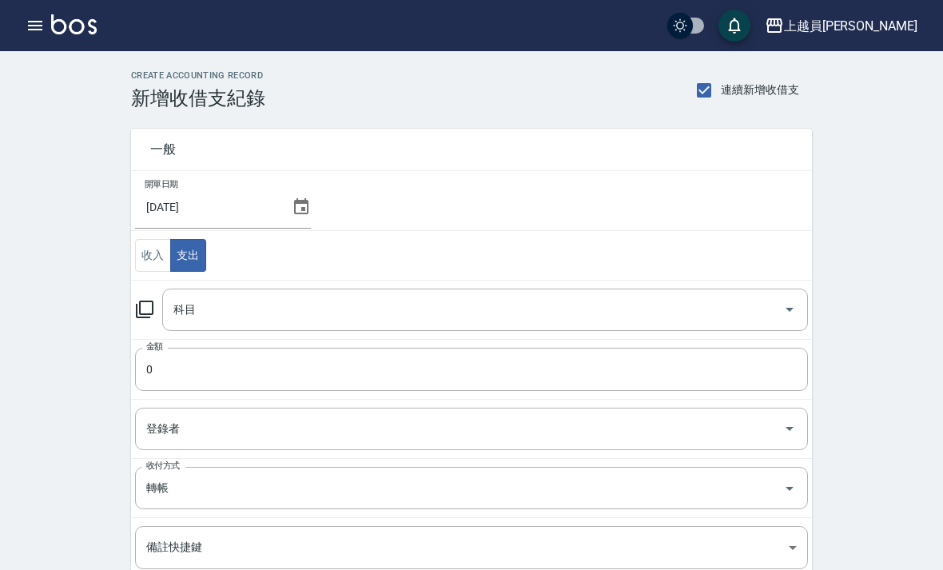
click at [502, 307] on input "科目" at bounding box center [473, 310] width 608 height 28
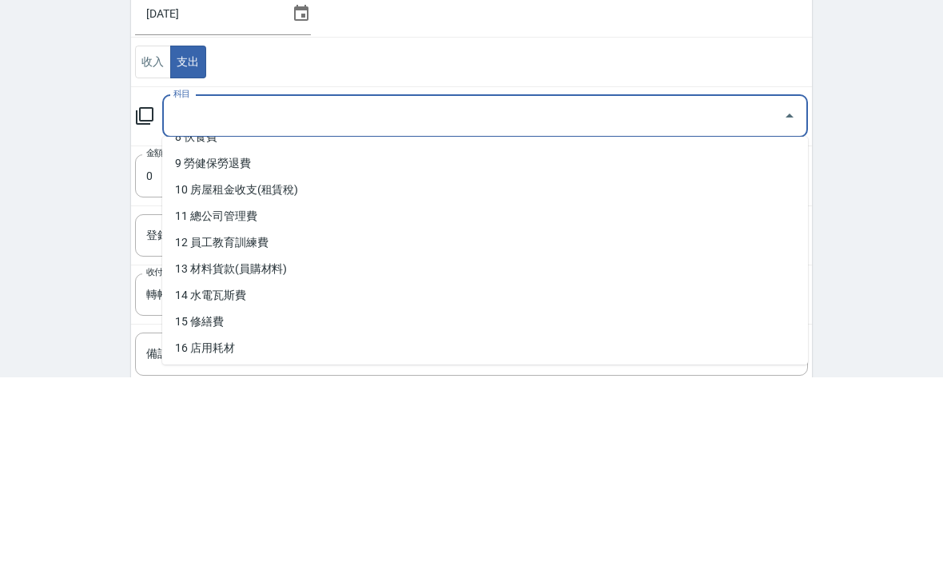
scroll to position [233, 0]
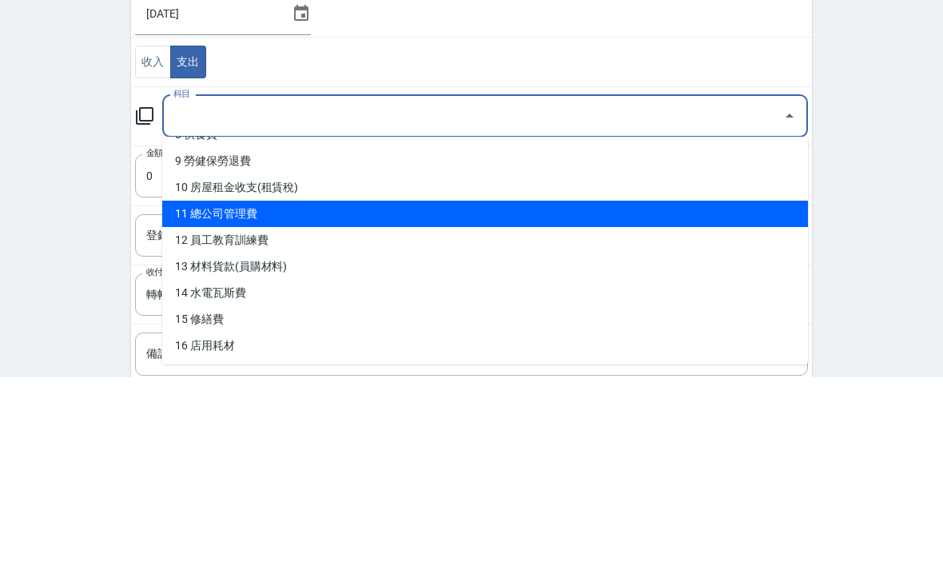
click at [265, 394] on li "11 總公司管理費" at bounding box center [485, 407] width 646 height 26
type input "11 總公司管理費"
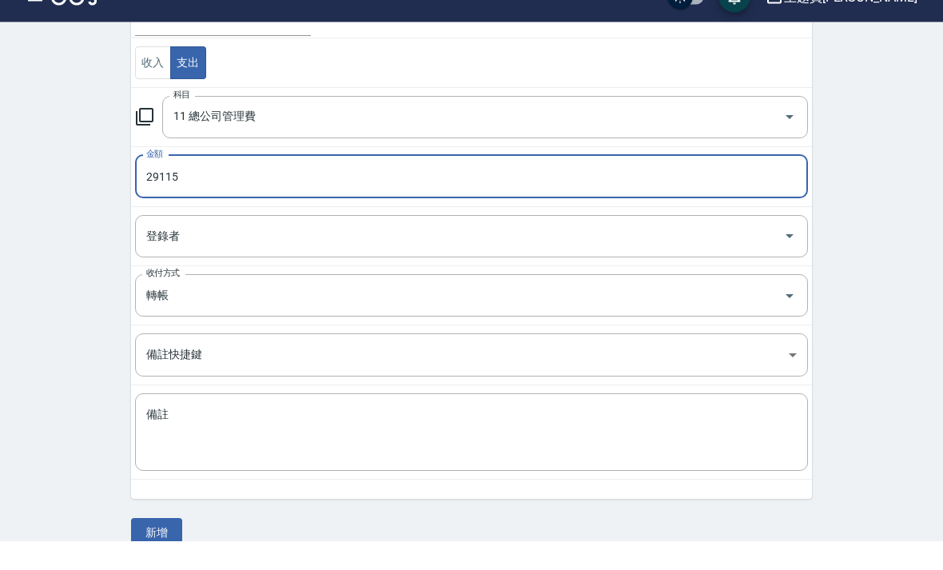
scroll to position [188, 0]
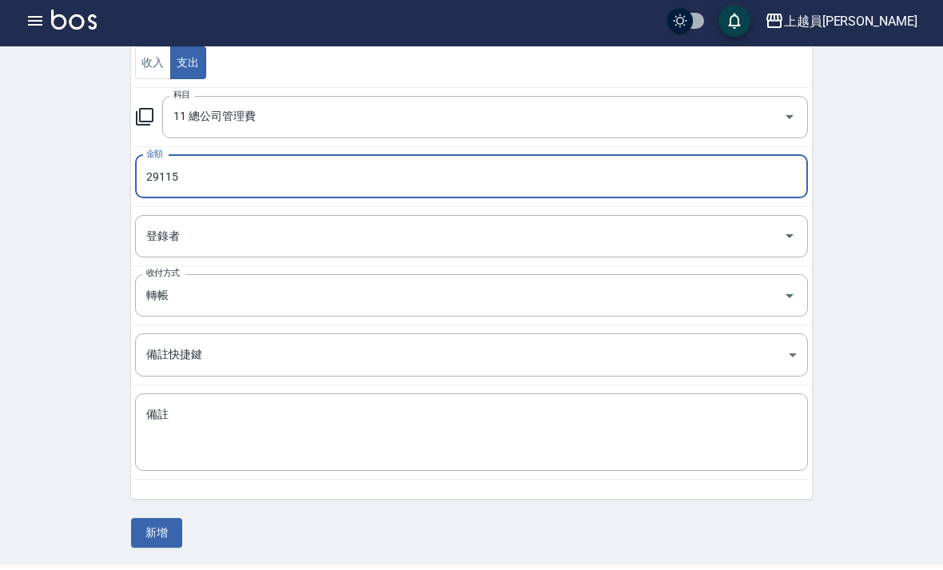
type input "29115"
click at [161, 523] on button "新增" at bounding box center [156, 538] width 51 height 30
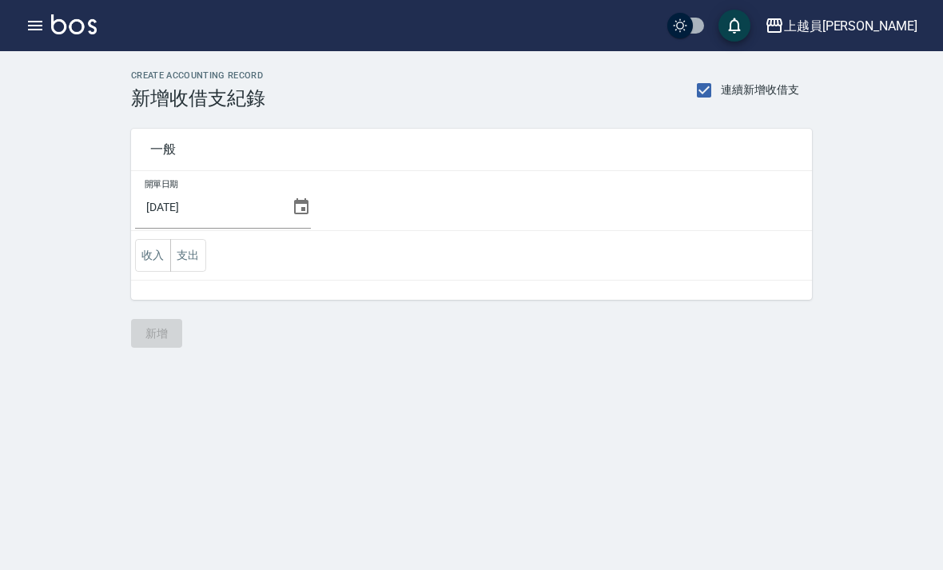
click at [6, 47] on div "上越員[PERSON_NAME]出" at bounding box center [471, 25] width 943 height 51
click at [39, 32] on icon "button" at bounding box center [35, 25] width 19 height 19
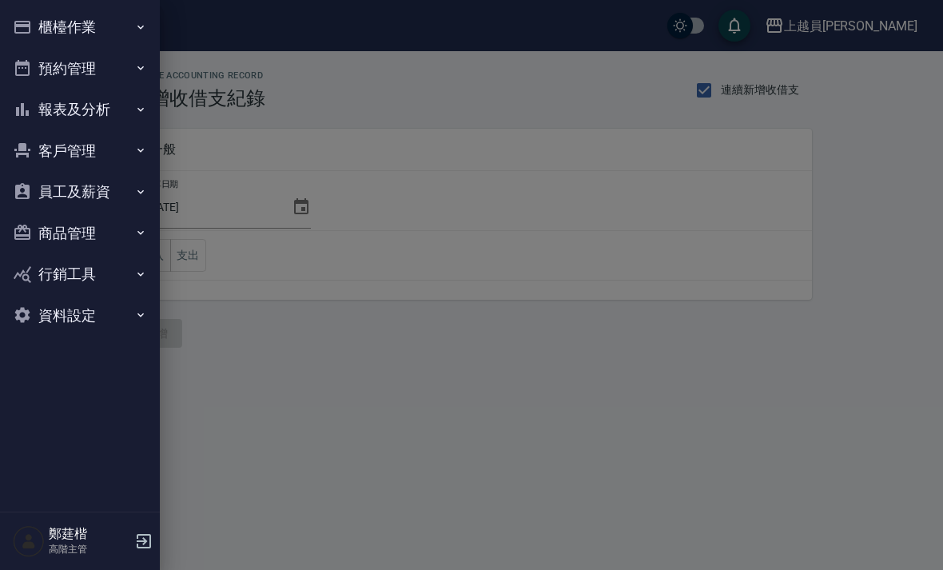
click at [78, 109] on button "報表及分析" at bounding box center [79, 110] width 147 height 42
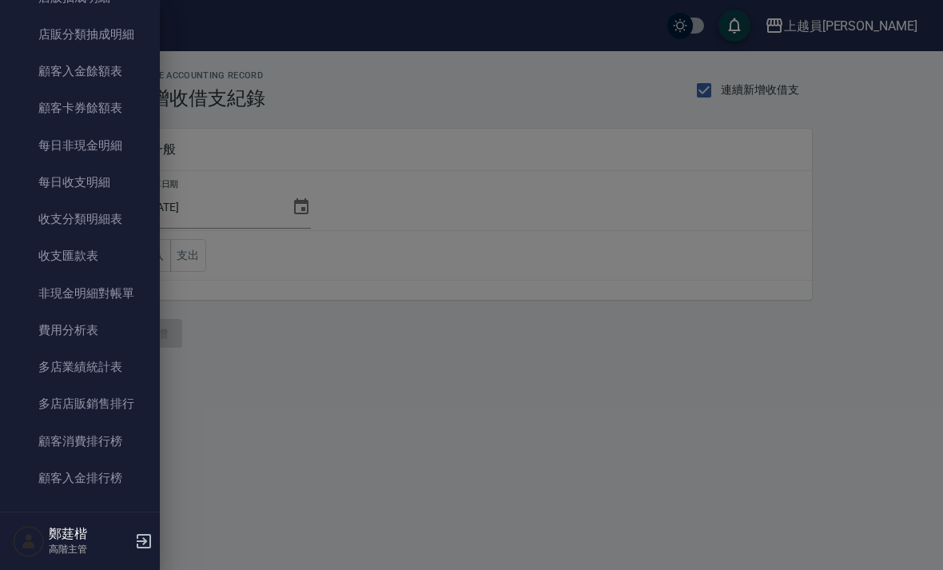
scroll to position [1194, 0]
click at [87, 319] on link "費用分析表" at bounding box center [79, 328] width 147 height 37
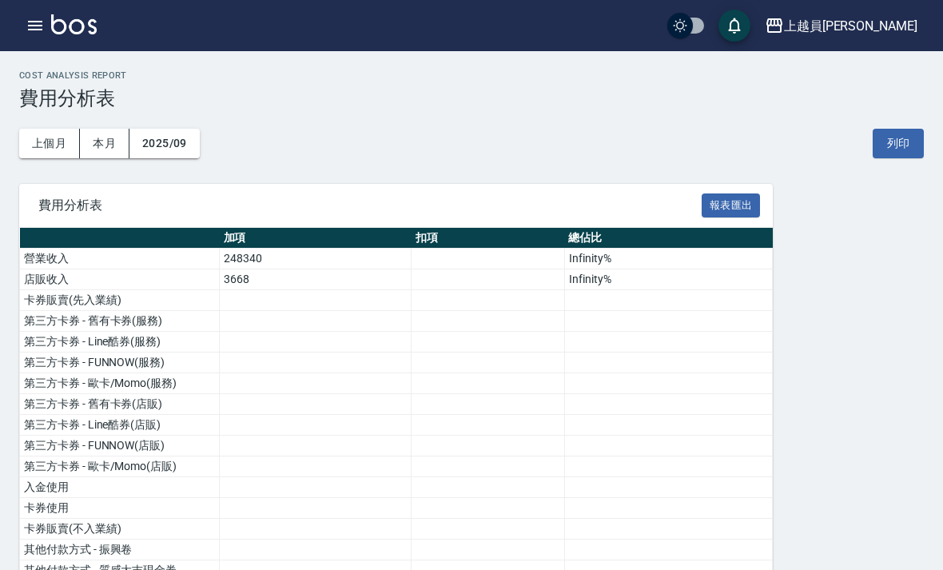
click at [45, 142] on button "上個月" at bounding box center [49, 144] width 61 height 30
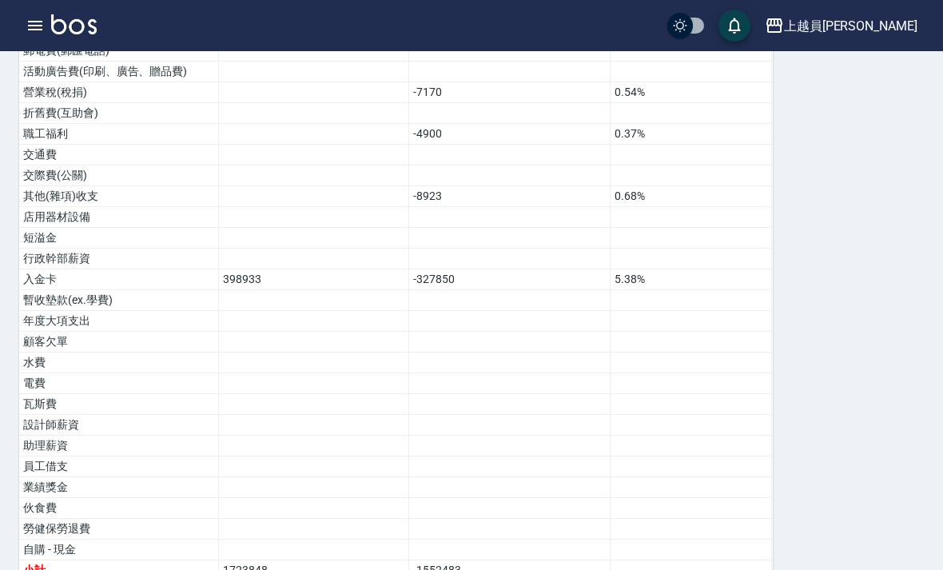
scroll to position [871, 0]
